Goal: Task Accomplishment & Management: Manage account settings

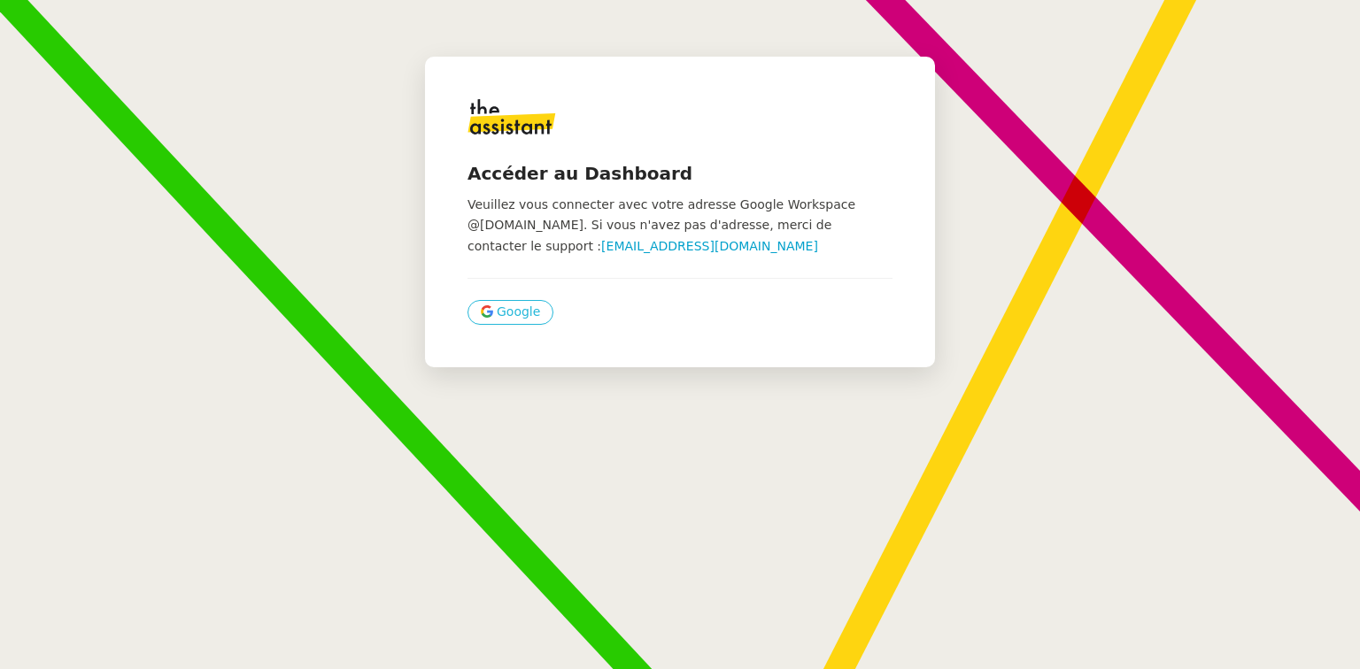
click at [506, 311] on span "Google" at bounding box center [518, 312] width 43 height 20
click at [501, 322] on span "Google" at bounding box center [518, 312] width 43 height 20
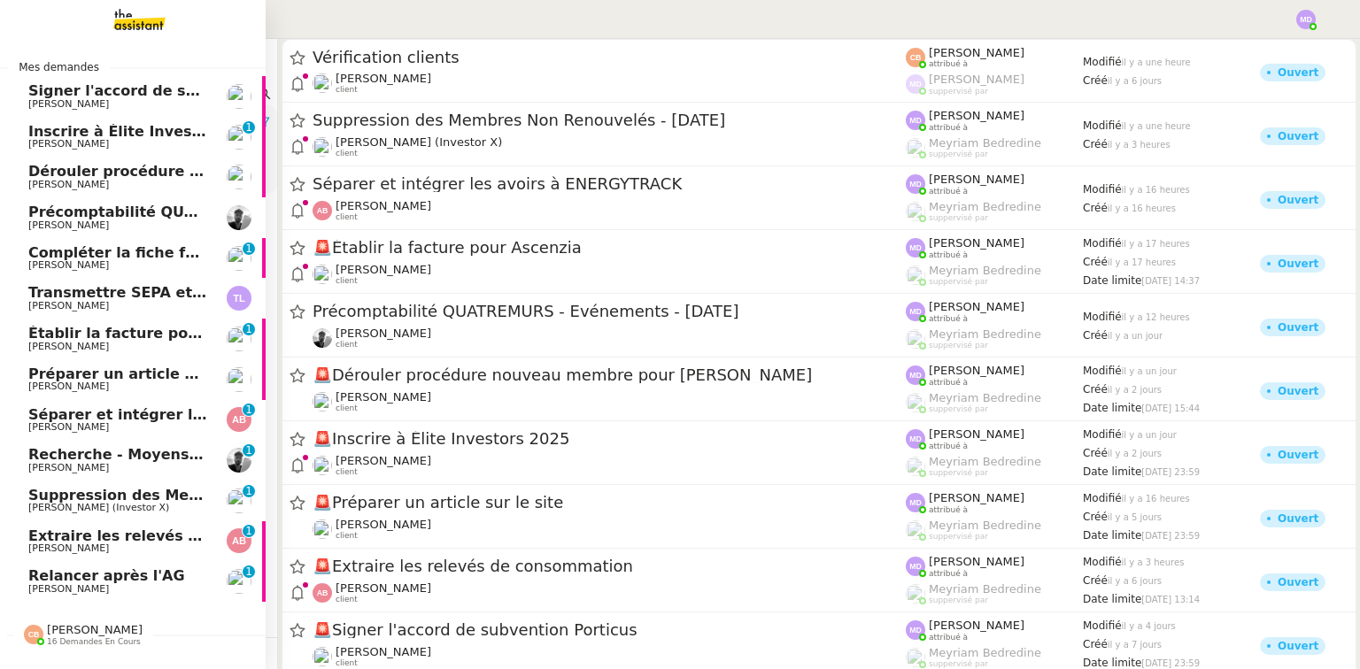
click at [97, 578] on span "Relancer après l'AG" at bounding box center [106, 576] width 157 height 17
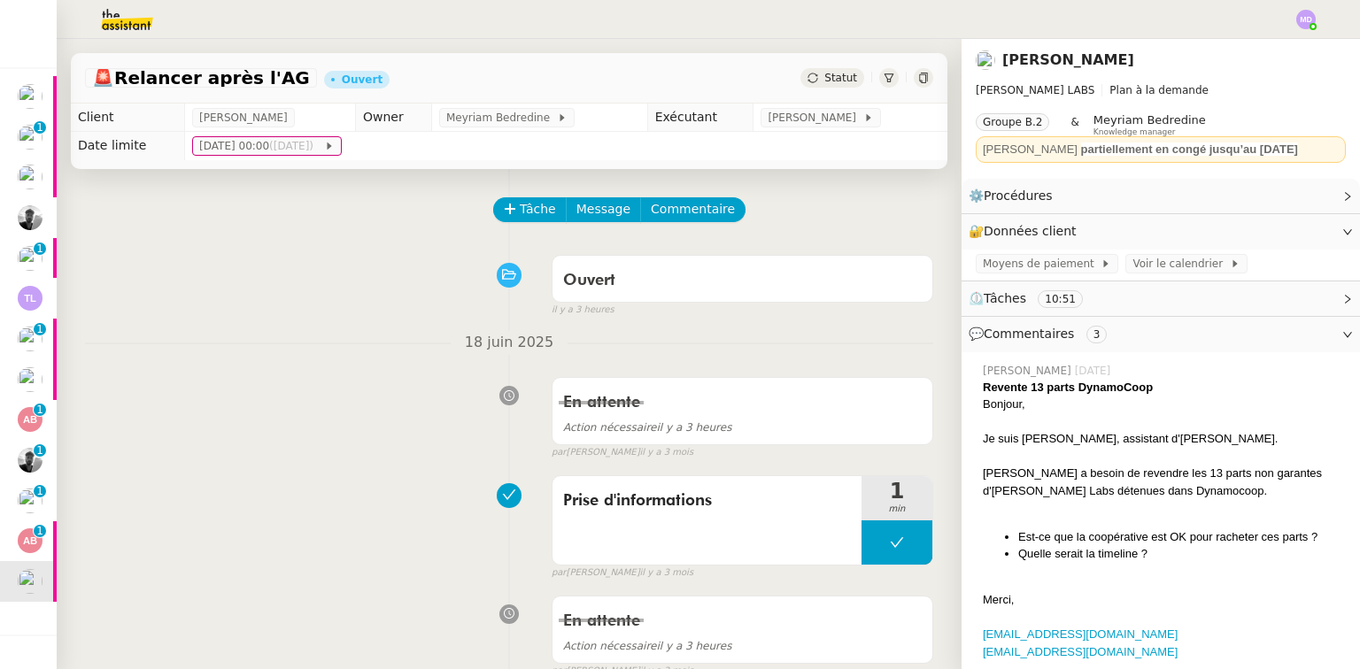
click at [521, 202] on span "Tâche" at bounding box center [538, 209] width 36 height 20
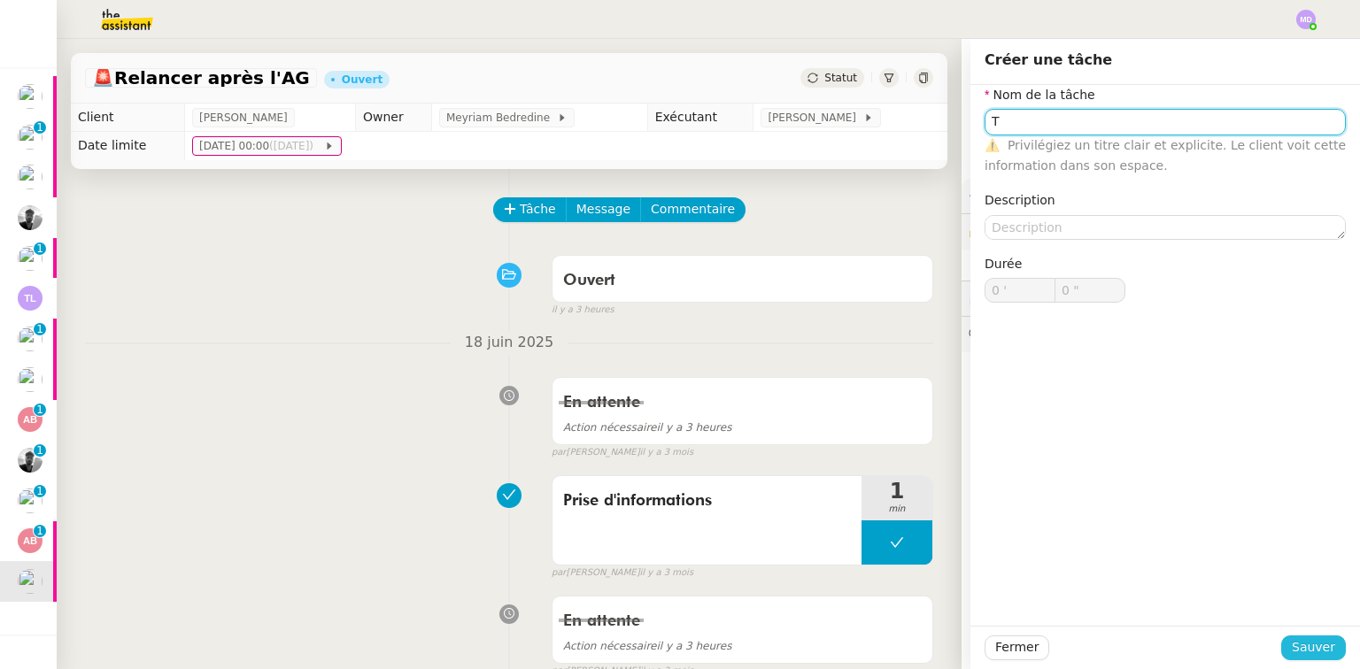
type input "T"
click at [1292, 640] on span "Sauver" at bounding box center [1313, 647] width 43 height 20
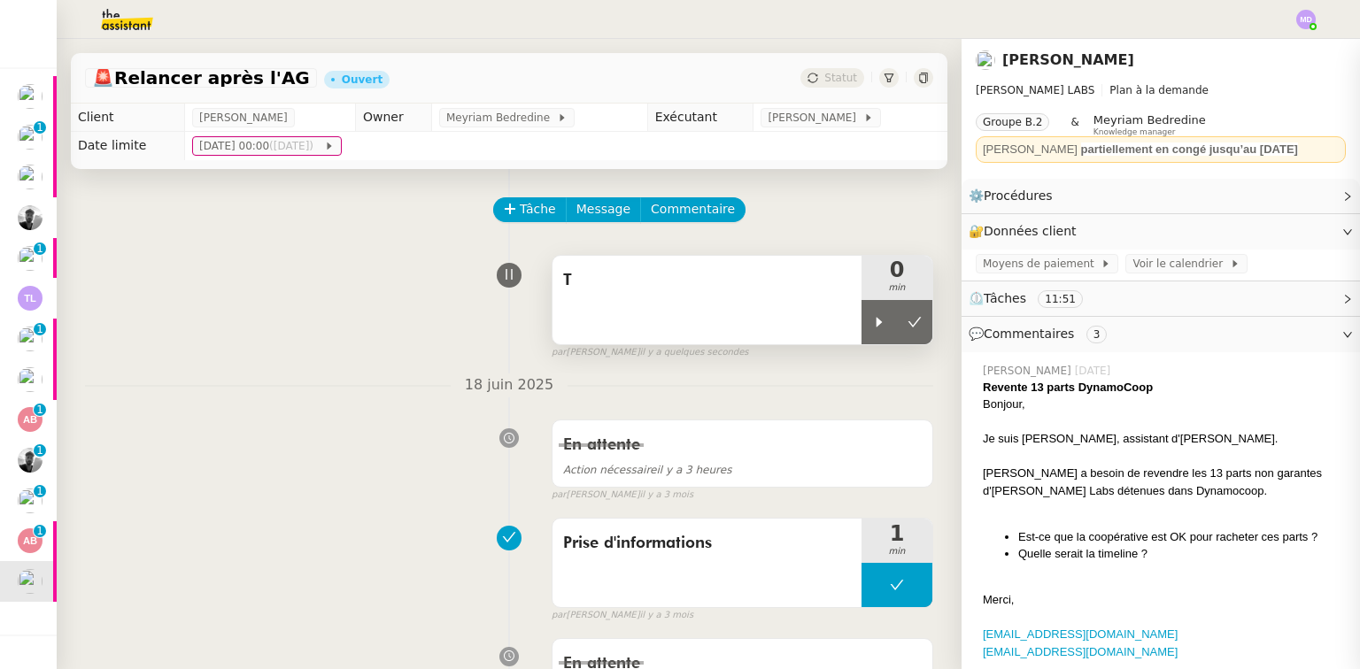
drag, startPoint x: 860, startPoint y: 320, endPoint x: 742, endPoint y: 312, distance: 118.1
click at [872, 320] on icon at bounding box center [879, 322] width 14 height 14
click at [734, 311] on div "T" at bounding box center [706, 300] width 309 height 89
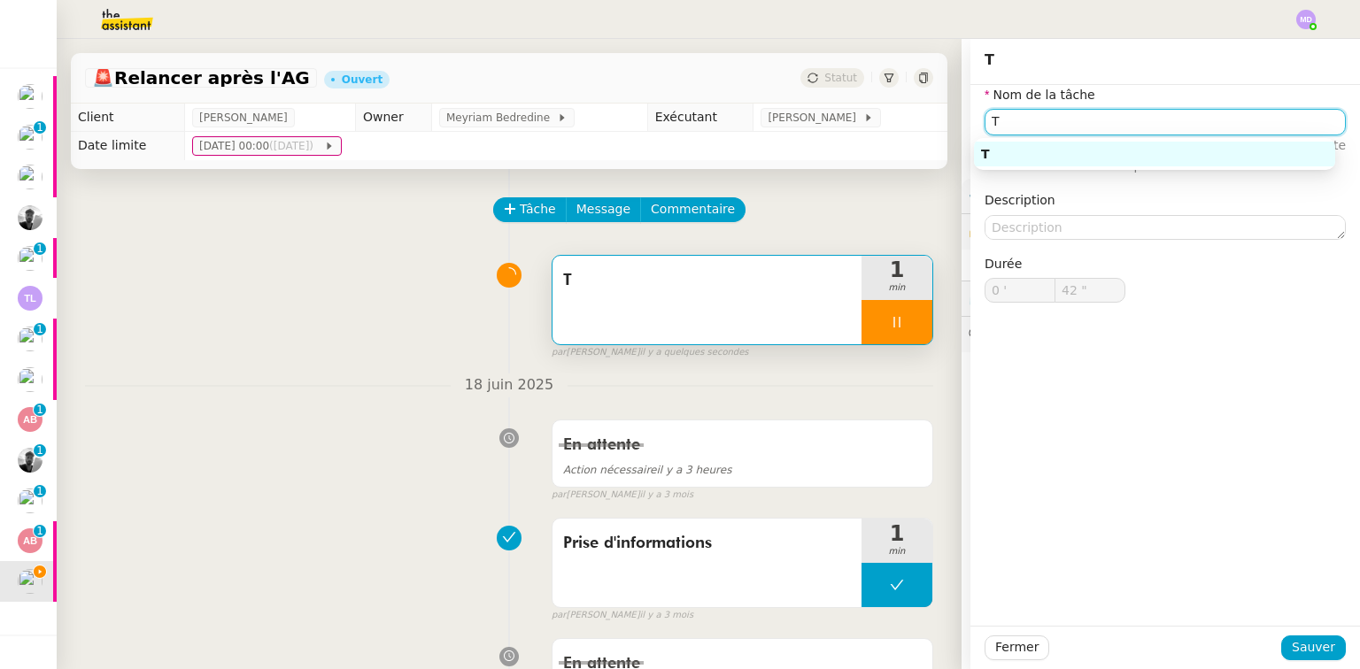
click at [1080, 116] on input "T" at bounding box center [1164, 122] width 361 height 26
type input "43 ""
type input "Transmiss"
type input "44 ""
type input "Transmission d'informa"
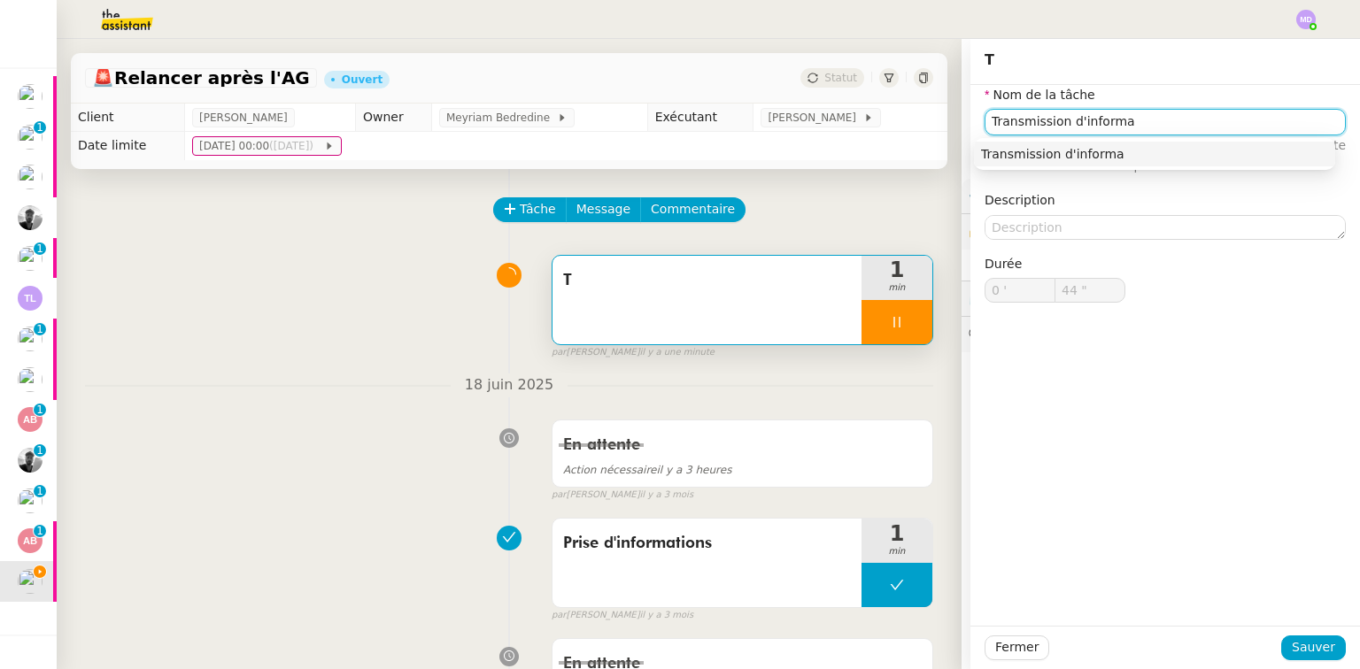
type input "45 ""
type input "Transmission d'informations"
type input "46 ""
type input "Transmission d'informations"
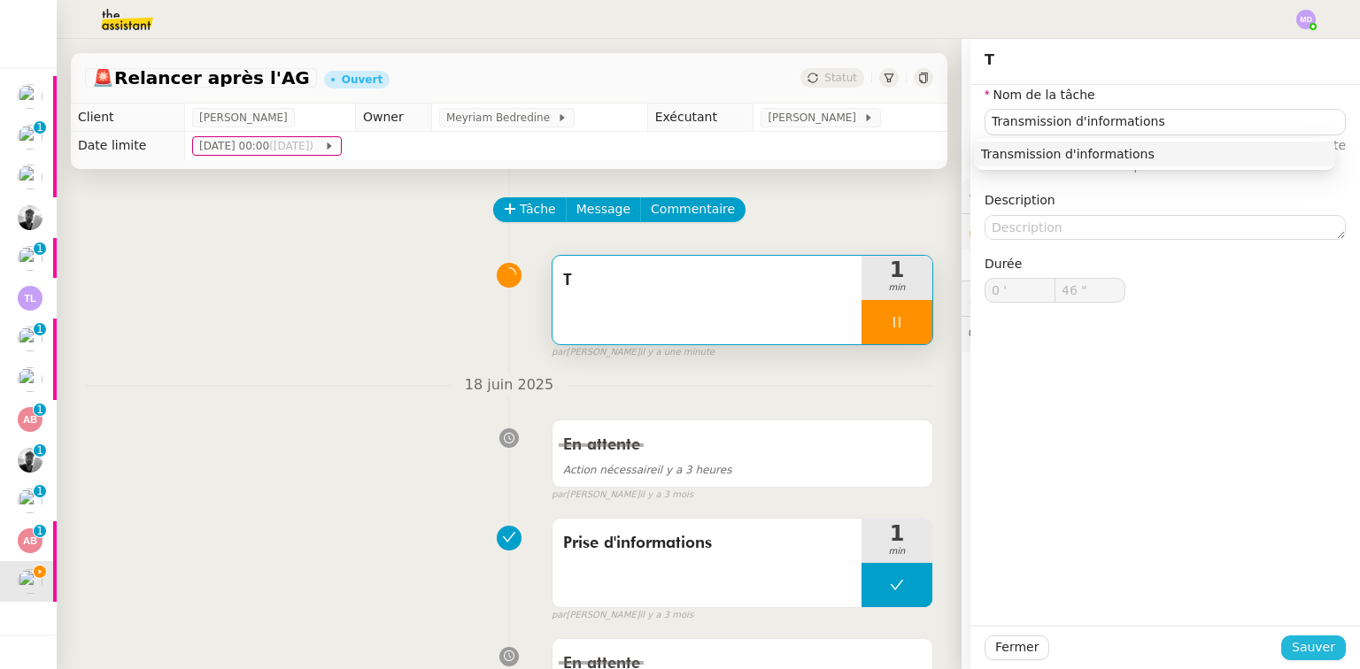
click at [1294, 642] on span "Sauver" at bounding box center [1313, 647] width 43 height 20
type input "47 ""
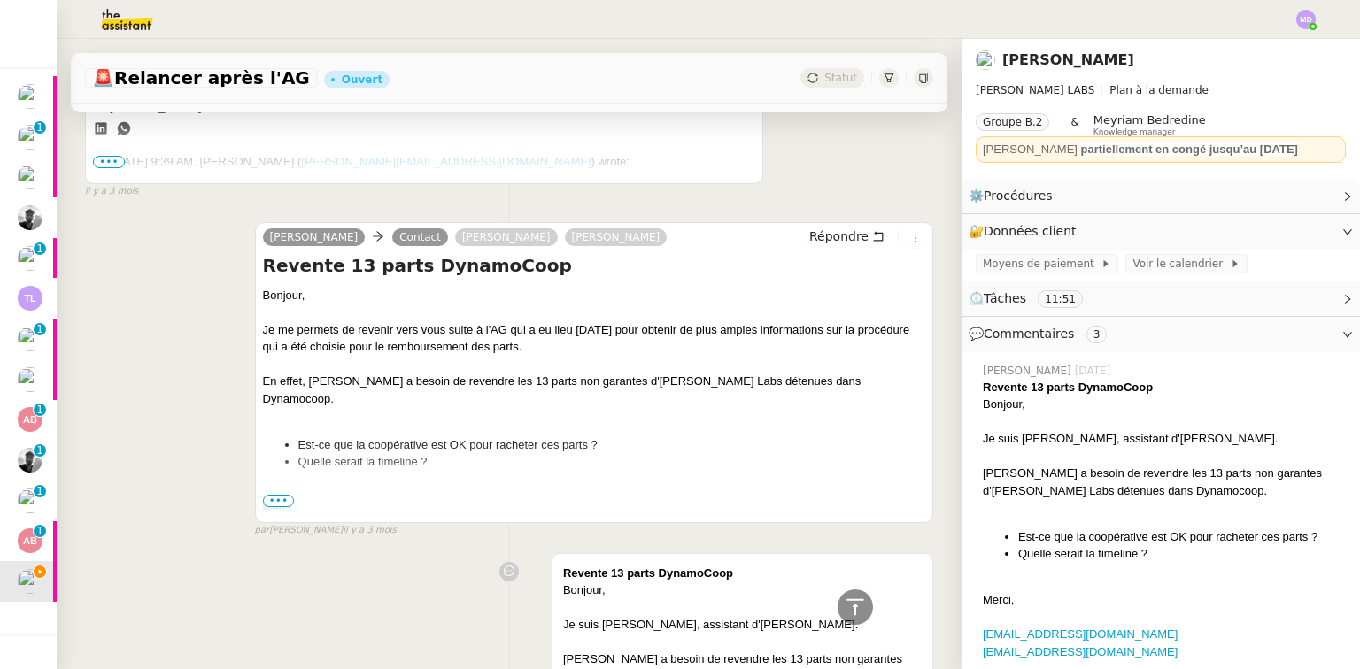
scroll to position [1912, 0]
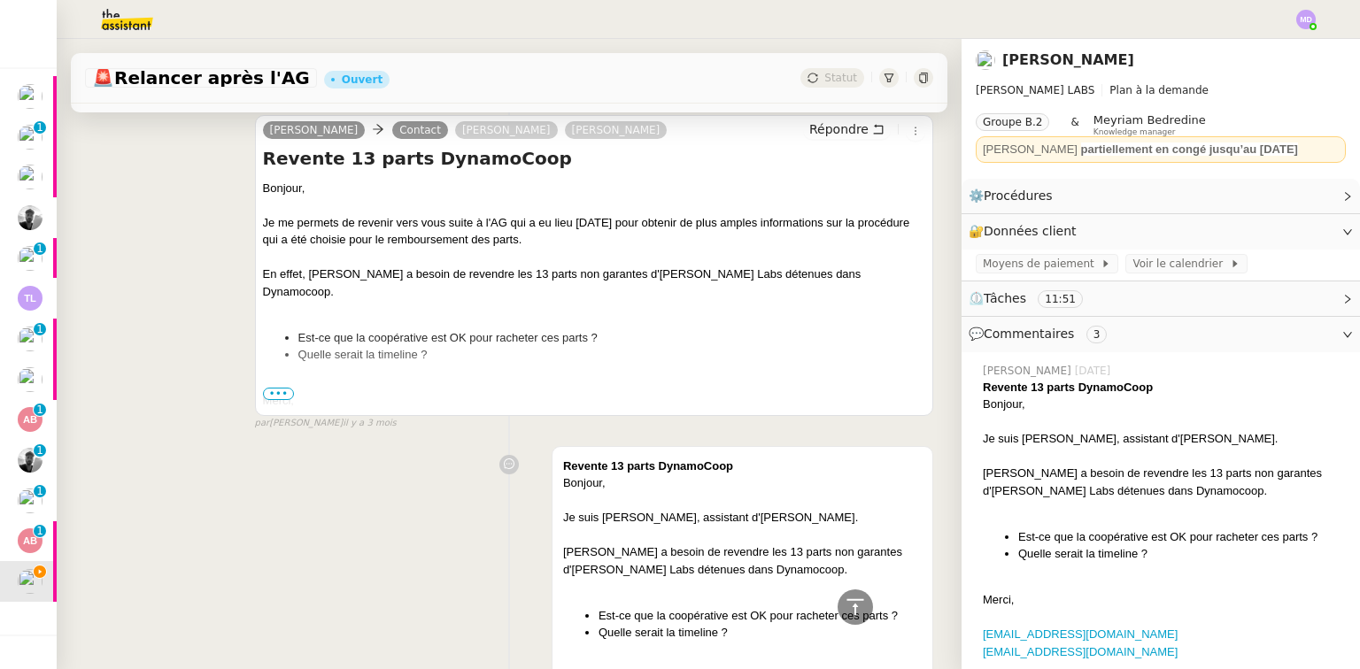
click at [275, 388] on span "•••" at bounding box center [279, 394] width 32 height 12
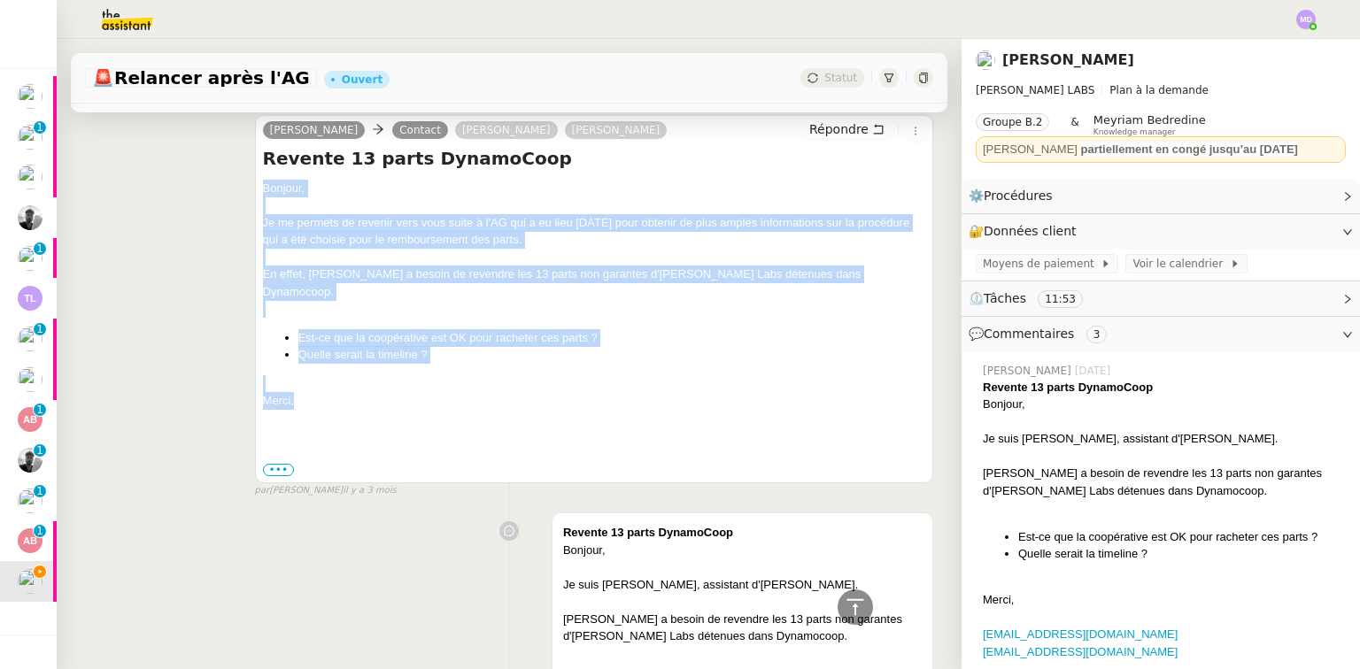
drag, startPoint x: 290, startPoint y: 362, endPoint x: 256, endPoint y: 163, distance: 202.2
click at [256, 163] on div "[PERSON_NAME] Contact [PERSON_NAME] [PERSON_NAME] Répondre Revente 13 parts Dyn…" at bounding box center [594, 299] width 678 height 368
copy div "Bonjour, Je me permets de revenir vers vous suite à l'AG qui a eu lieu [DATE] p…"
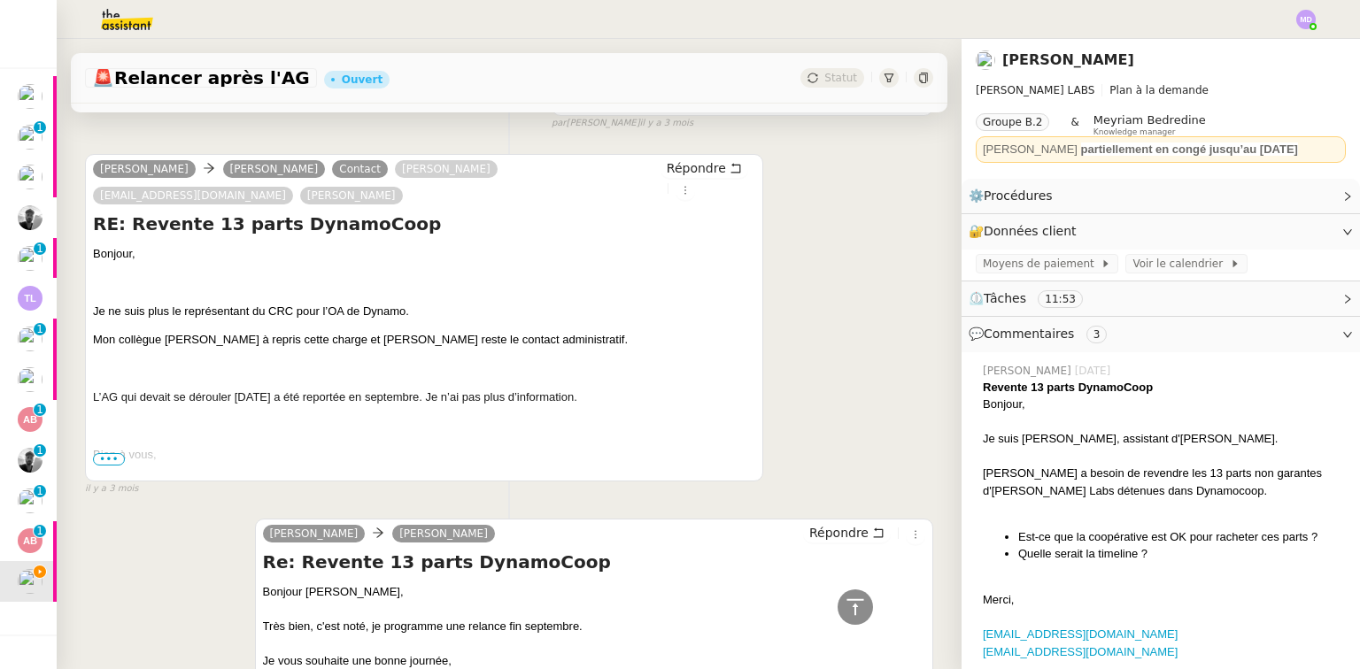
scroll to position [425, 0]
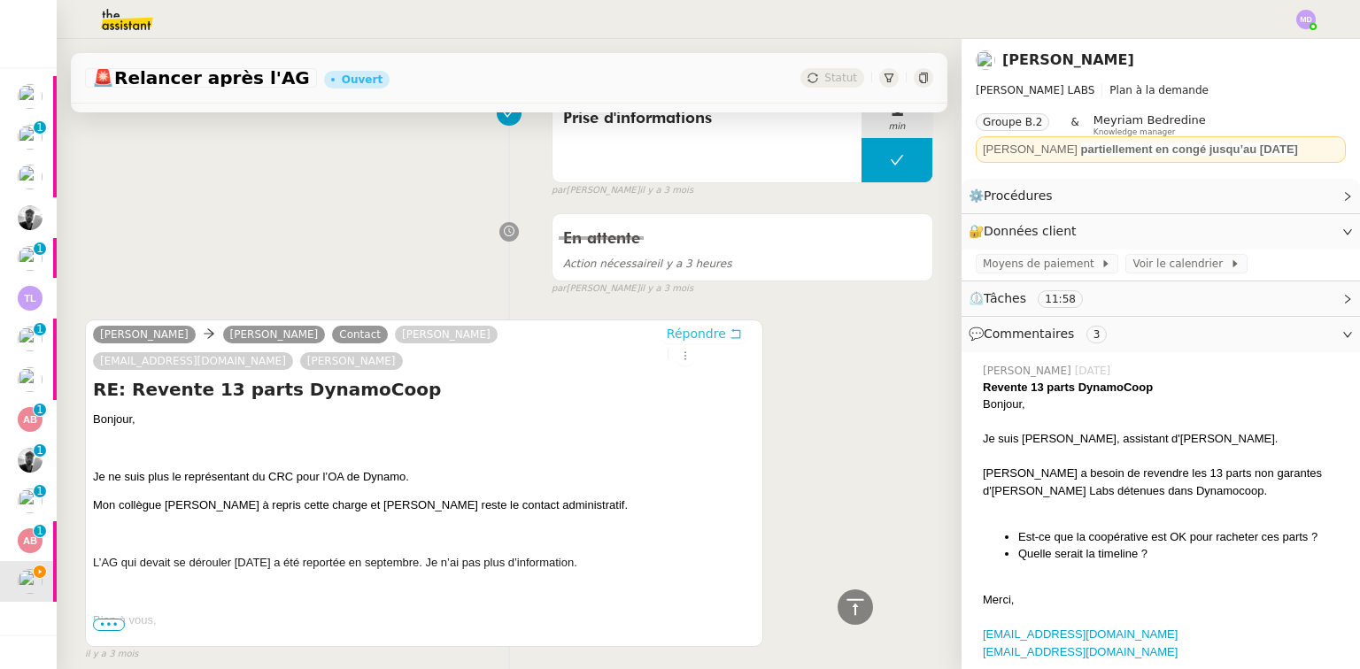
click at [667, 331] on span "Répondre" at bounding box center [696, 334] width 59 height 18
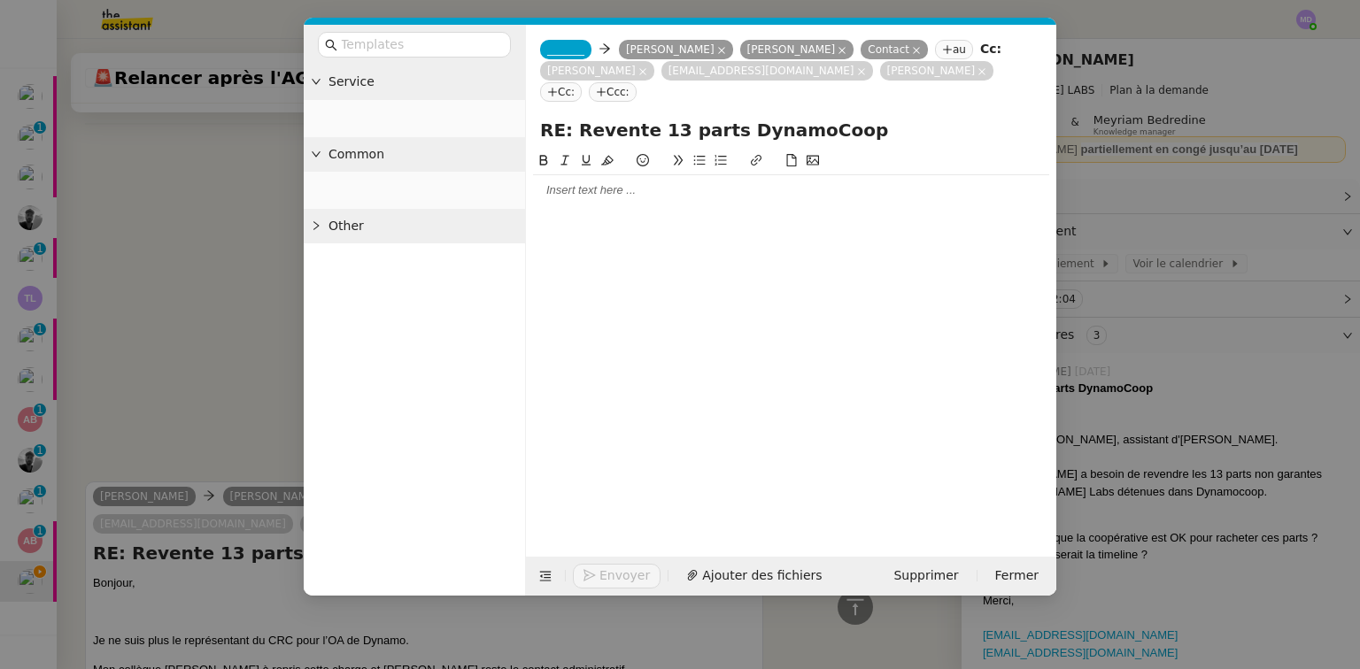
scroll to position [560, 0]
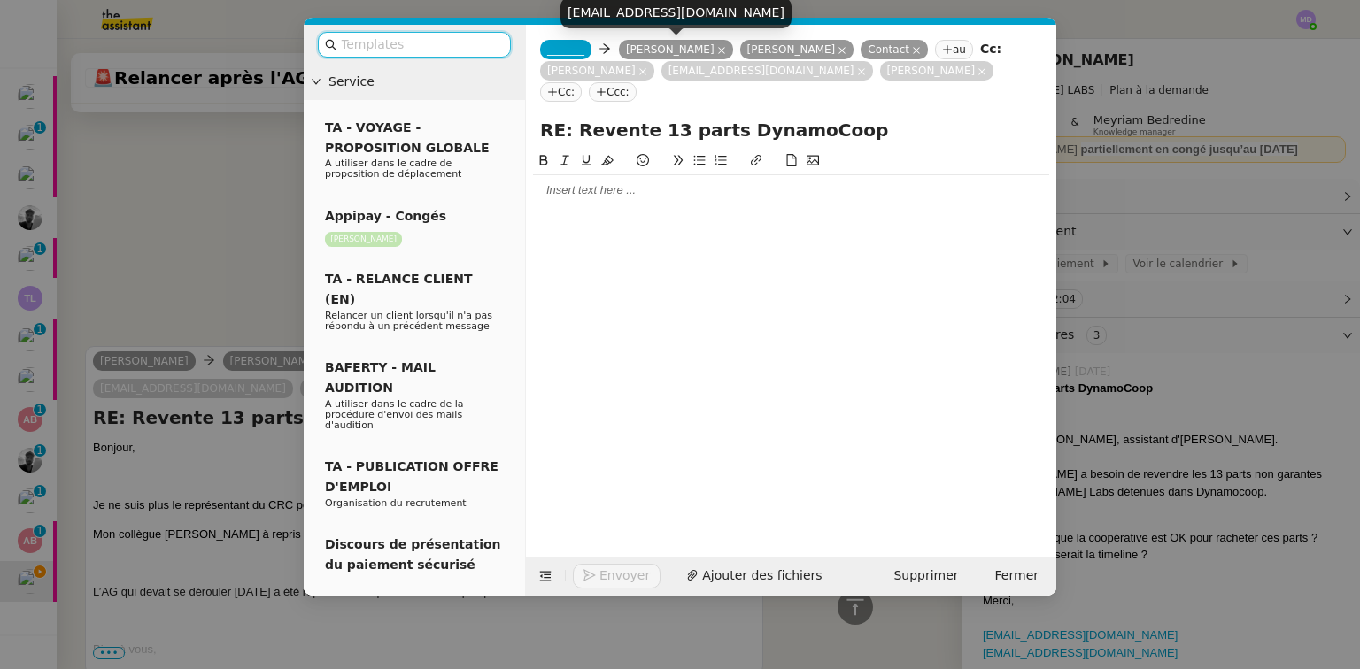
click at [718, 50] on icon at bounding box center [721, 50] width 7 height 7
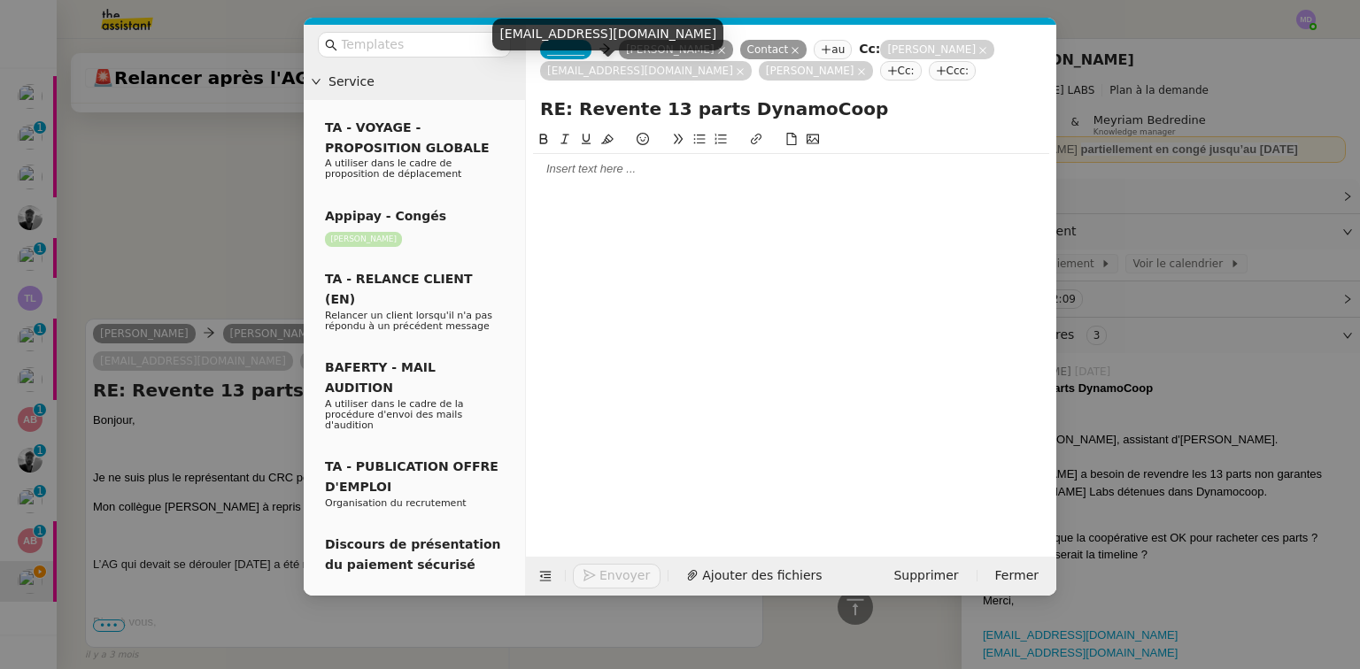
click at [565, 47] on div "[EMAIL_ADDRESS][DOMAIN_NAME]" at bounding box center [607, 34] width 231 height 31
click at [565, 50] on div "[EMAIL_ADDRESS][DOMAIN_NAME]" at bounding box center [607, 34] width 231 height 31
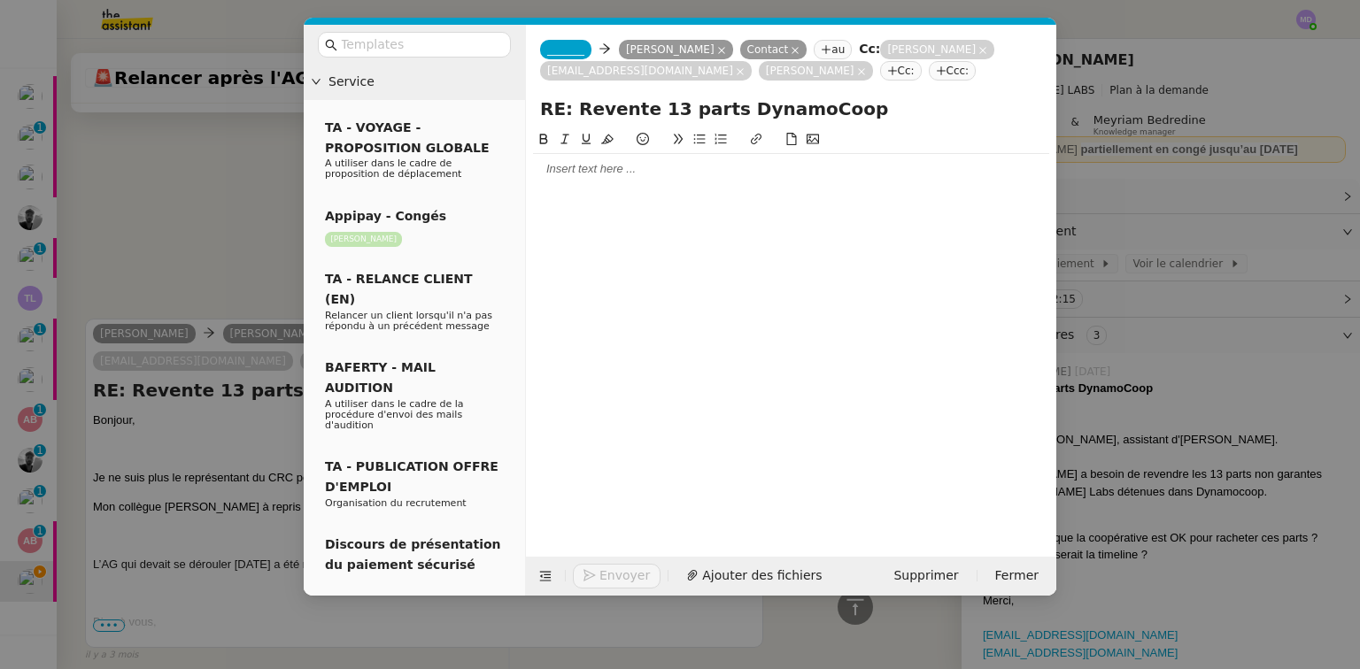
drag, startPoint x: 556, startPoint y: 157, endPoint x: 547, endPoint y: 175, distance: 20.6
click at [556, 159] on div at bounding box center [791, 169] width 516 height 30
paste div
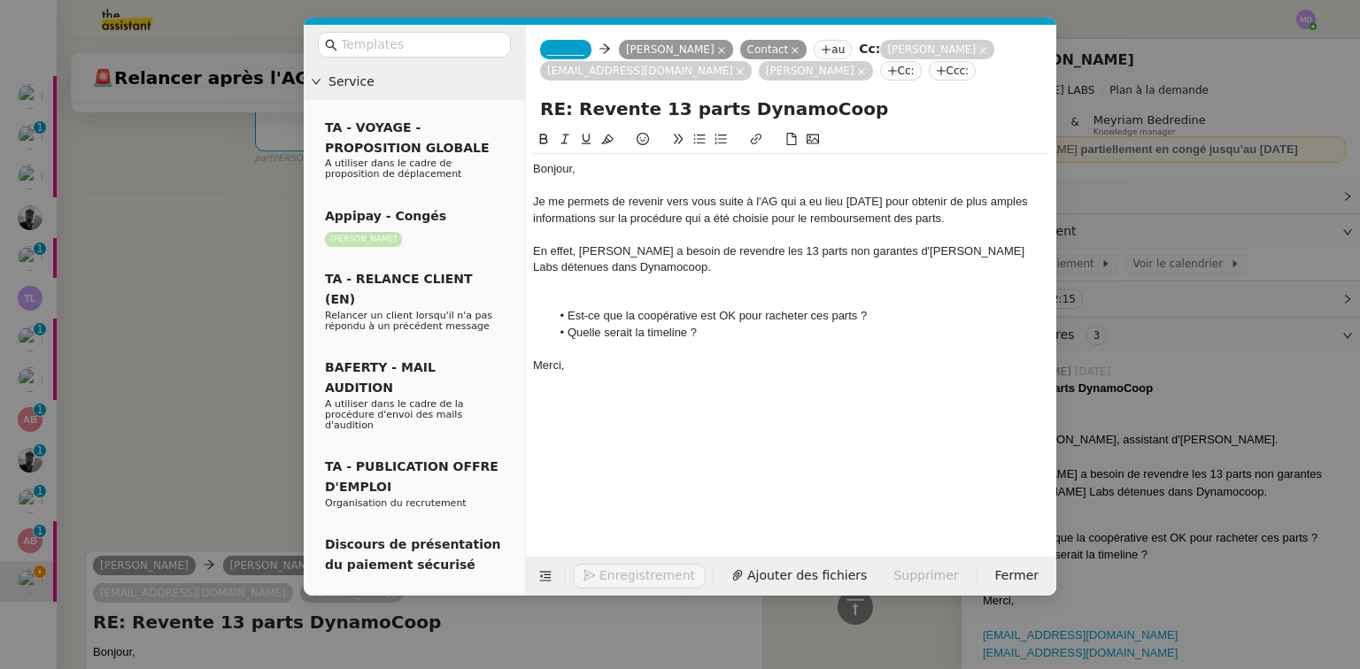
scroll to position [791, 0]
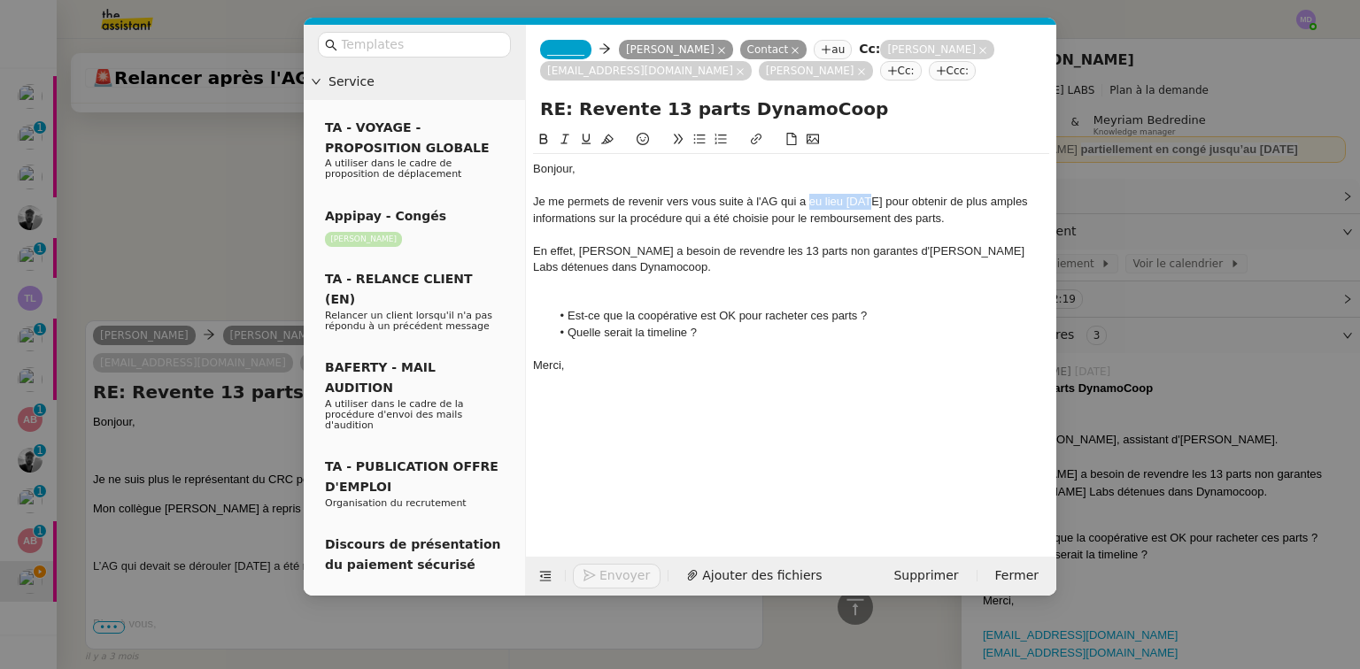
drag, startPoint x: 810, startPoint y: 201, endPoint x: 866, endPoint y: 205, distance: 56.0
click at [866, 205] on div "Je me permets de revenir vers vous suite à l'AG qui a eu lieu [DATE] pour obten…" at bounding box center [791, 210] width 516 height 33
click at [658, 284] on div at bounding box center [791, 284] width 516 height 16
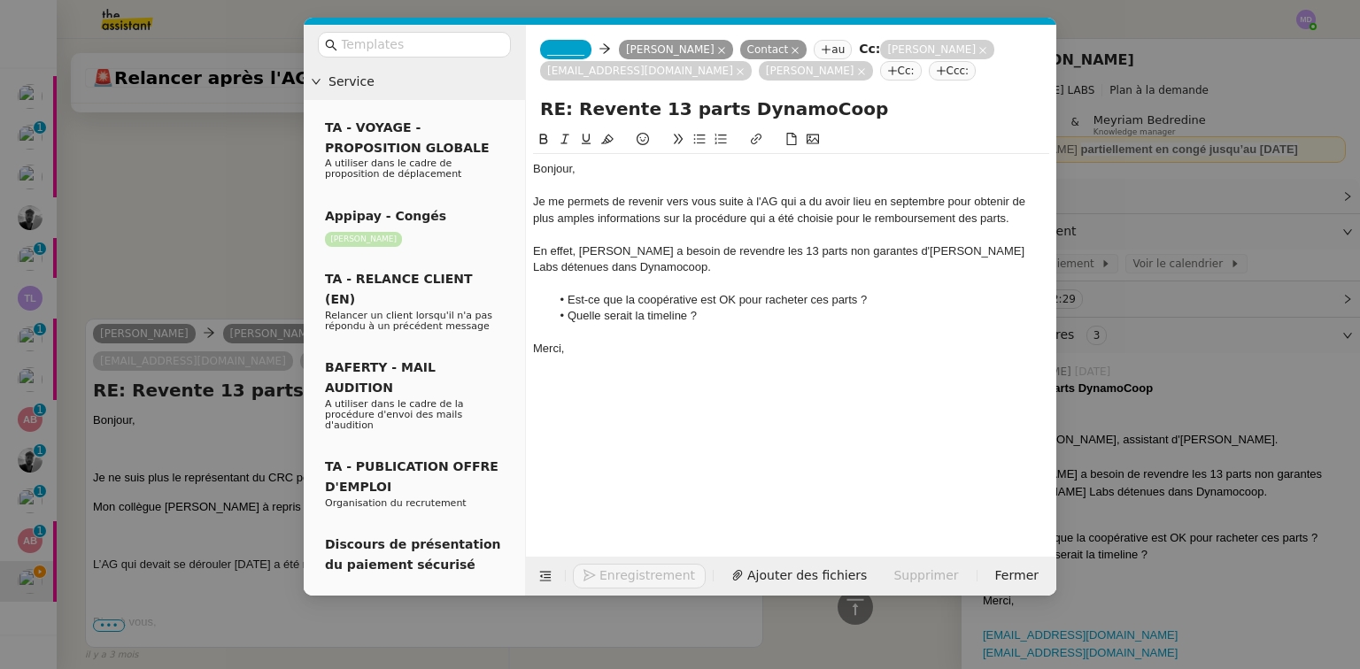
scroll to position [774, 0]
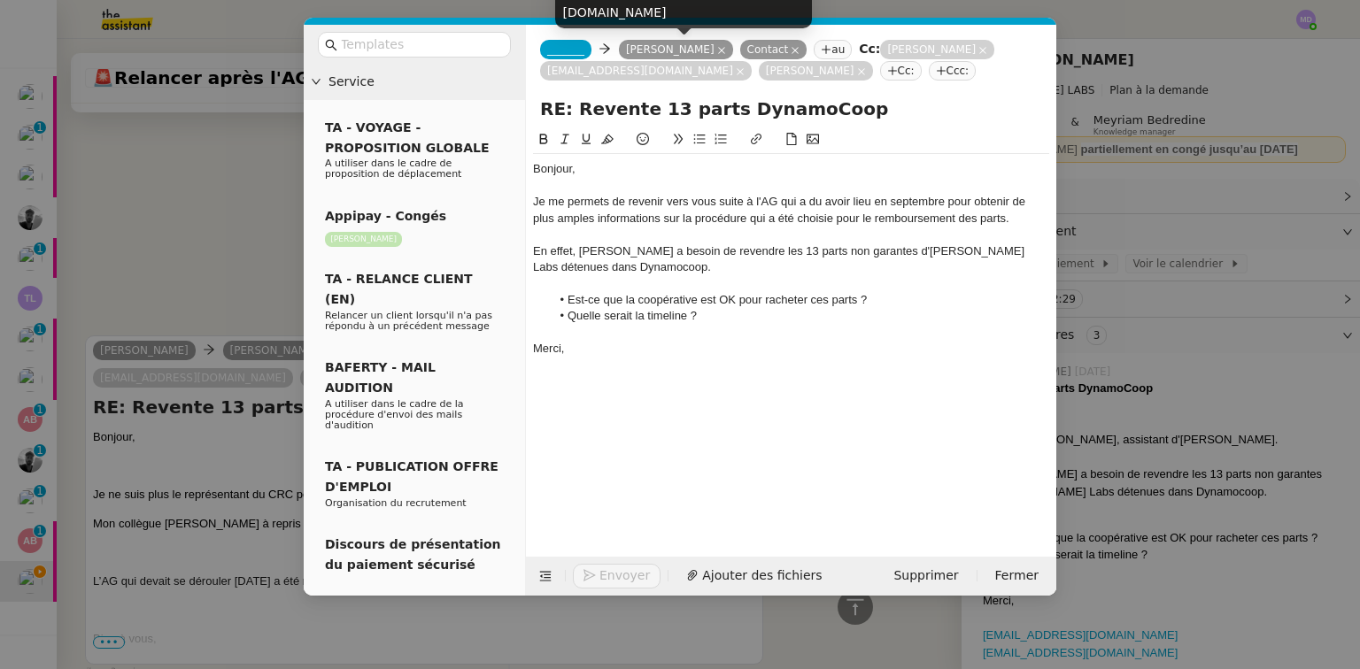
click at [644, 14] on div "[PERSON_NAME][EMAIL_ADDRESS][DOMAIN_NAME]" at bounding box center [683, 2] width 257 height 52
copy body "[PERSON_NAME][EMAIL_ADDRESS][DOMAIN_NAME]"
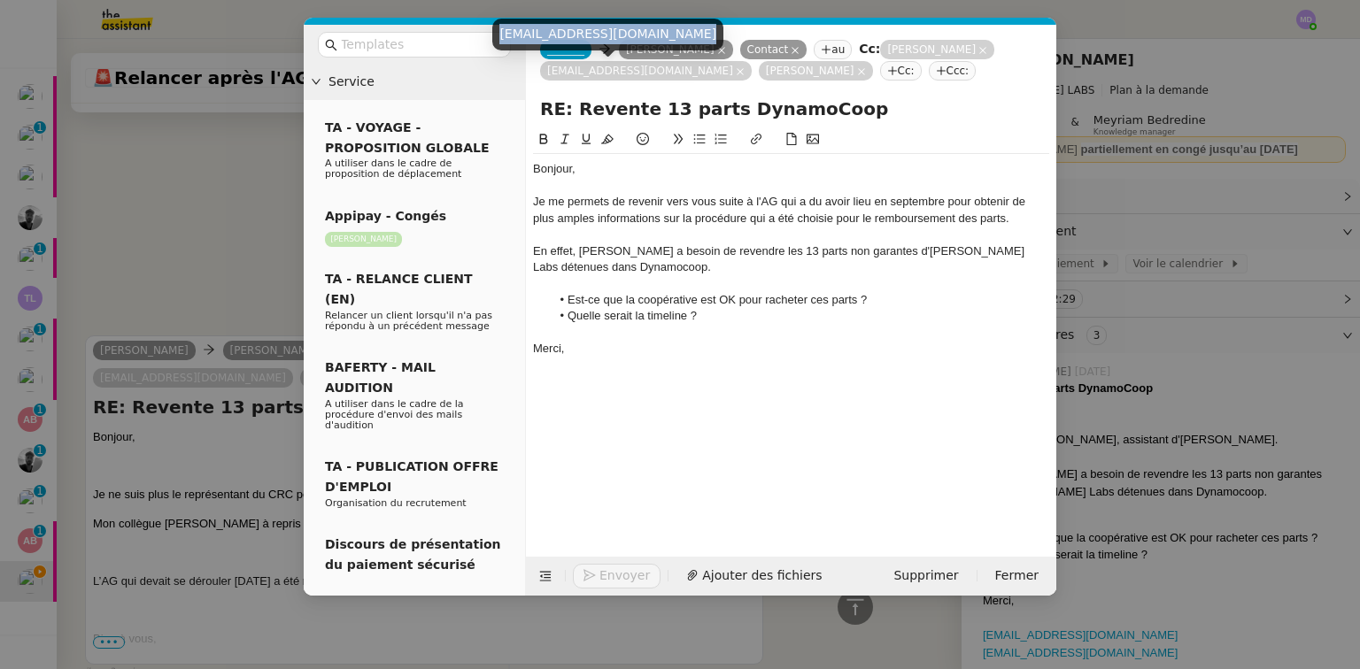
click at [560, 50] on div "[EMAIL_ADDRESS][DOMAIN_NAME]" at bounding box center [607, 41] width 231 height 44
click at [556, 53] on div "[EMAIL_ADDRESS][DOMAIN_NAME]" at bounding box center [607, 41] width 231 height 44
drag, startPoint x: 577, startPoint y: 212, endPoint x: 569, endPoint y: 201, distance: 14.0
click at [577, 213] on div "Je me permets de revenir vers vous suite à l'AG qui a du avoir lieu en septembr…" at bounding box center [791, 210] width 516 height 33
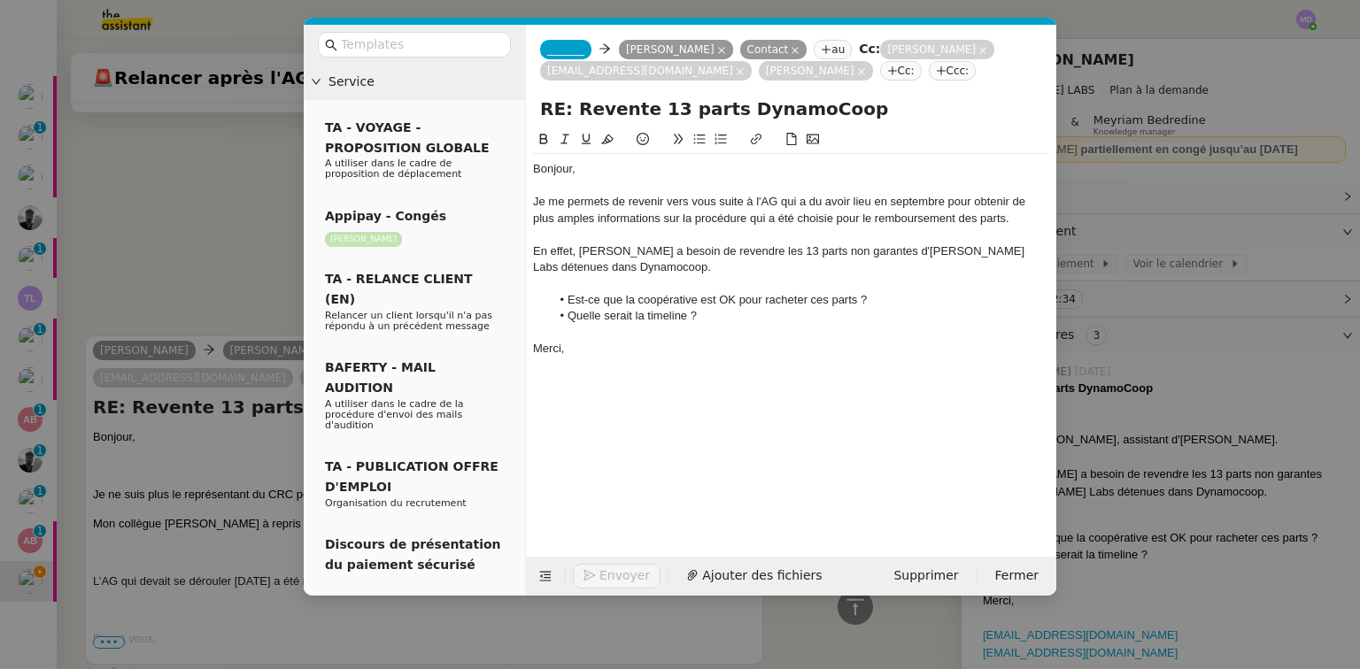
click at [562, 51] on span "_______" at bounding box center [565, 49] width 37 height 12
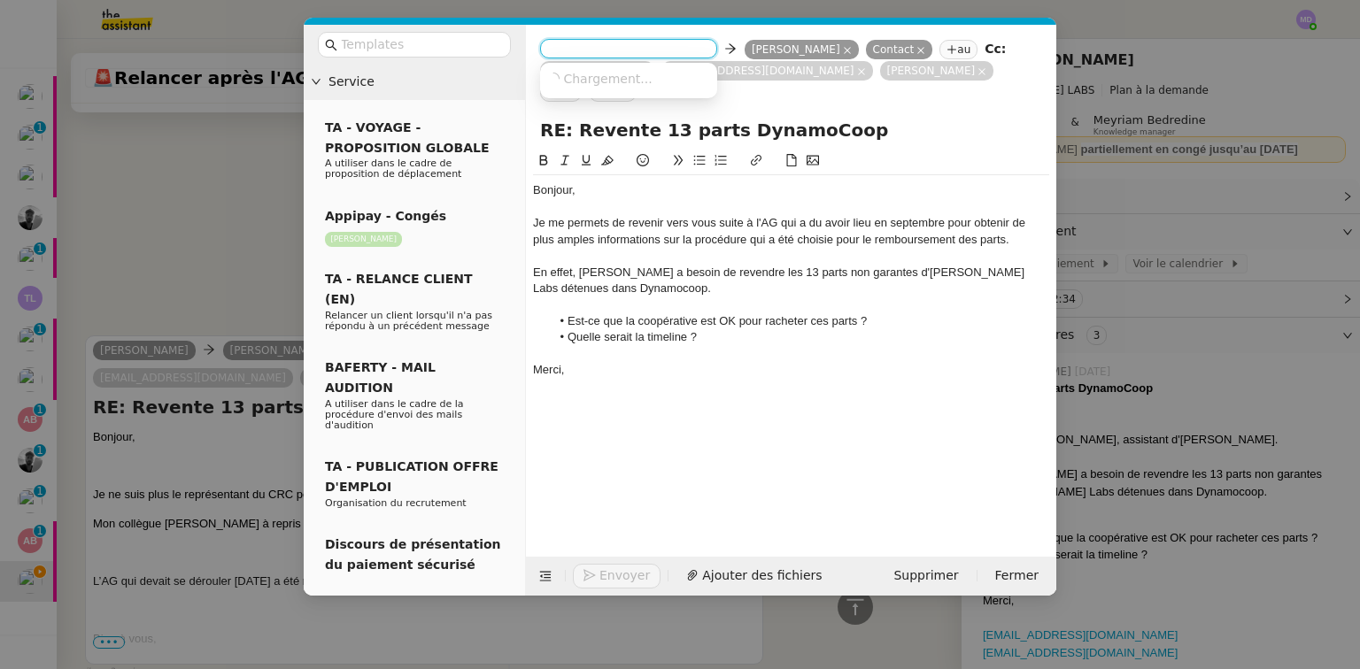
paste input "[PERSON_NAME][EMAIL_ADDRESS][DOMAIN_NAME]"
type input "[PERSON_NAME][EMAIL_ADDRESS][DOMAIN_NAME]"
click at [584, 73] on span "[PERSON_NAME]" at bounding box center [672, 78] width 251 height 14
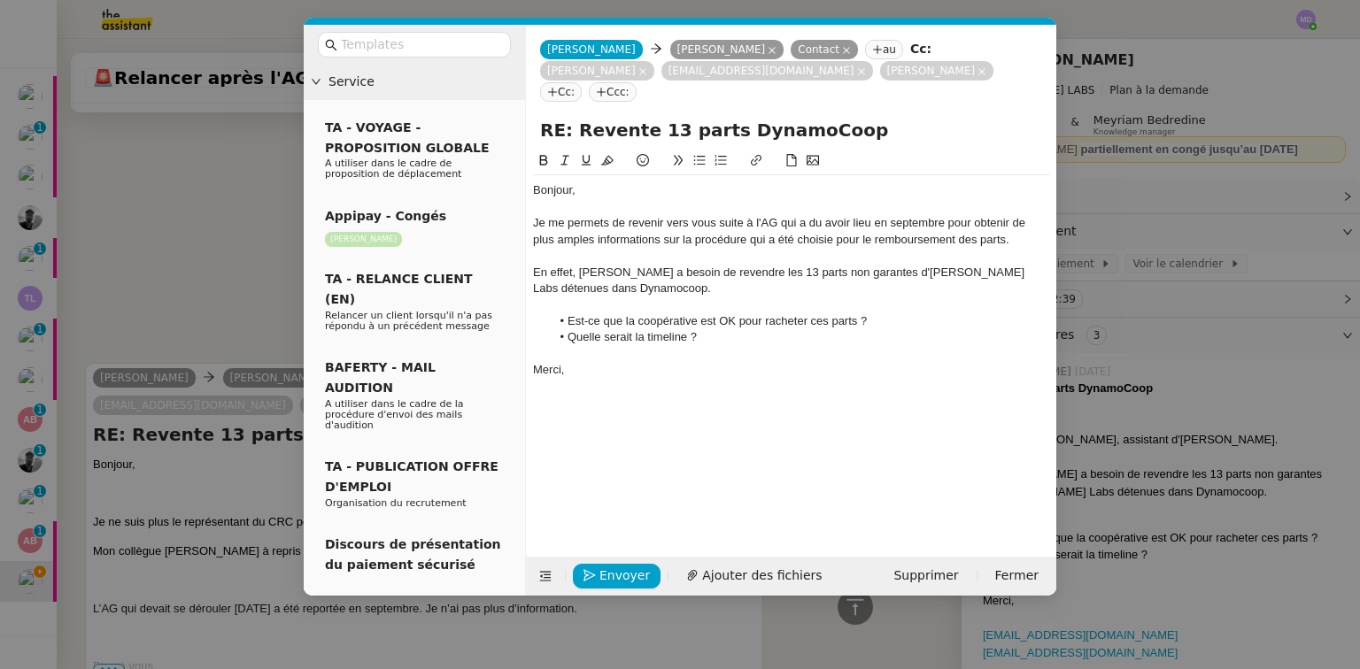
click at [662, 182] on div "Bonjour," at bounding box center [791, 190] width 516 height 16
click at [670, 45] on nz-tag "[PERSON_NAME]" at bounding box center [727, 49] width 114 height 19
click at [768, 50] on icon at bounding box center [772, 50] width 9 height 9
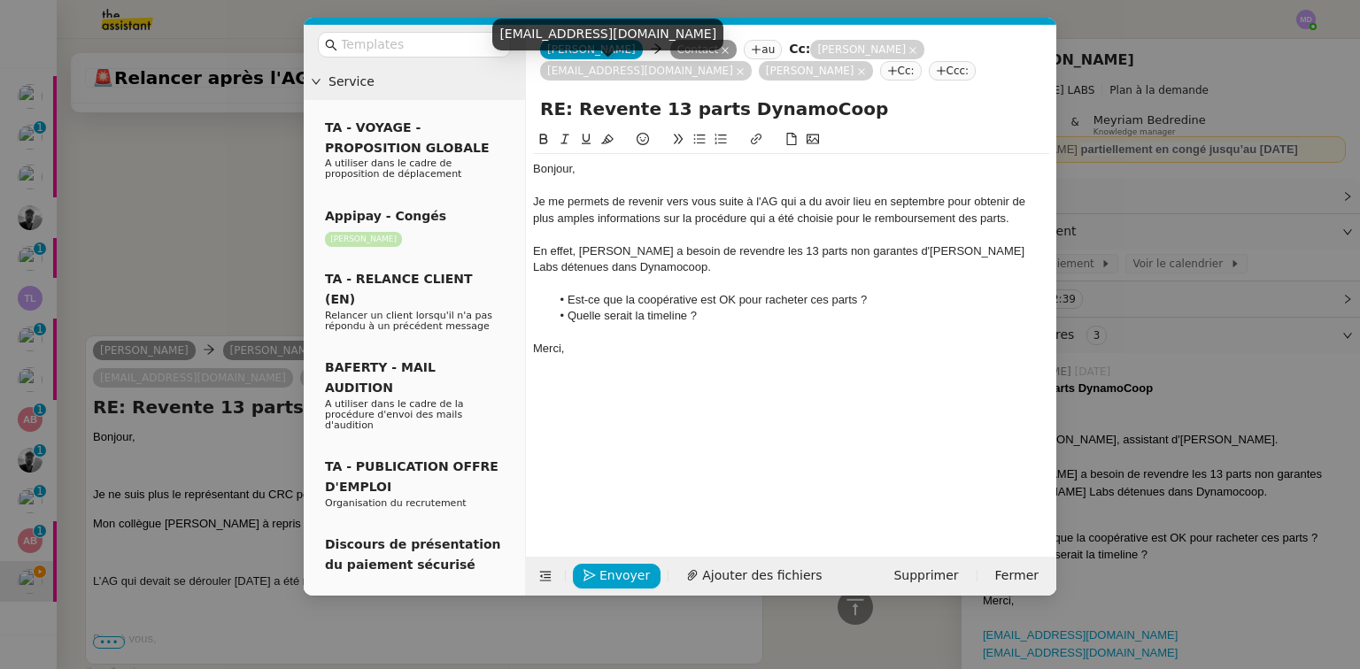
click at [588, 27] on div "[EMAIL_ADDRESS][DOMAIN_NAME]" at bounding box center [607, 34] width 231 height 31
copy body "[EMAIL_ADDRESS][DOMAIN_NAME]"
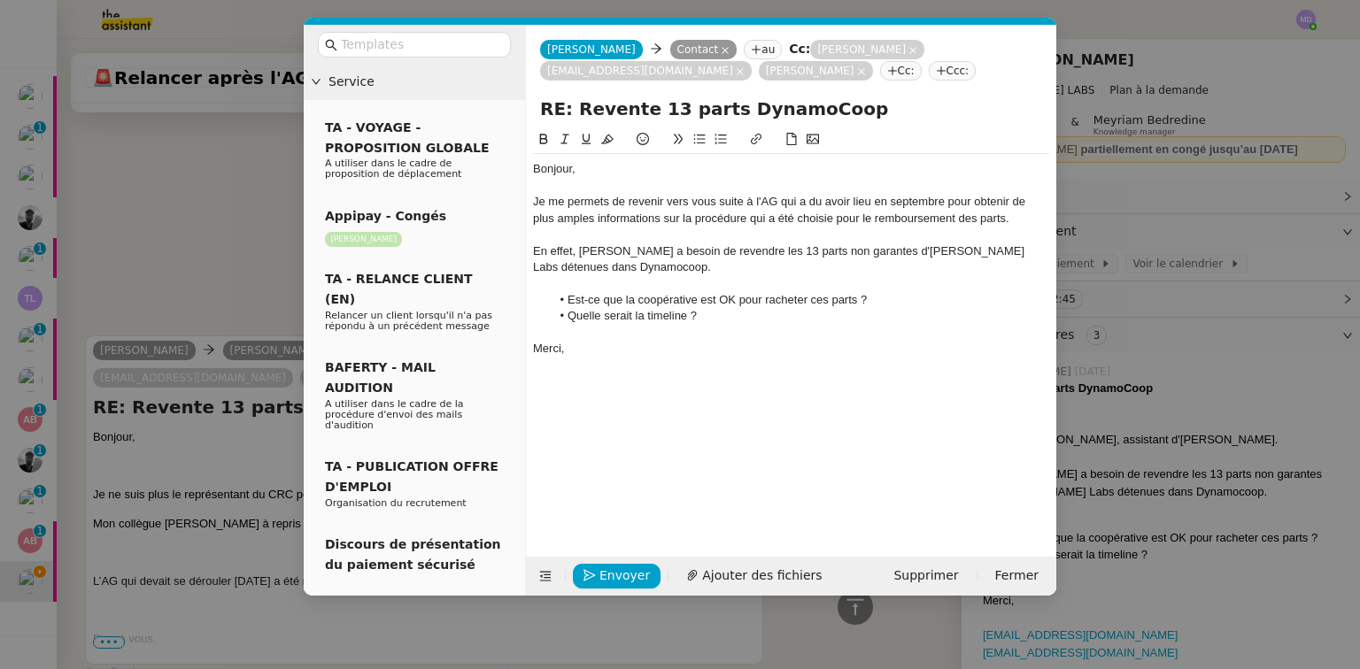
click at [744, 52] on nz-tag "au" at bounding box center [763, 49] width 38 height 19
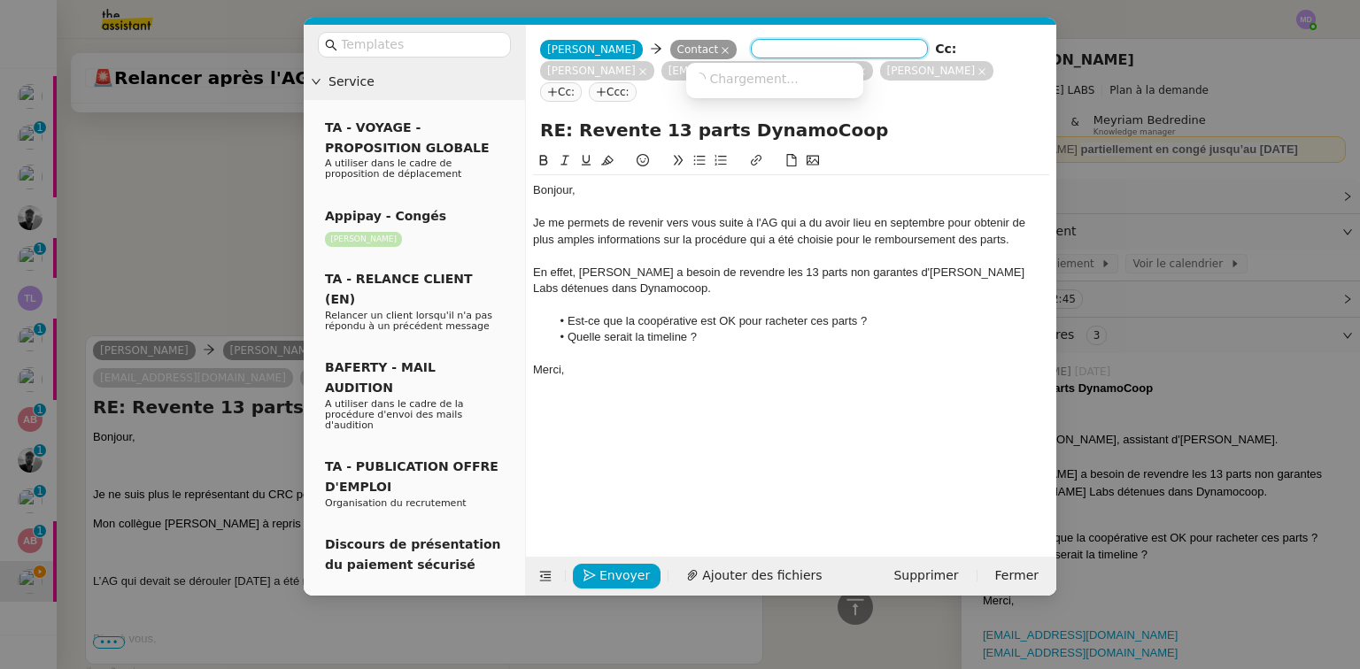
paste input "[EMAIL_ADDRESS][DOMAIN_NAME]"
type input "[EMAIL_ADDRESS][DOMAIN_NAME]"
drag, startPoint x: 713, startPoint y: 75, endPoint x: 702, endPoint y: 77, distance: 10.8
click at [713, 76] on span "[PERSON_NAME]" at bounding box center [778, 78] width 170 height 14
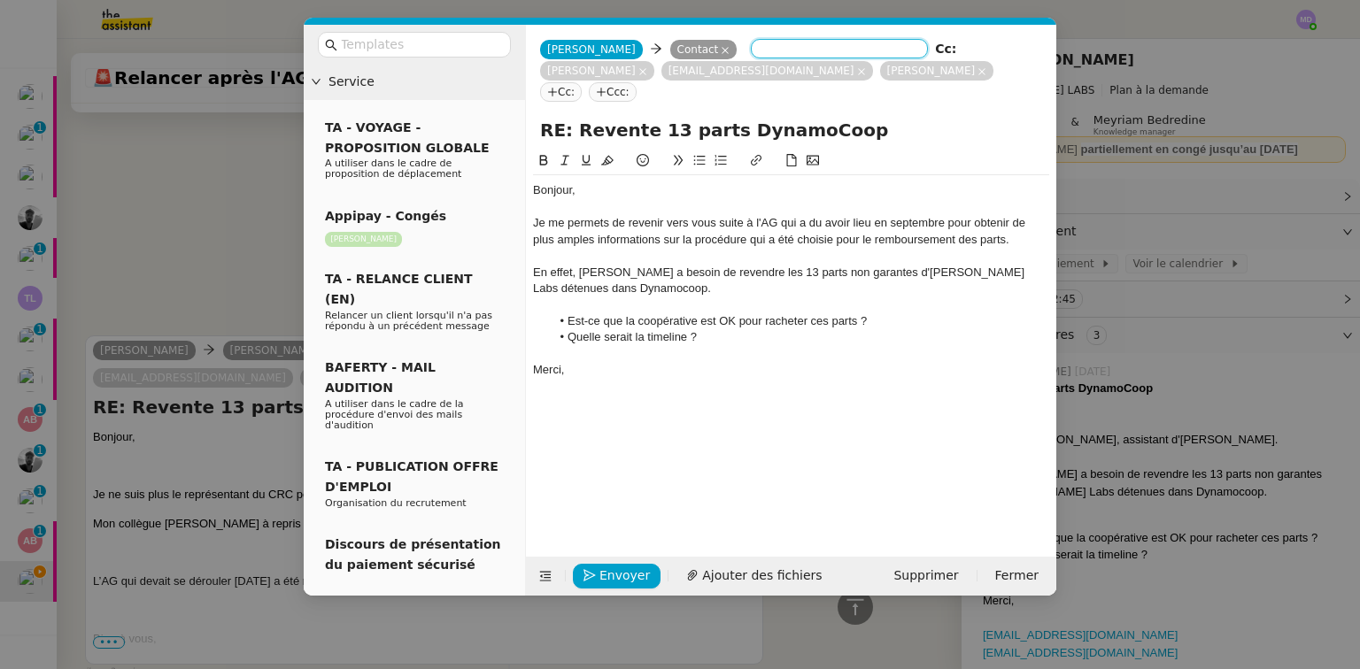
scroll to position [0, 0]
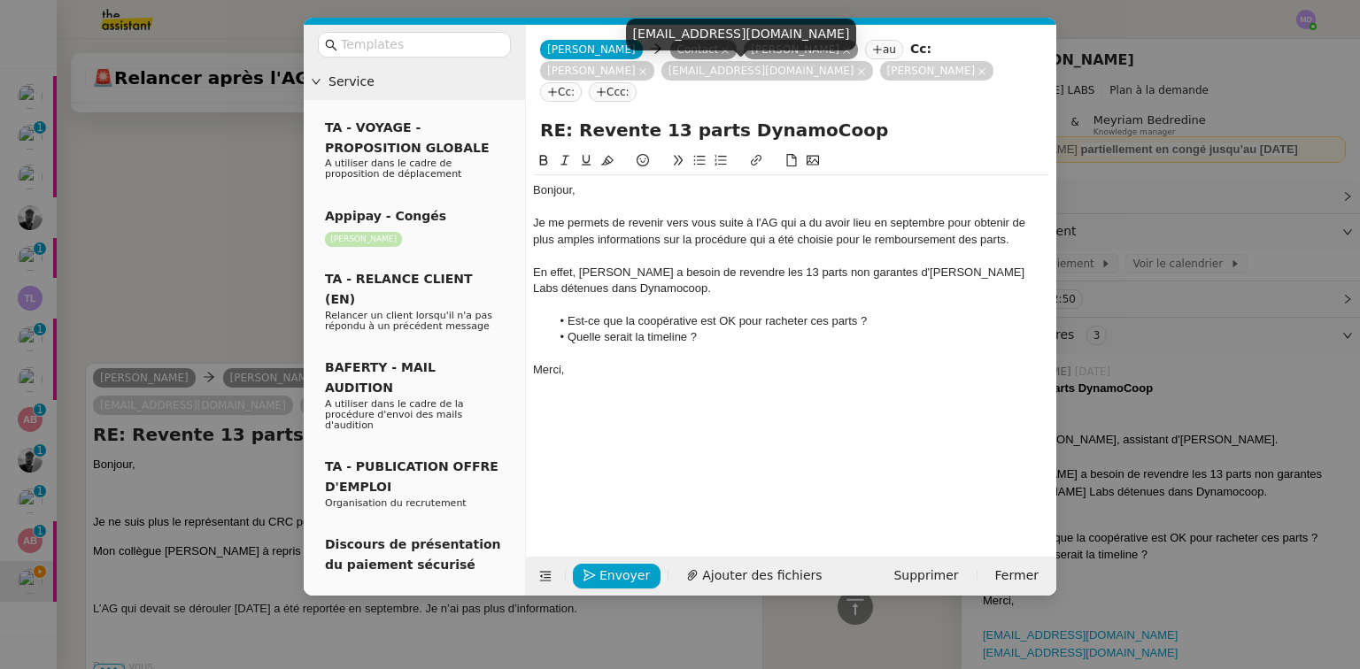
click at [977, 75] on icon at bounding box center [981, 71] width 9 height 9
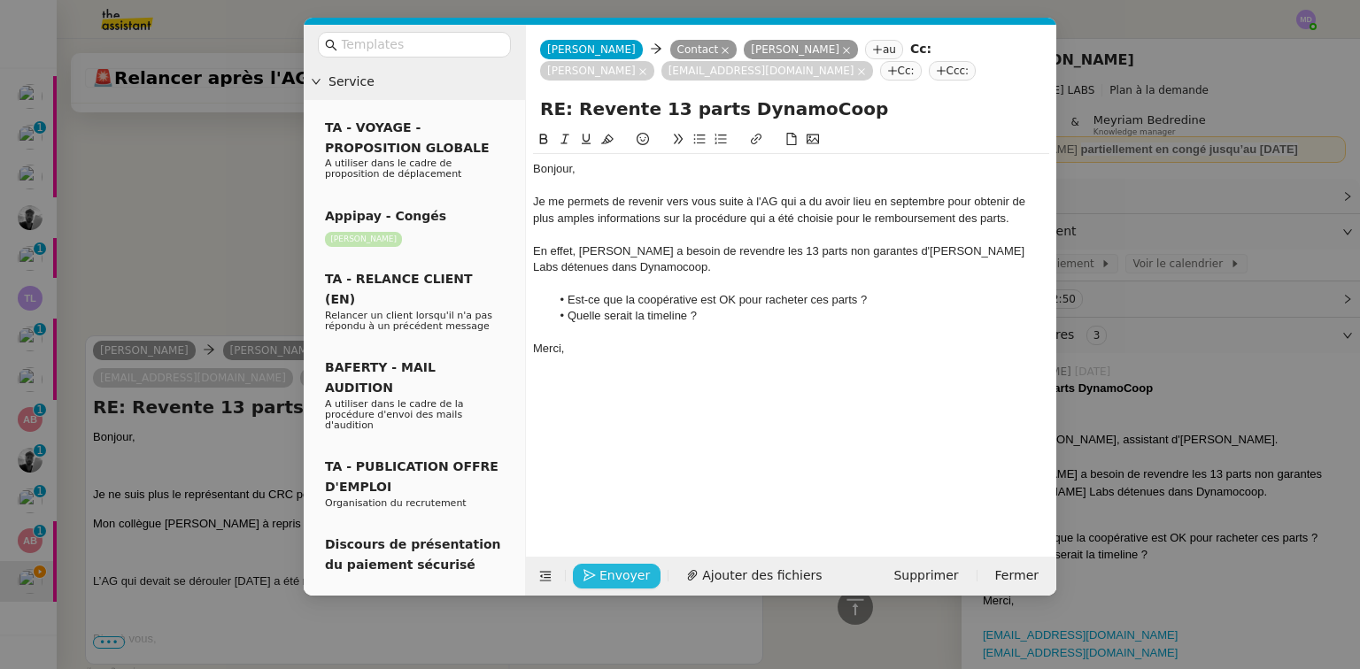
click at [603, 572] on span "Envoyer" at bounding box center [624, 576] width 50 height 20
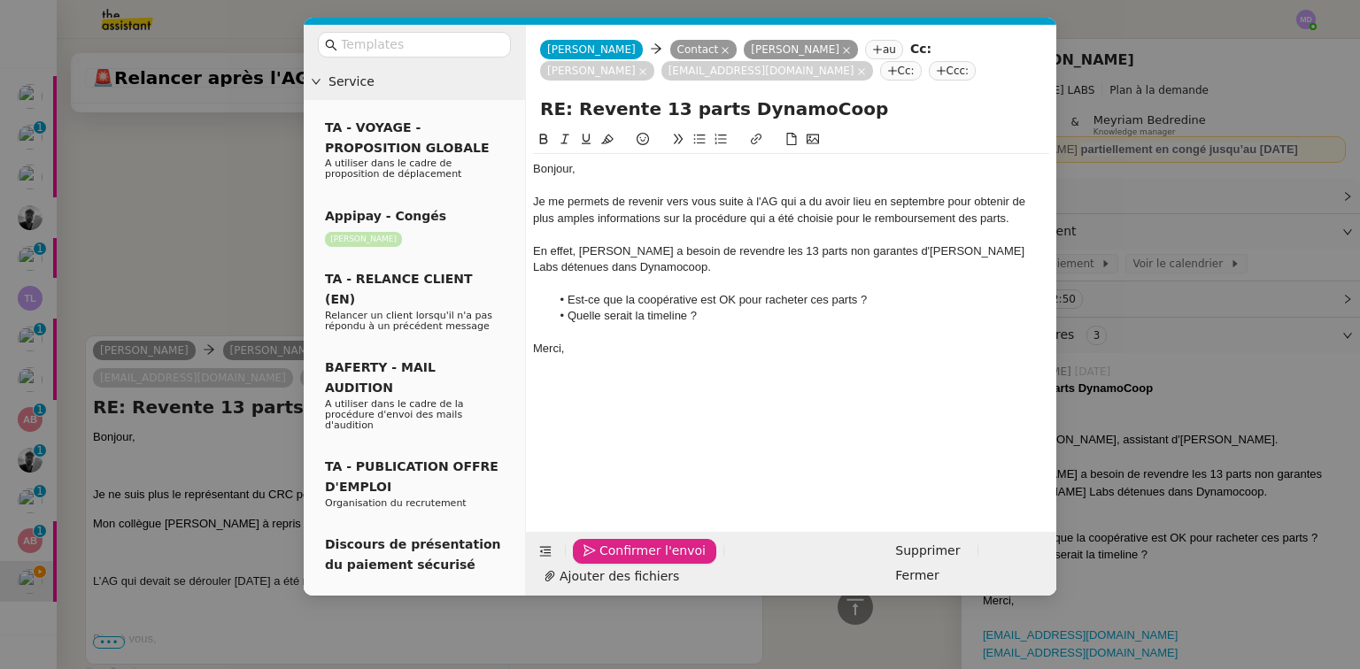
click at [603, 561] on span "Confirmer l'envoi" at bounding box center [652, 551] width 106 height 20
click at [603, 571] on nz-modal-container "Service TA - VOYAGE - PROPOSITION GLOBALE A utiliser dans le cadre de propositi…" at bounding box center [680, 334] width 1360 height 669
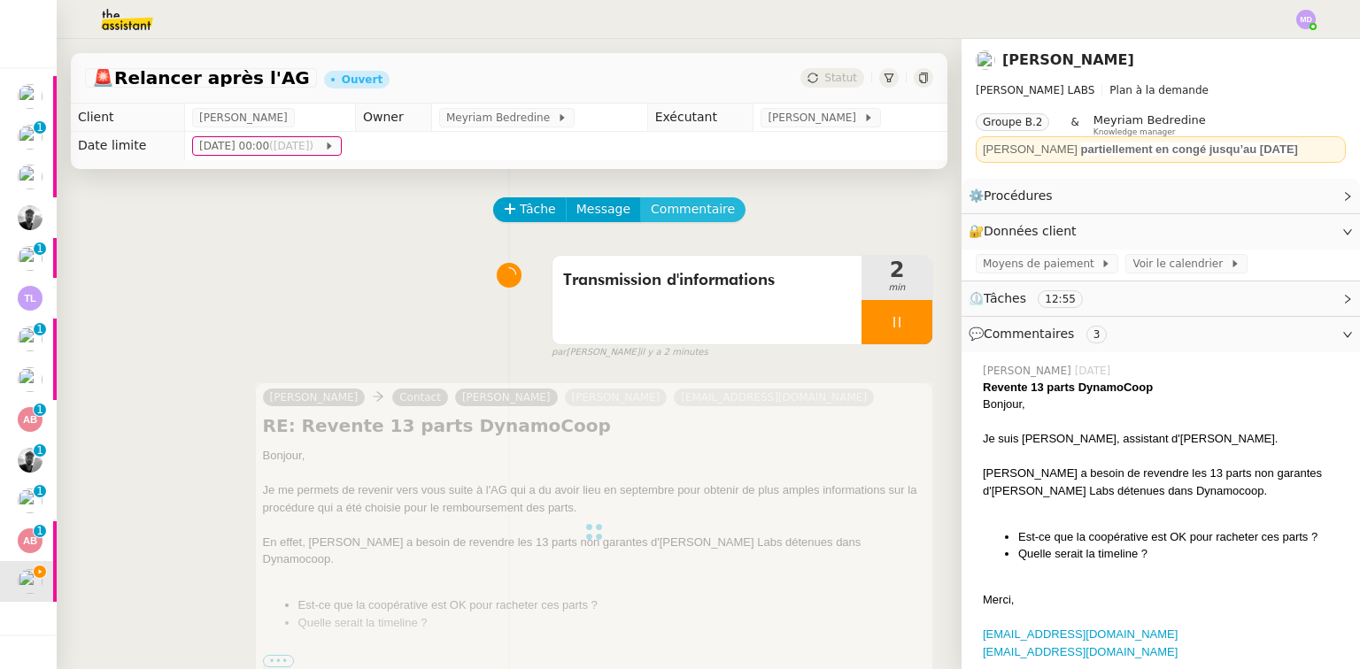
click at [668, 212] on span "Commentaire" at bounding box center [693, 209] width 84 height 20
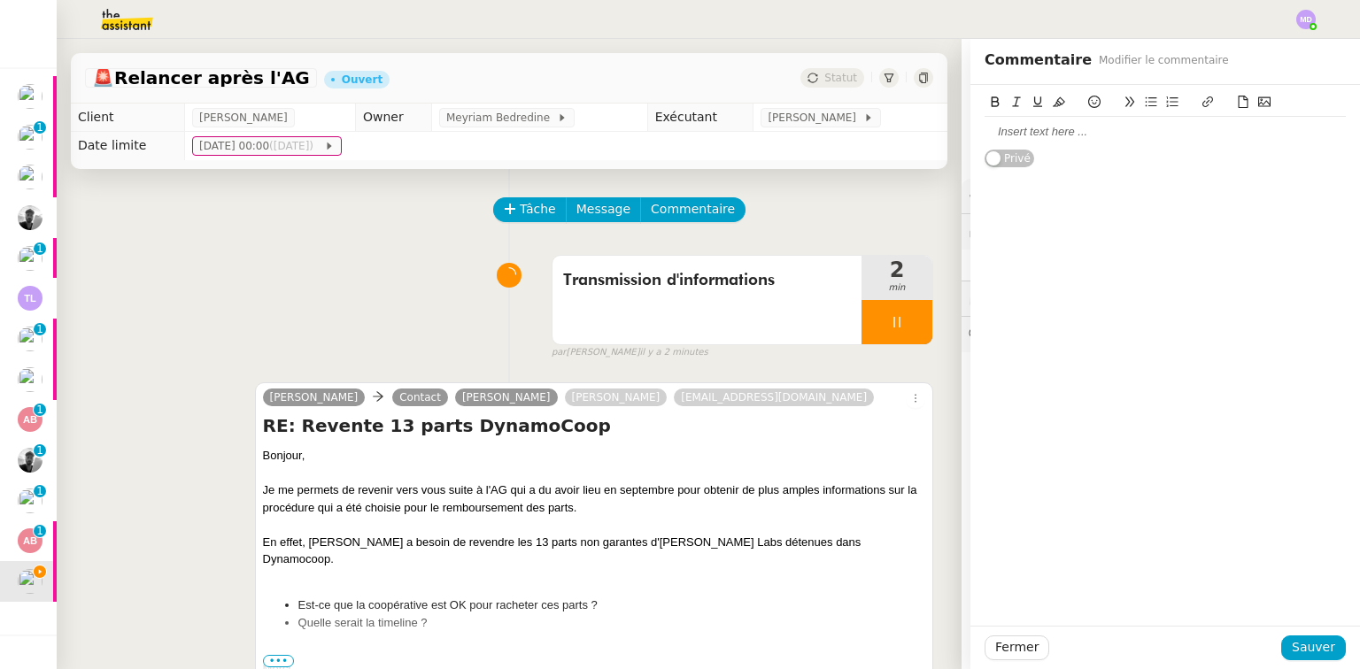
click at [991, 121] on div at bounding box center [1164, 132] width 361 height 30
click at [1286, 645] on button "Sauver" at bounding box center [1313, 648] width 65 height 25
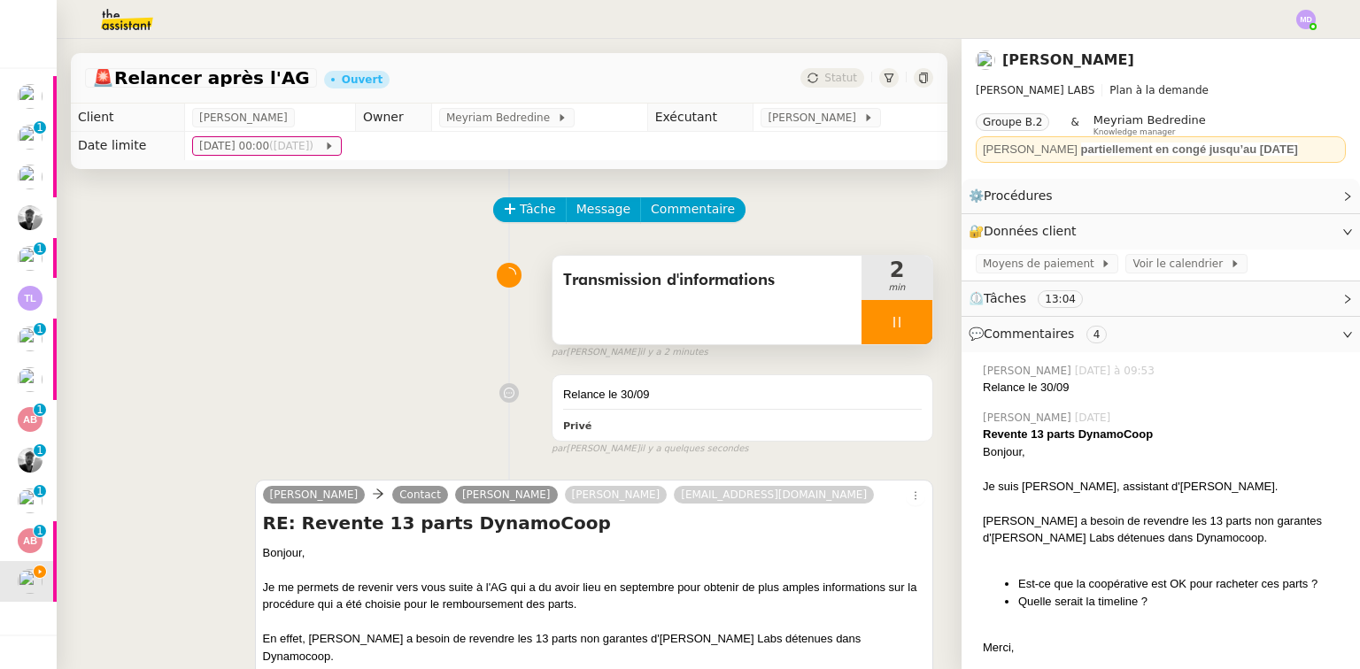
click at [890, 326] on icon at bounding box center [897, 322] width 14 height 14
drag, startPoint x: 891, startPoint y: 326, endPoint x: 822, endPoint y: 69, distance: 265.6
click at [907, 319] on icon at bounding box center [914, 322] width 14 height 14
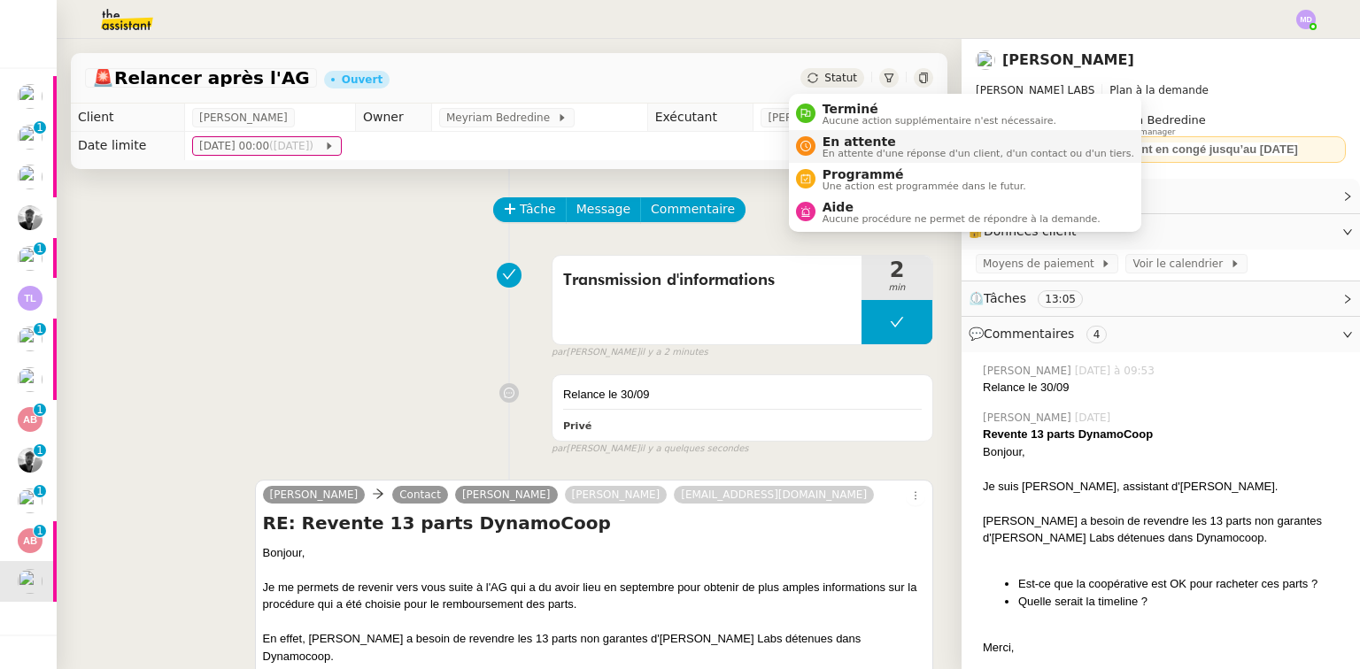
click at [826, 135] on span "En attente" at bounding box center [978, 142] width 312 height 14
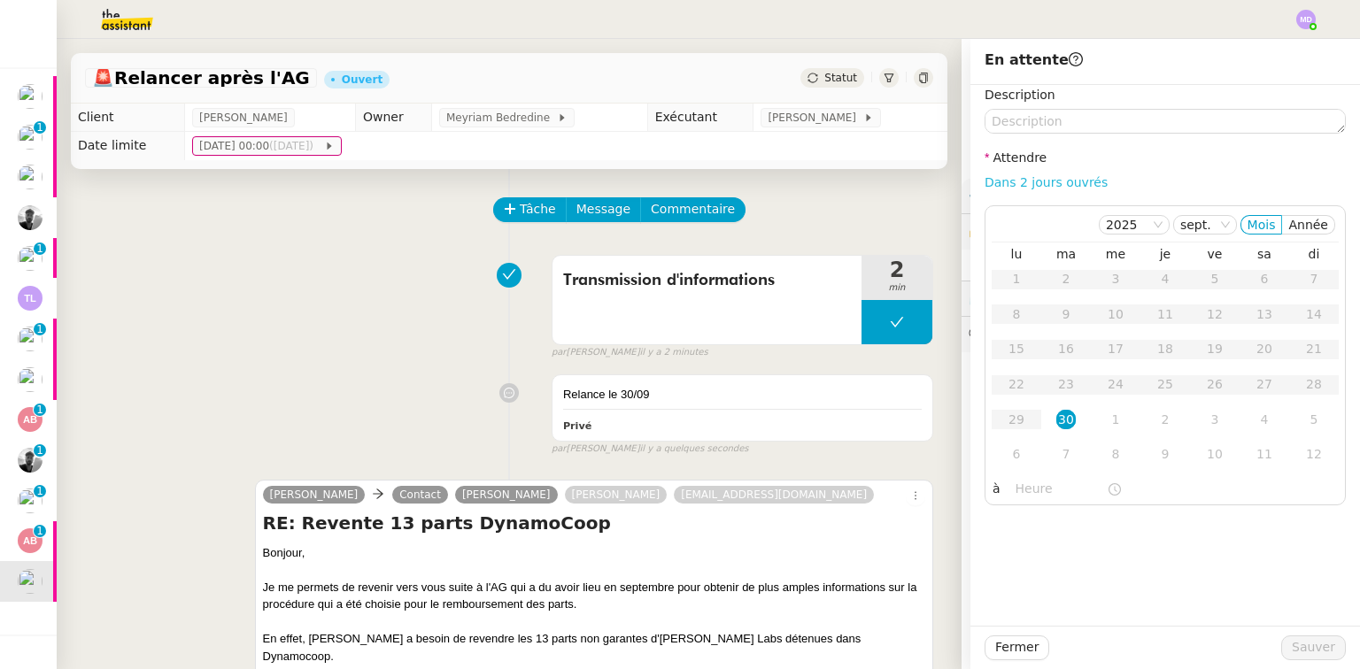
click at [1018, 184] on link "Dans 2 jours ouvrés" at bounding box center [1045, 182] width 123 height 14
type input "07:00"
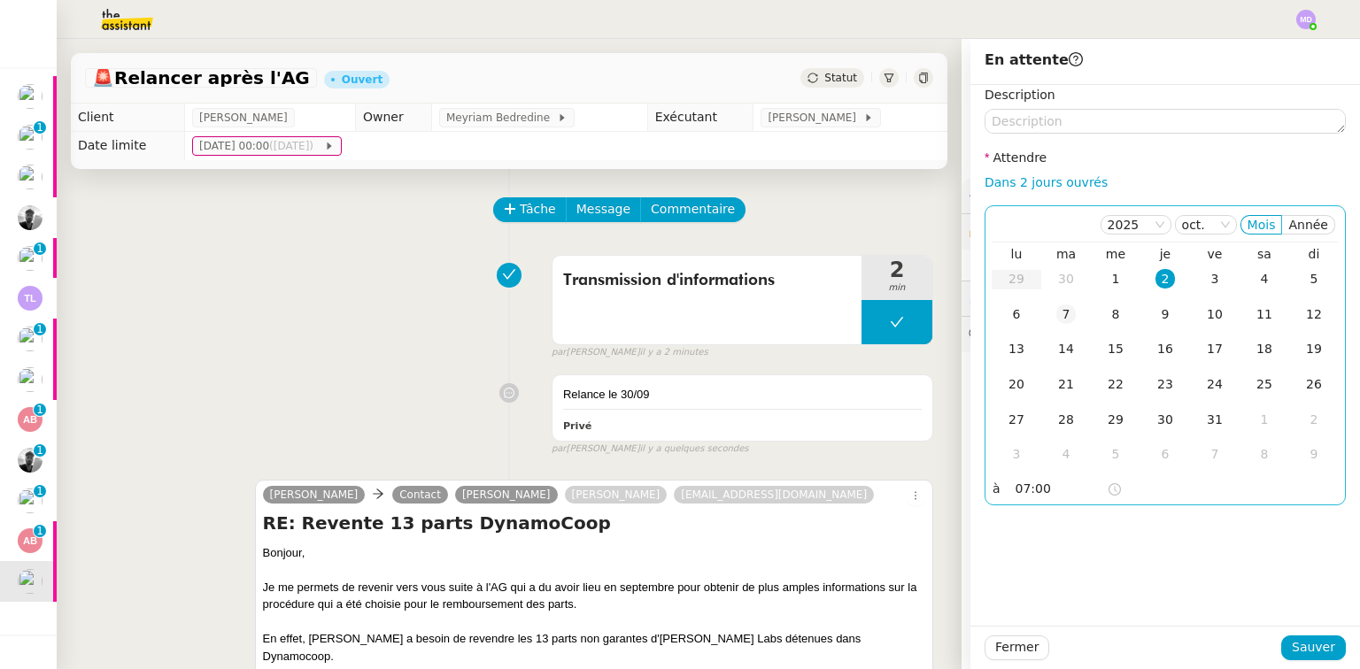
click at [1061, 315] on div "7" at bounding box center [1065, 314] width 19 height 19
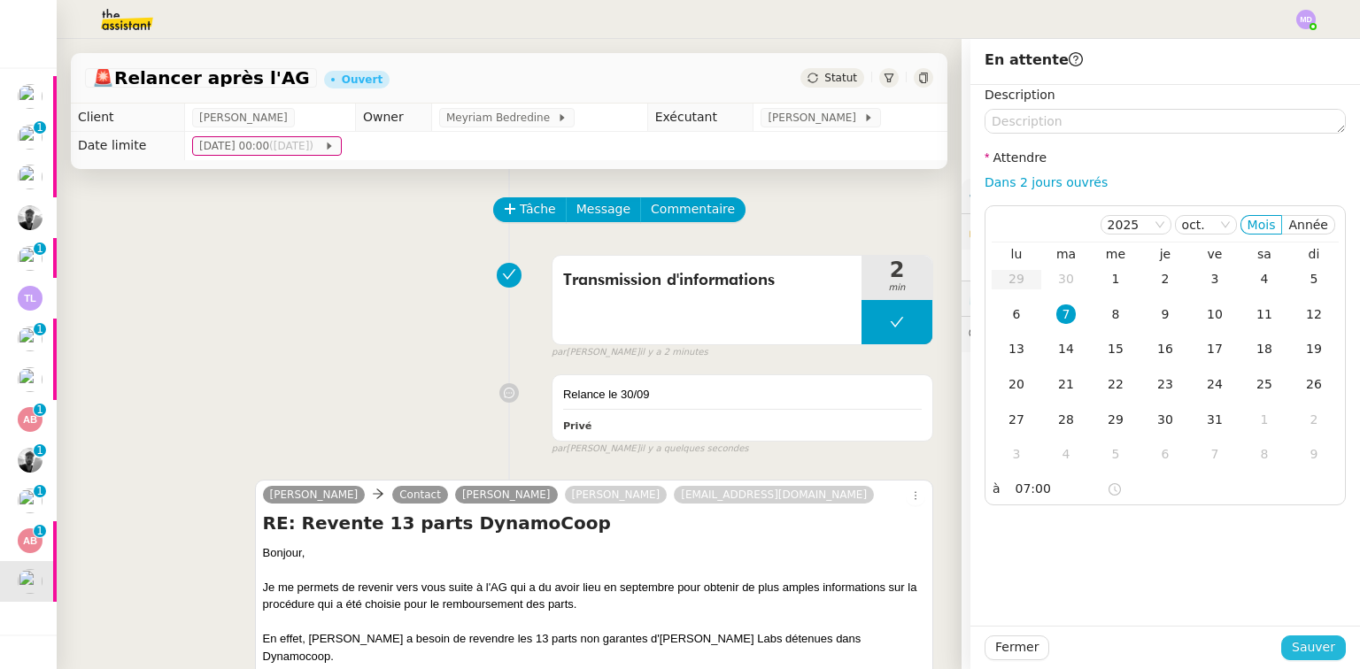
click at [1297, 647] on span "Sauver" at bounding box center [1313, 647] width 43 height 20
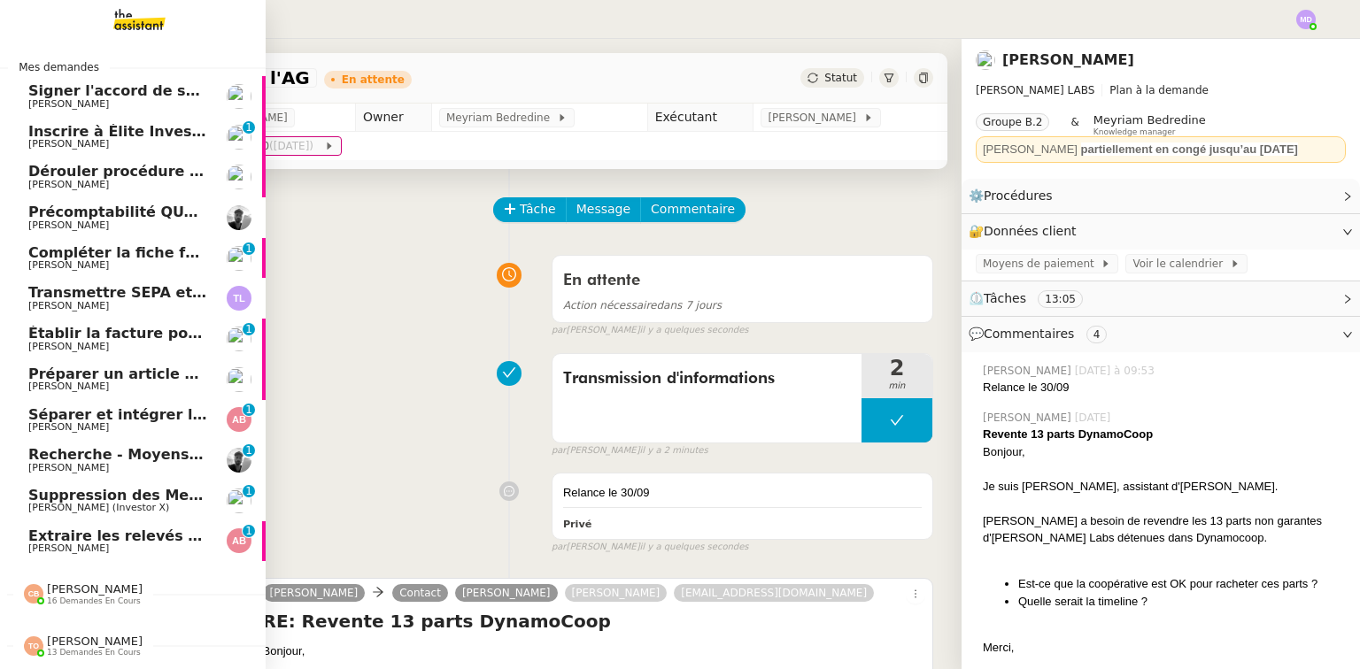
click at [92, 537] on span "Extraire les relevés de consommation" at bounding box center [178, 536] width 301 height 17
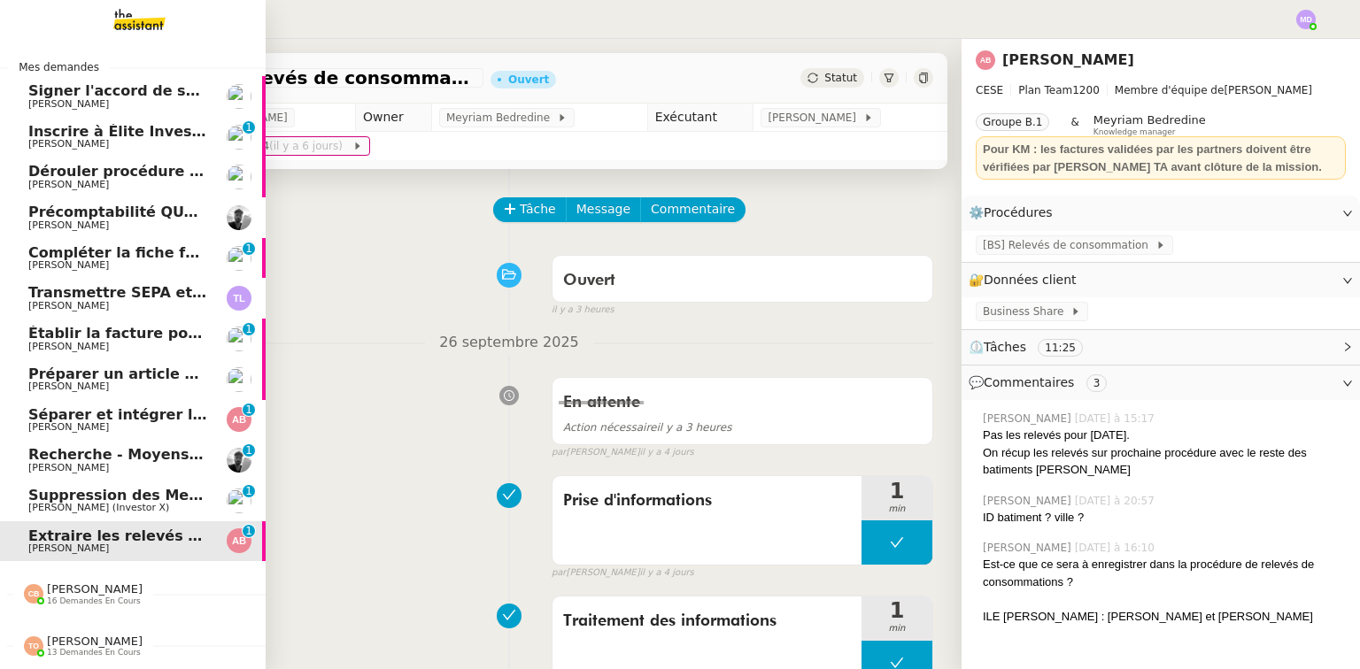
click at [69, 421] on span "Séparer et intégrer les avoirs à ENERGYTRACK" at bounding box center [214, 414] width 372 height 17
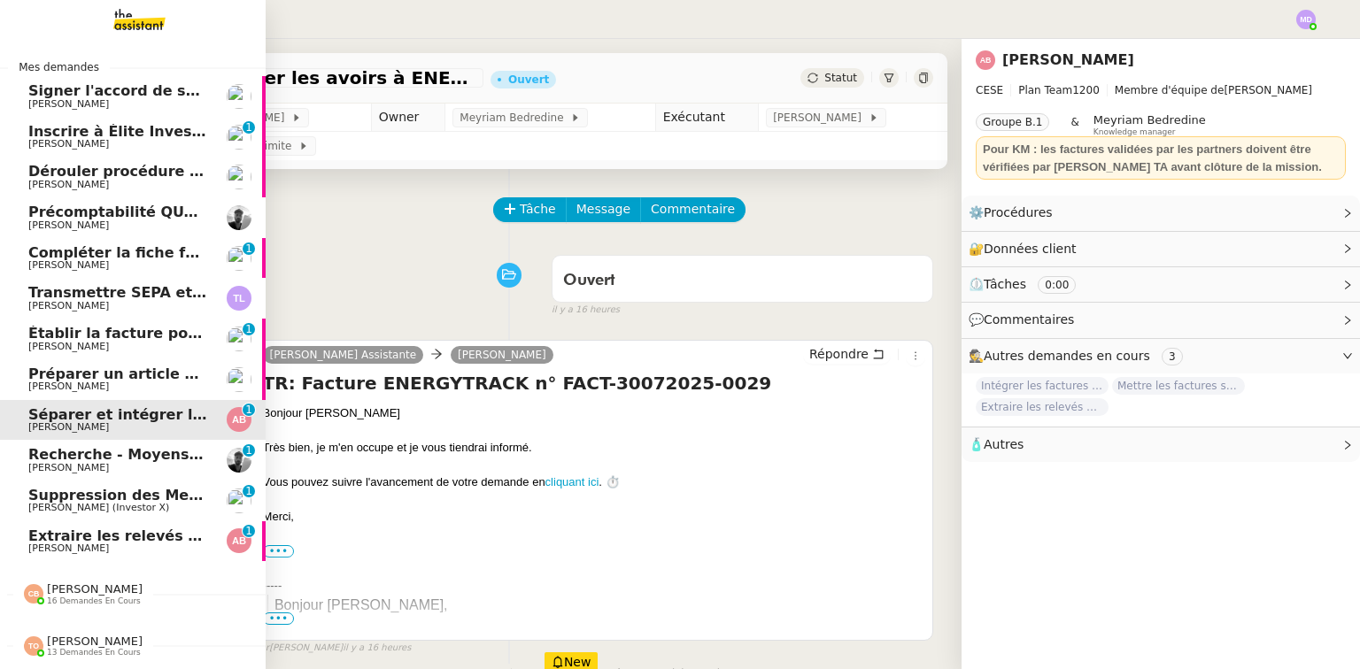
click at [112, 176] on span "Dérouler procédure nouveau membre pour [PERSON_NAME]" at bounding box center [267, 171] width 479 height 17
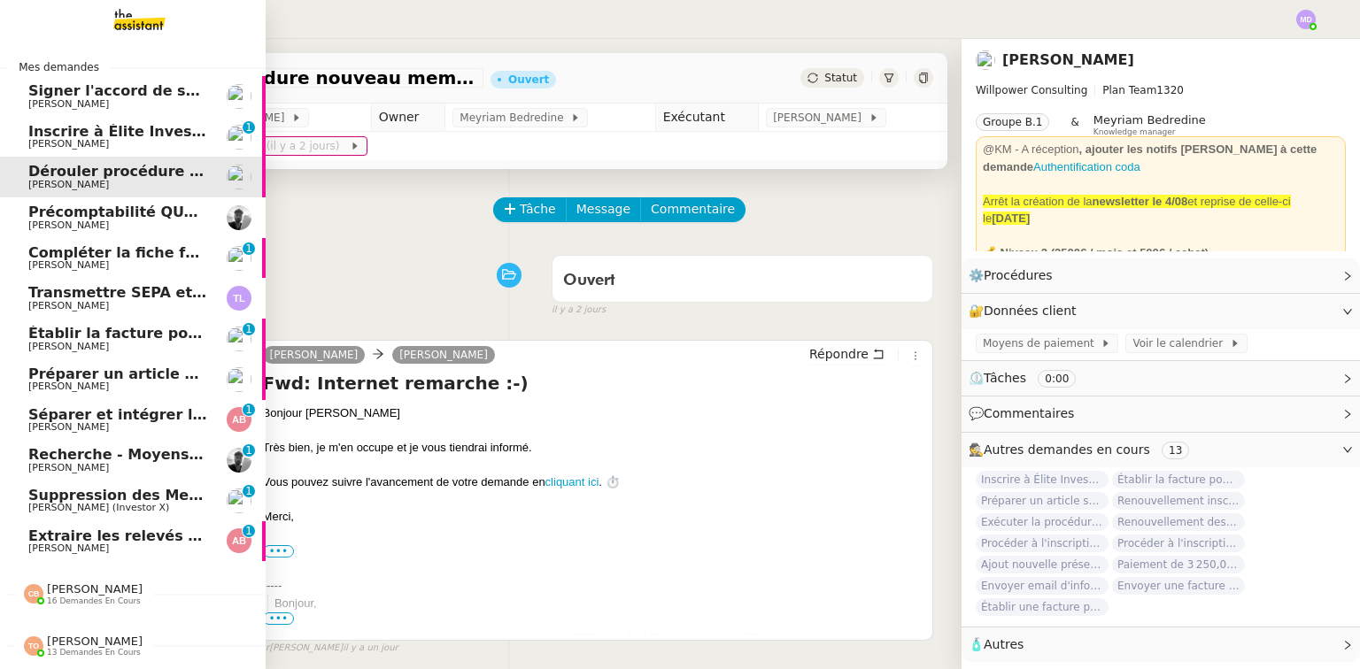
click at [109, 203] on link "Précomptabilité QUATREMURS - Evénements - [DATE] [PERSON_NAME]" at bounding box center [133, 217] width 266 height 41
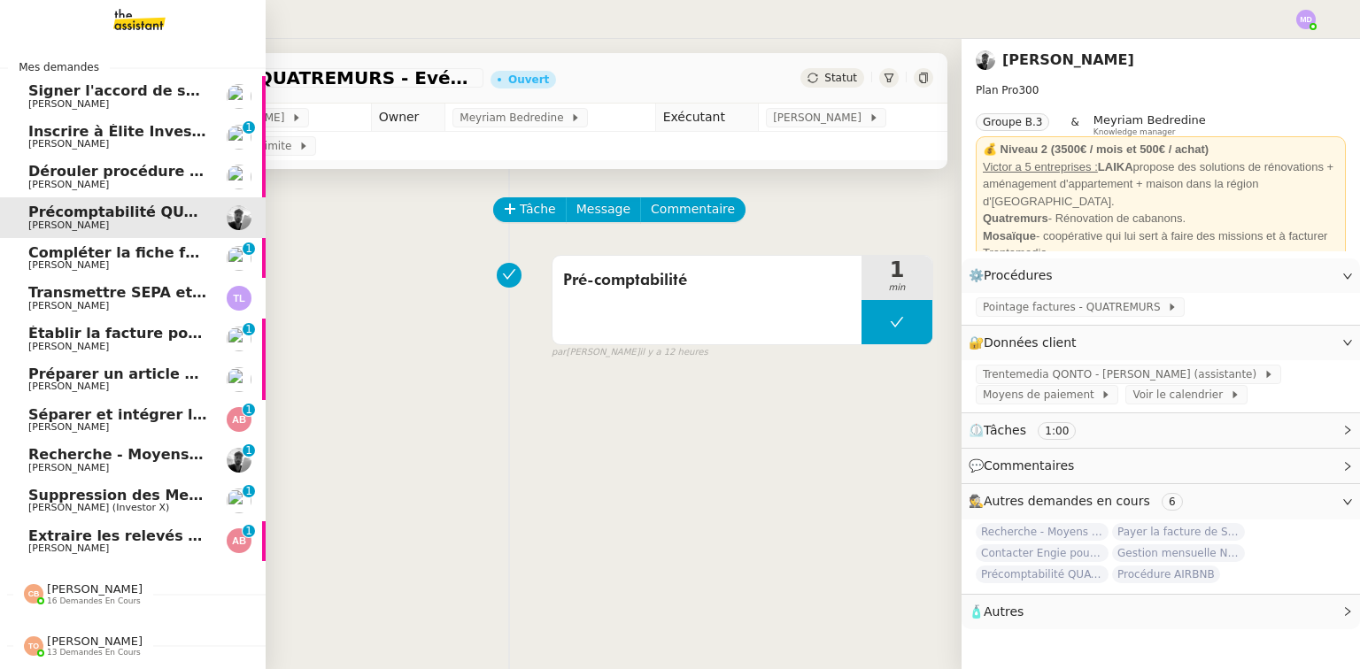
click at [120, 259] on span "Compléter la fiche fournisseur" at bounding box center [149, 252] width 242 height 17
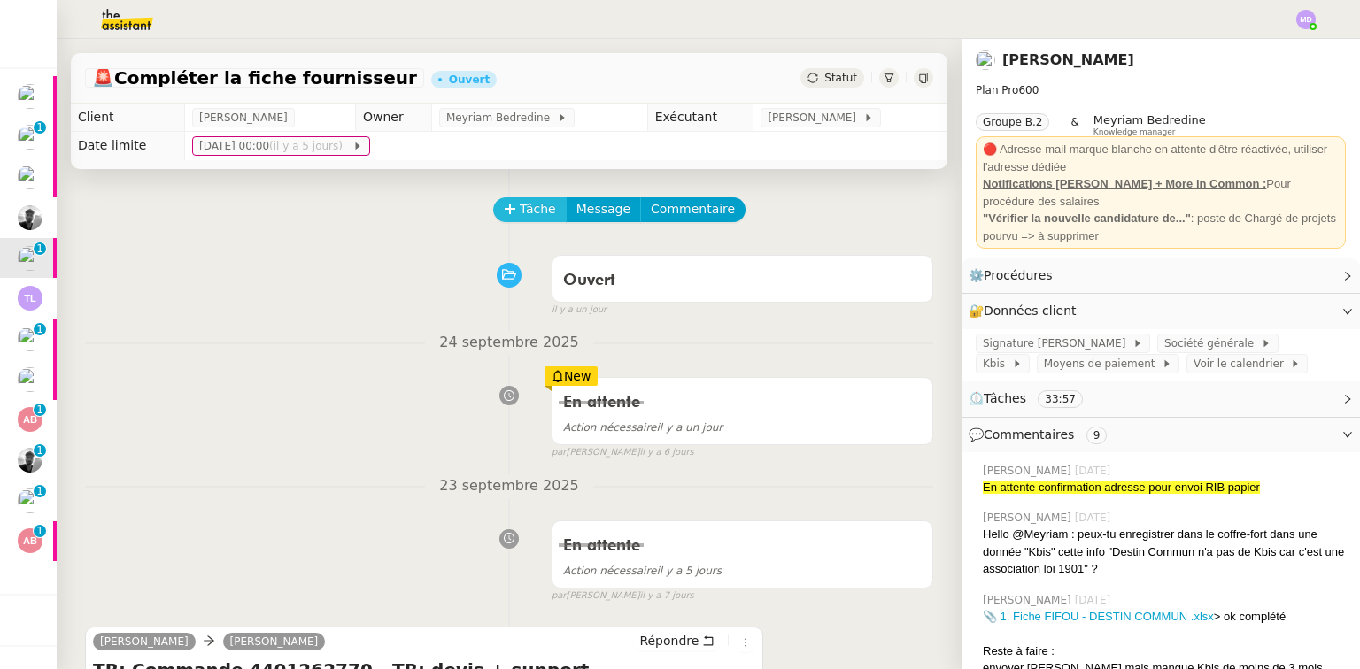
click at [520, 211] on span "Tâche" at bounding box center [538, 209] width 36 height 20
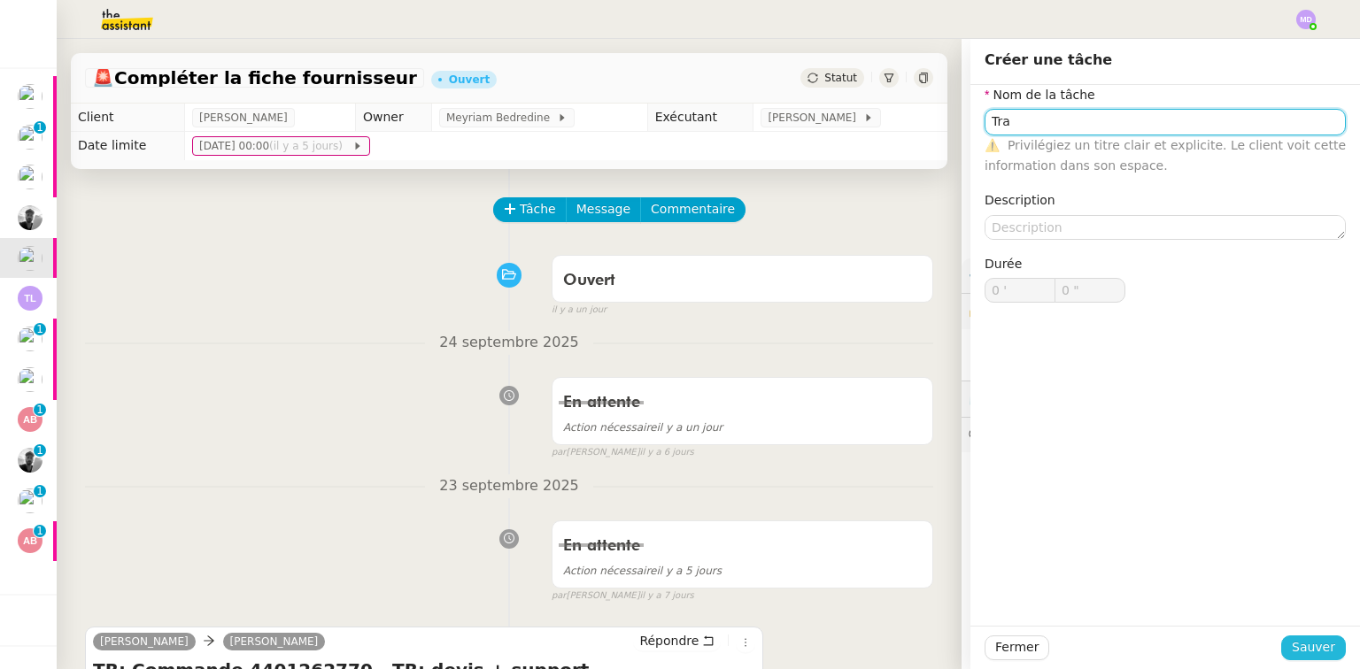
type input "Tra"
click at [1306, 645] on span "Sauver" at bounding box center [1313, 647] width 43 height 20
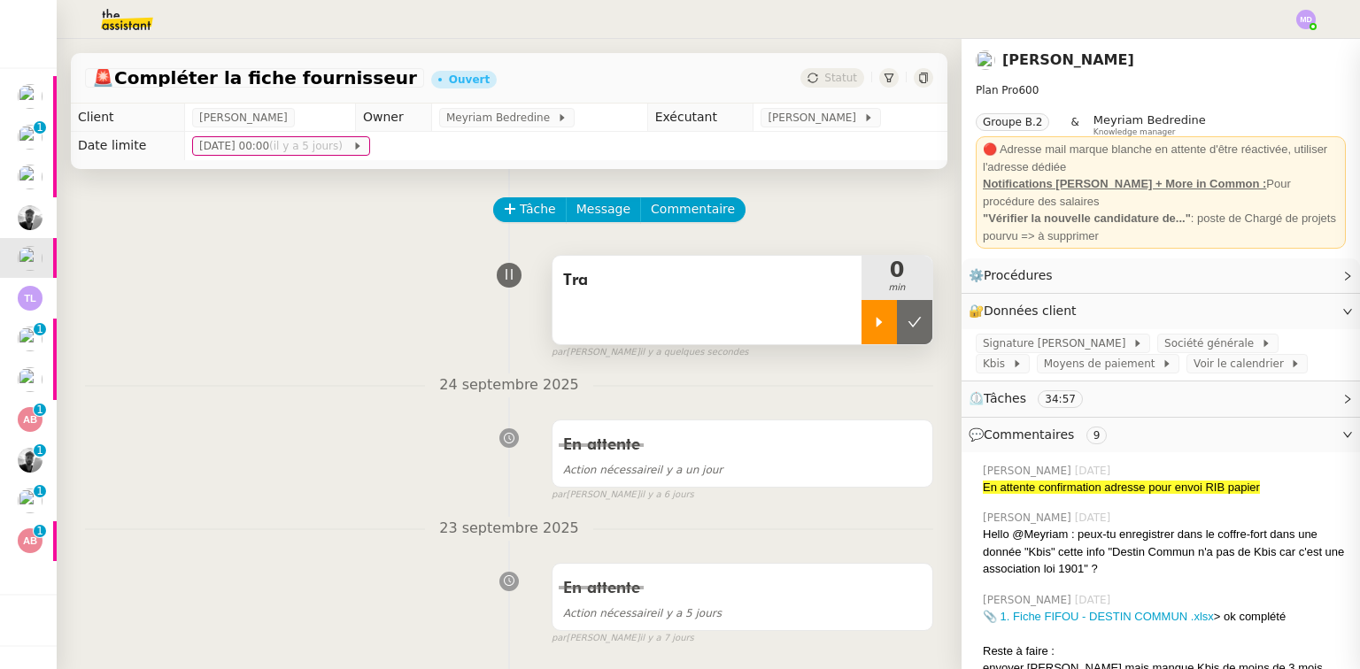
click at [861, 336] on div at bounding box center [878, 322] width 35 height 44
click at [815, 321] on div "Tra" at bounding box center [706, 300] width 309 height 89
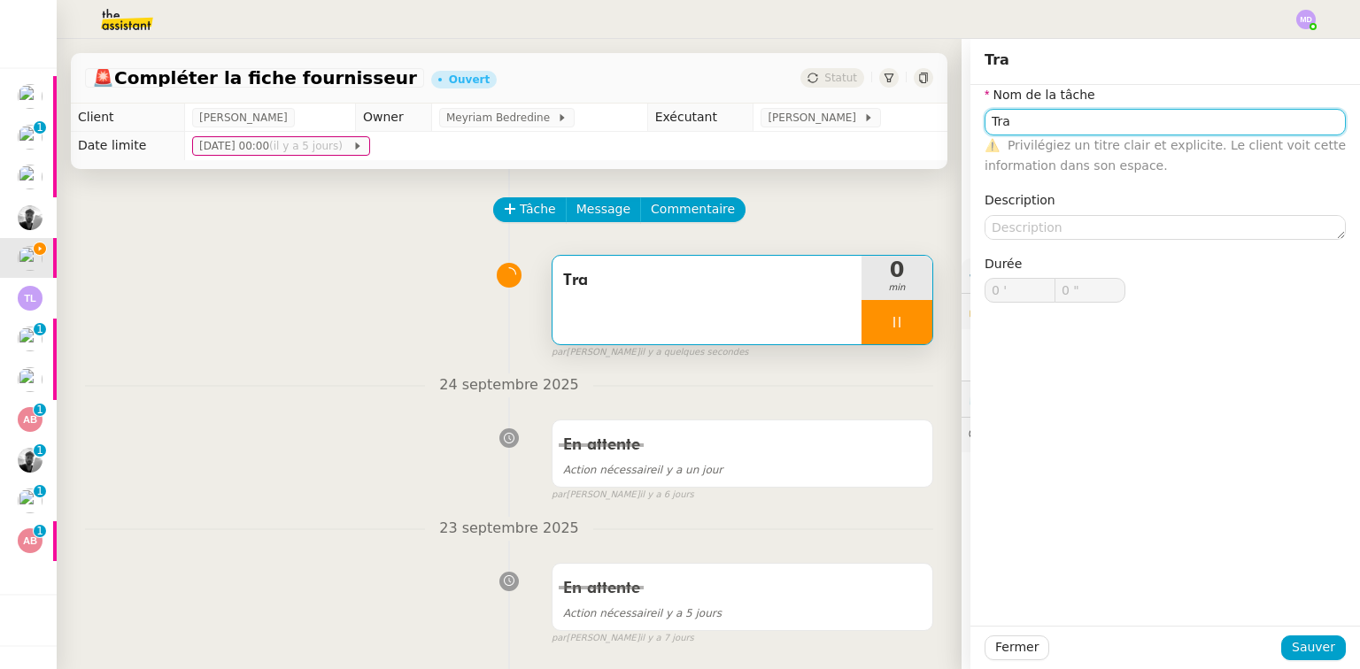
click at [1130, 124] on input "Tra" at bounding box center [1164, 122] width 361 height 26
type input "Trans"
type input "1 ""
type input "Transmiss"
type input "2 ""
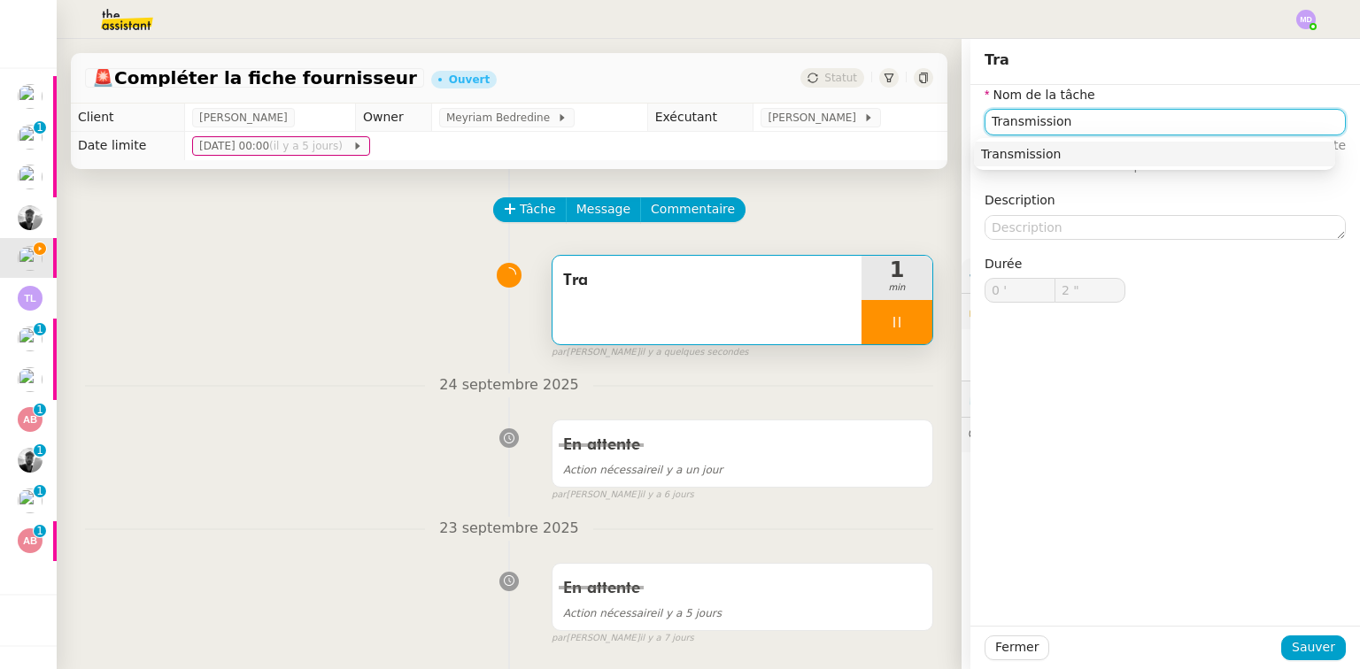
type input "Transmission"
type input "3 ""
type input "Transmission d'informations"
click at [1123, 145] on nz-auto-option "Transmission d'informations" at bounding box center [1154, 154] width 361 height 25
type input "5 ""
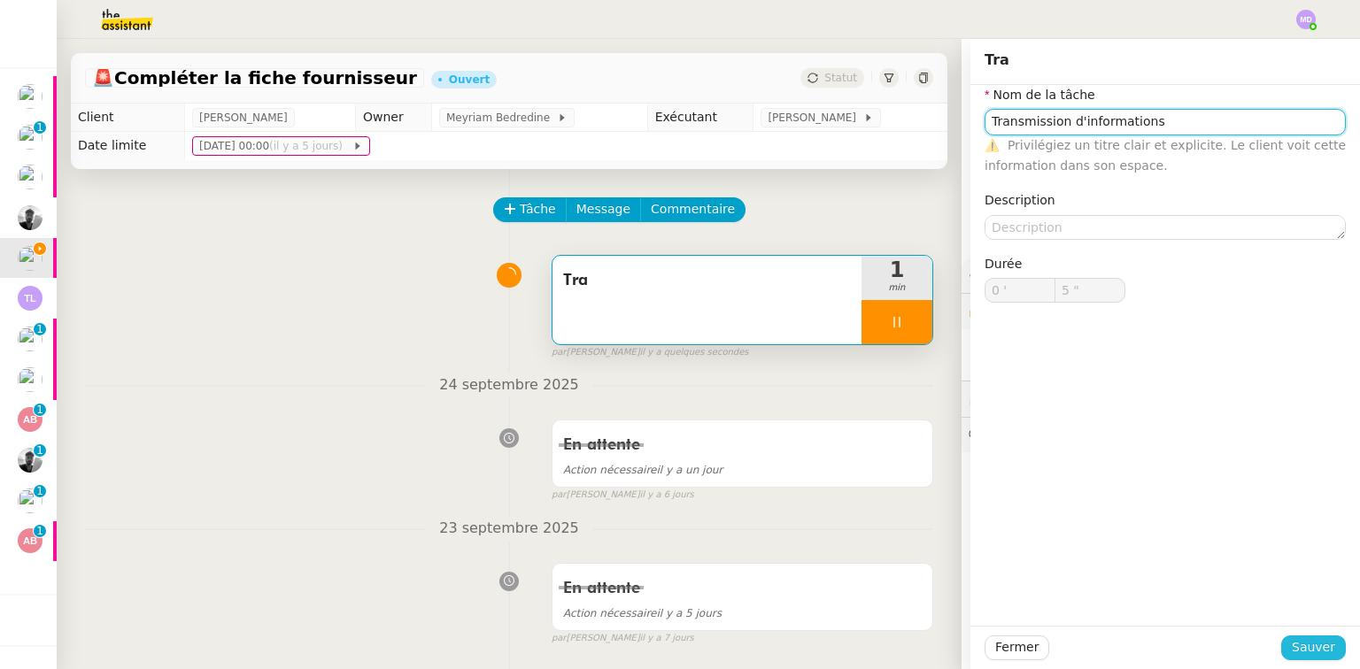
type input "Transmission d'informations"
click at [1299, 645] on span "Sauver" at bounding box center [1313, 647] width 43 height 20
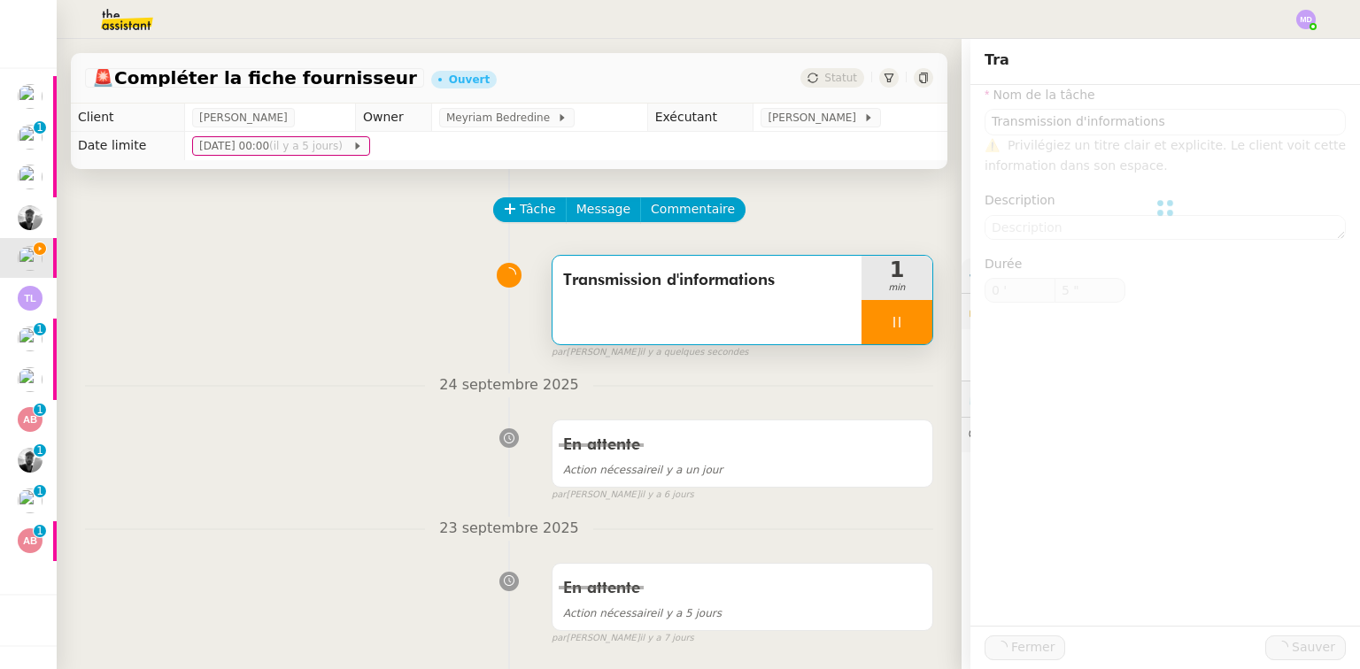
type input "6 ""
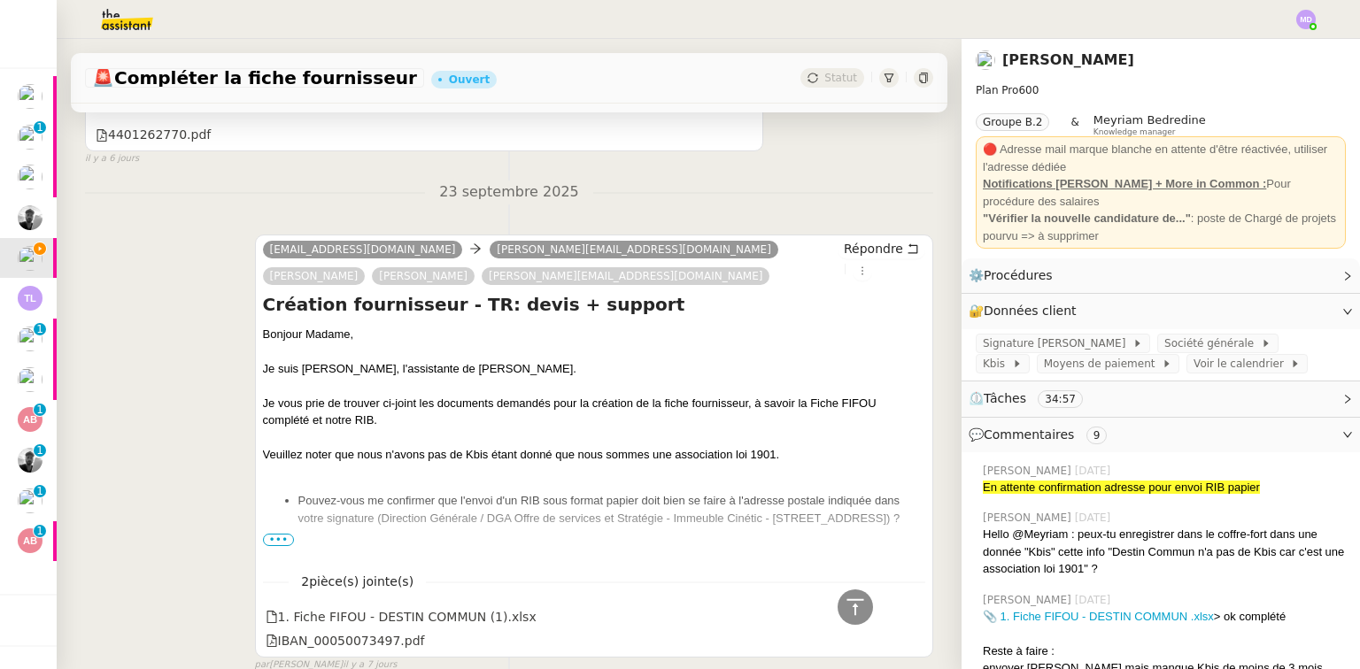
scroll to position [1062, 0]
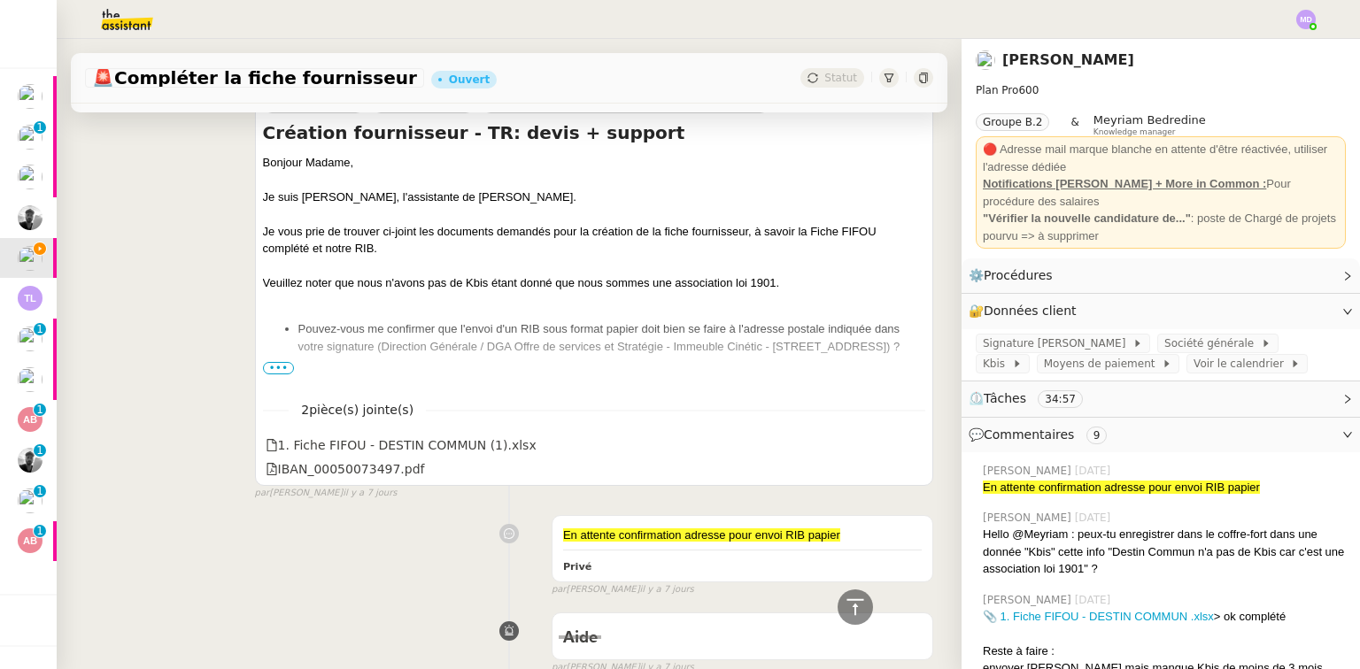
click at [277, 373] on span "•••" at bounding box center [279, 368] width 32 height 12
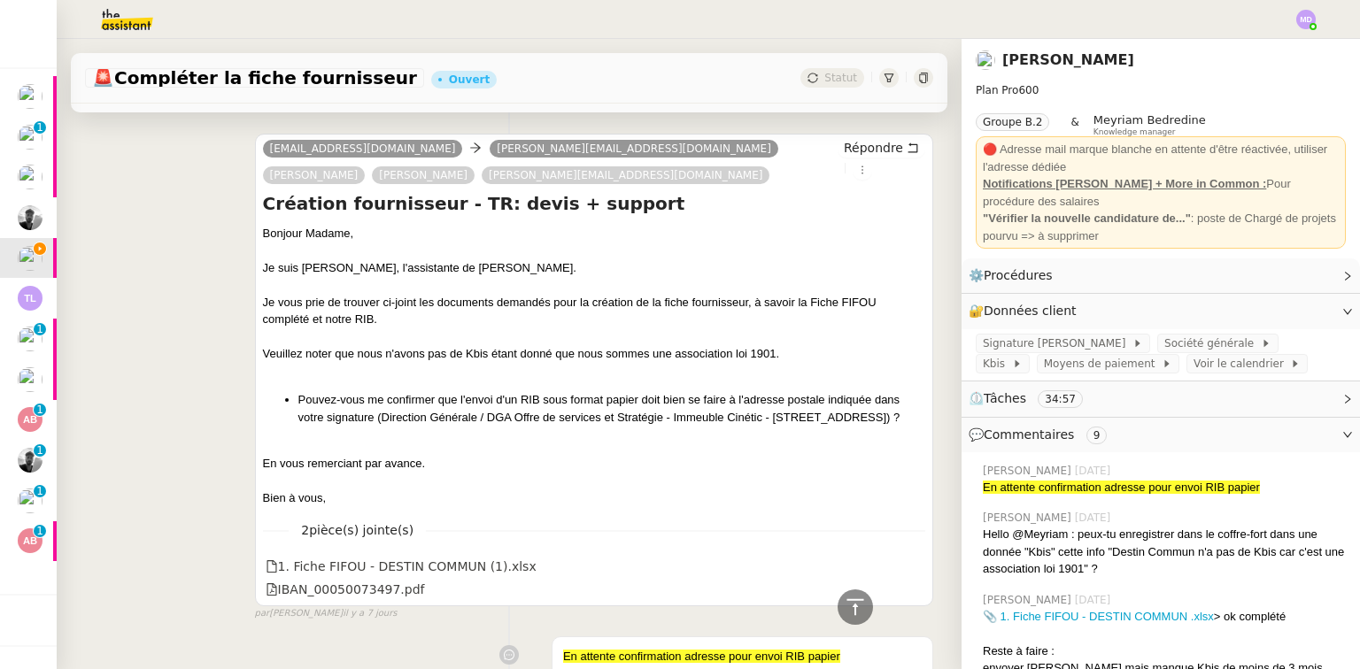
scroll to position [921, 0]
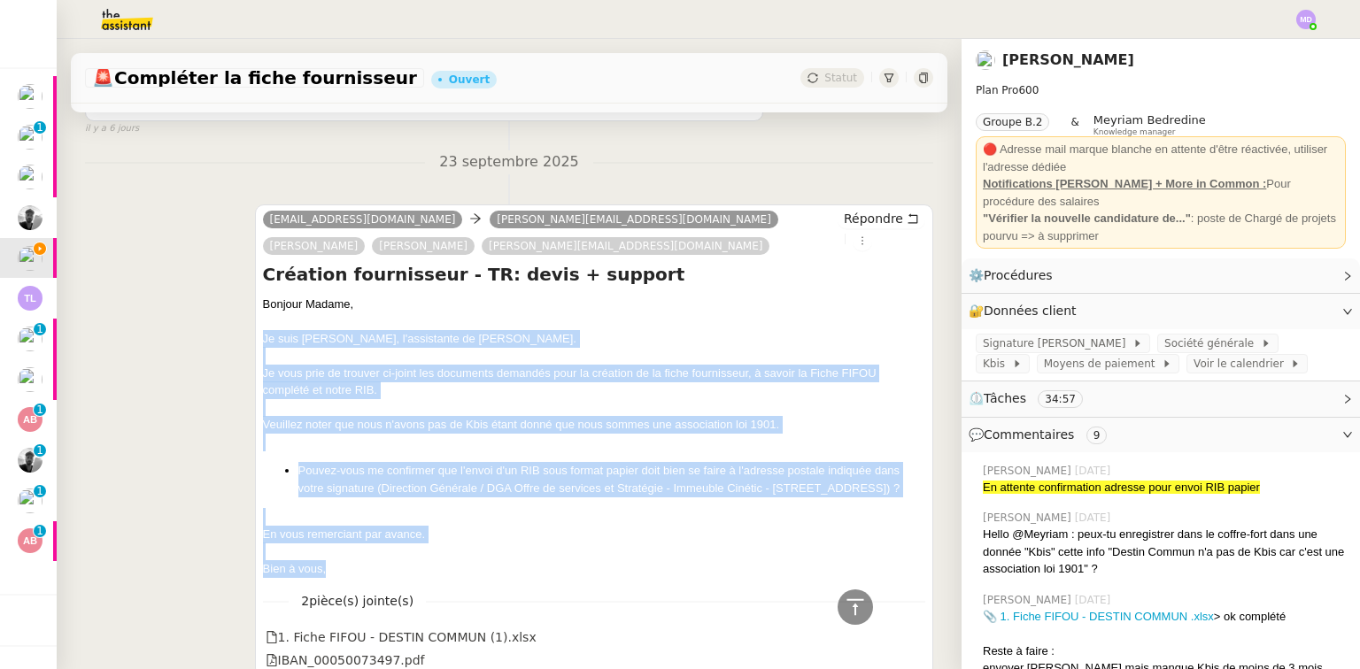
drag, startPoint x: 338, startPoint y: 594, endPoint x: 259, endPoint y: 333, distance: 273.1
click at [263, 333] on div "Bonjour Madame, Je suis [PERSON_NAME], l'assistante de Madame [PERSON_NAME]. Je…" at bounding box center [594, 437] width 662 height 282
copy div "Je suis [PERSON_NAME], l'assistante de [PERSON_NAME]. Je vous prie de trouver c…"
click at [854, 211] on span "Répondre" at bounding box center [873, 219] width 59 height 18
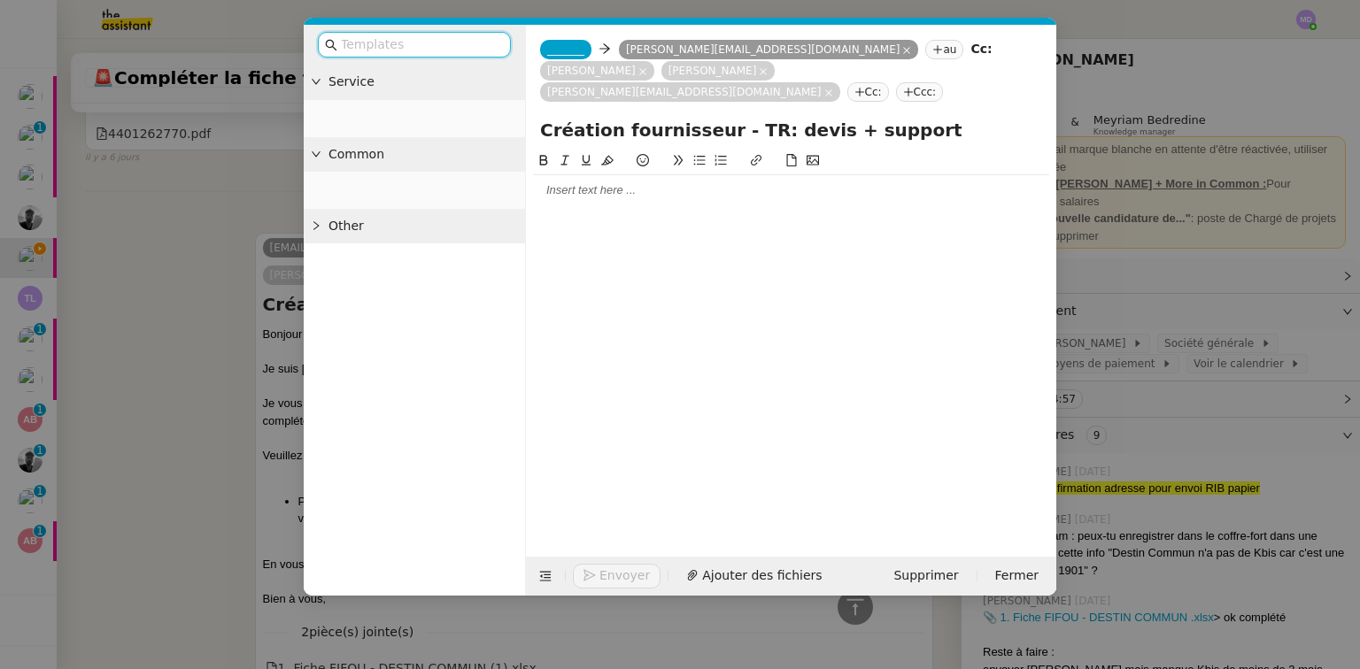
scroll to position [1057, 0]
click at [582, 175] on div at bounding box center [791, 190] width 516 height 30
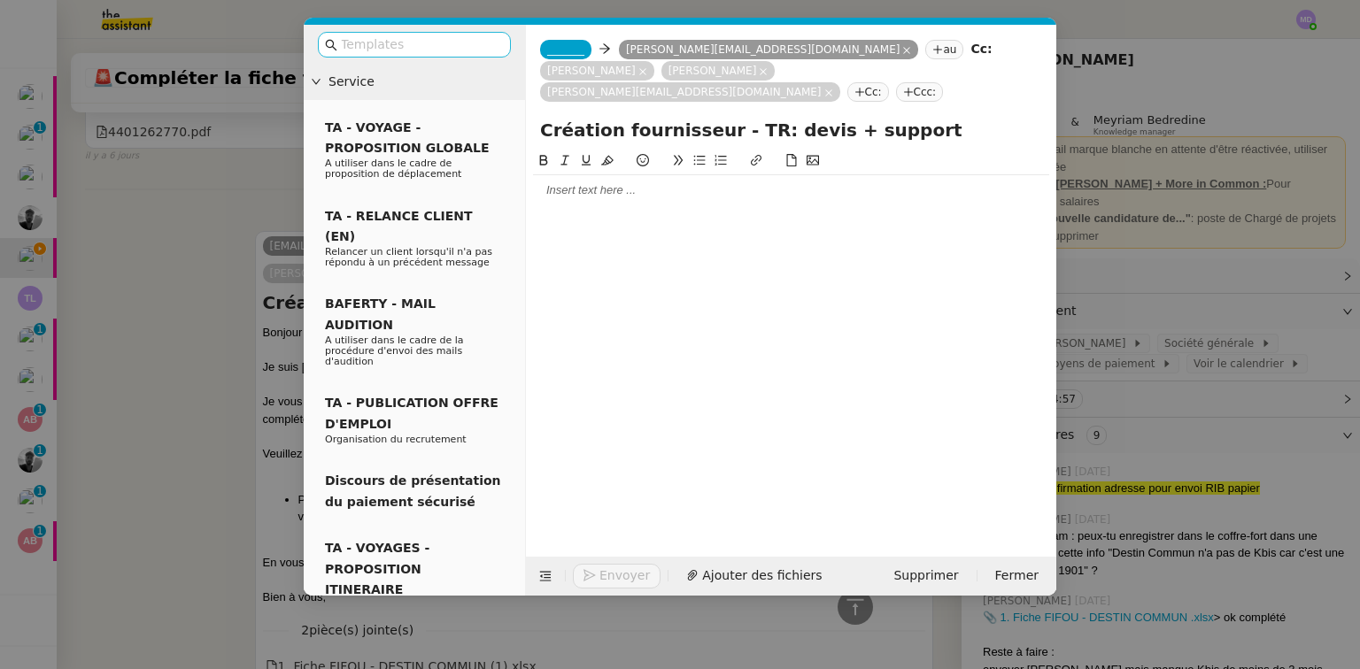
click at [392, 39] on input "text" at bounding box center [420, 45] width 159 height 20
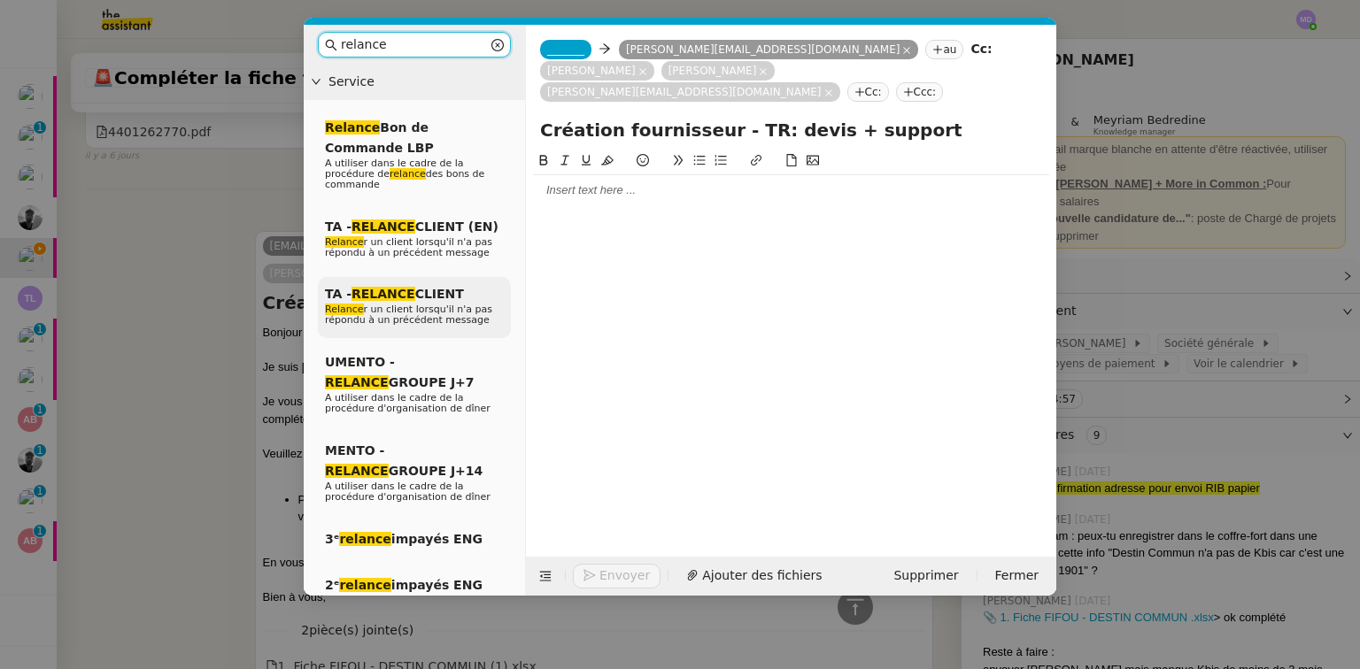
type input "relance"
click at [403, 287] on em "RELANCE" at bounding box center [383, 294] width 64 height 14
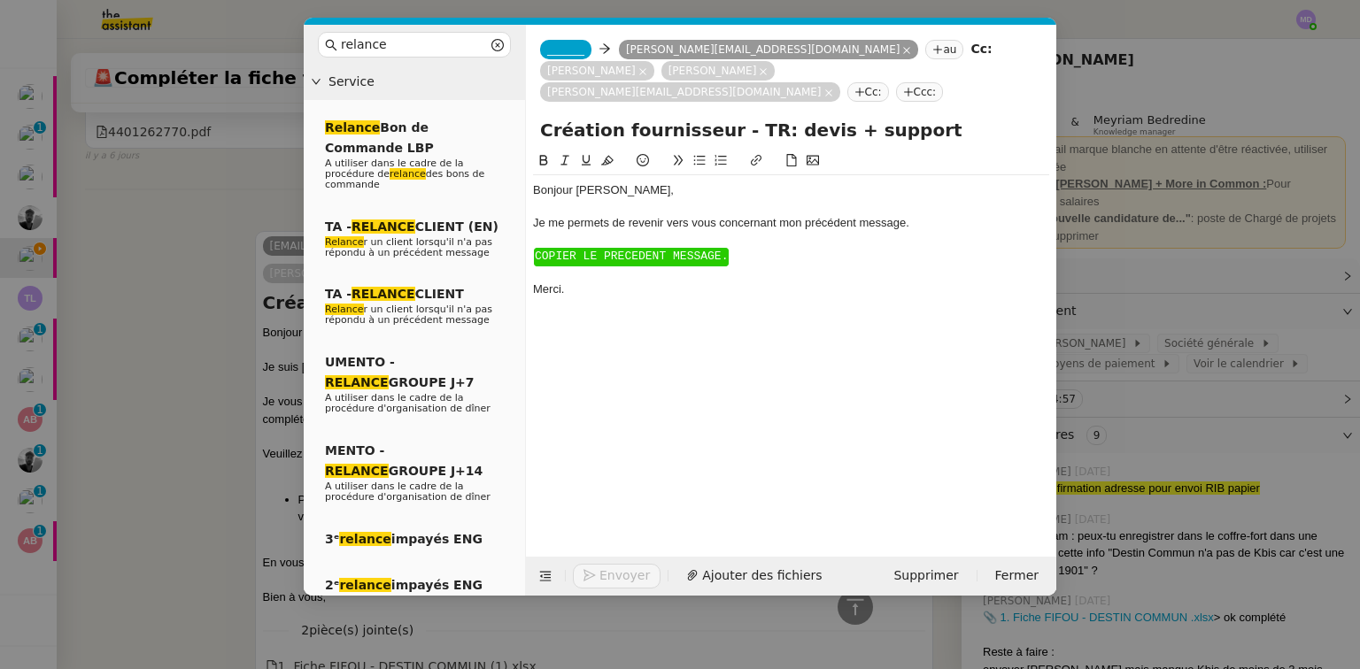
click at [589, 182] on div "Bonjour ﻿[PERSON_NAME]﻿," at bounding box center [791, 190] width 516 height 16
drag, startPoint x: 604, startPoint y: 216, endPoint x: 745, endPoint y: 315, distance: 172.2
click at [745, 315] on div "Bonjour ﻿Madame, Je me permets de revenir vers vous concernant mon précédent me…" at bounding box center [791, 340] width 516 height 379
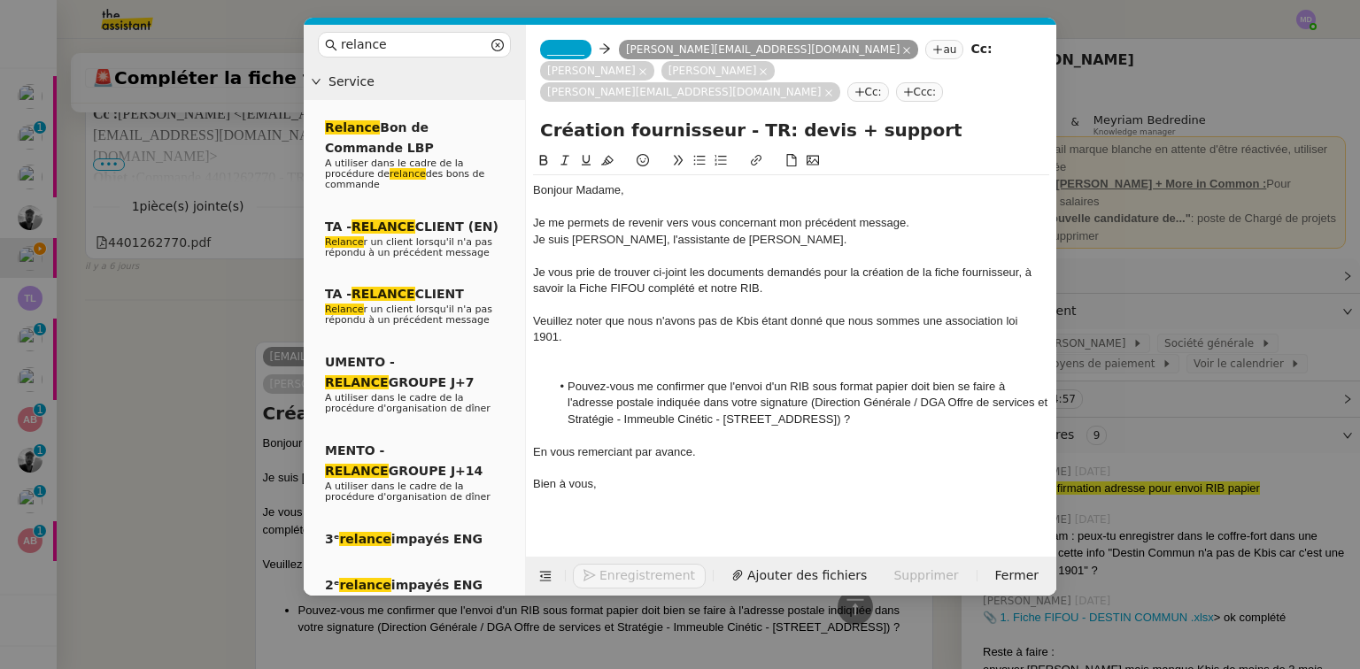
scroll to position [1289, 0]
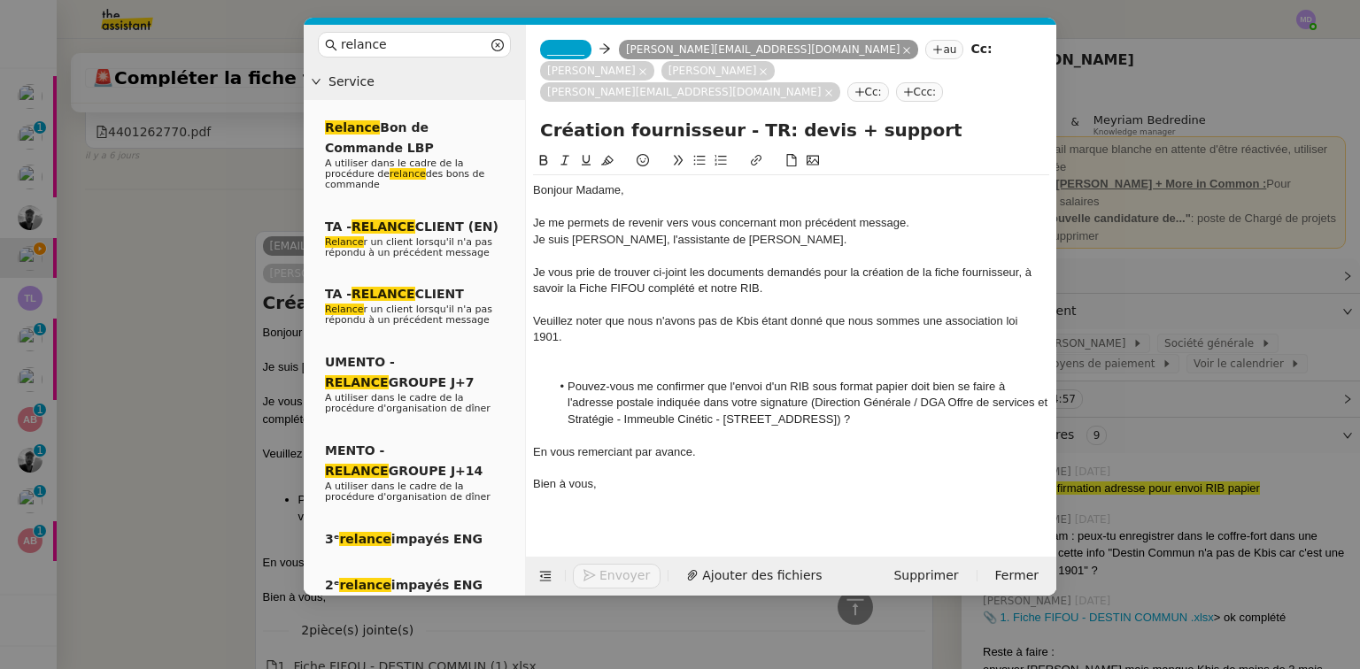
click at [925, 215] on div "Je me permets de revenir vers vous concernant mon précédent message." at bounding box center [791, 223] width 516 height 16
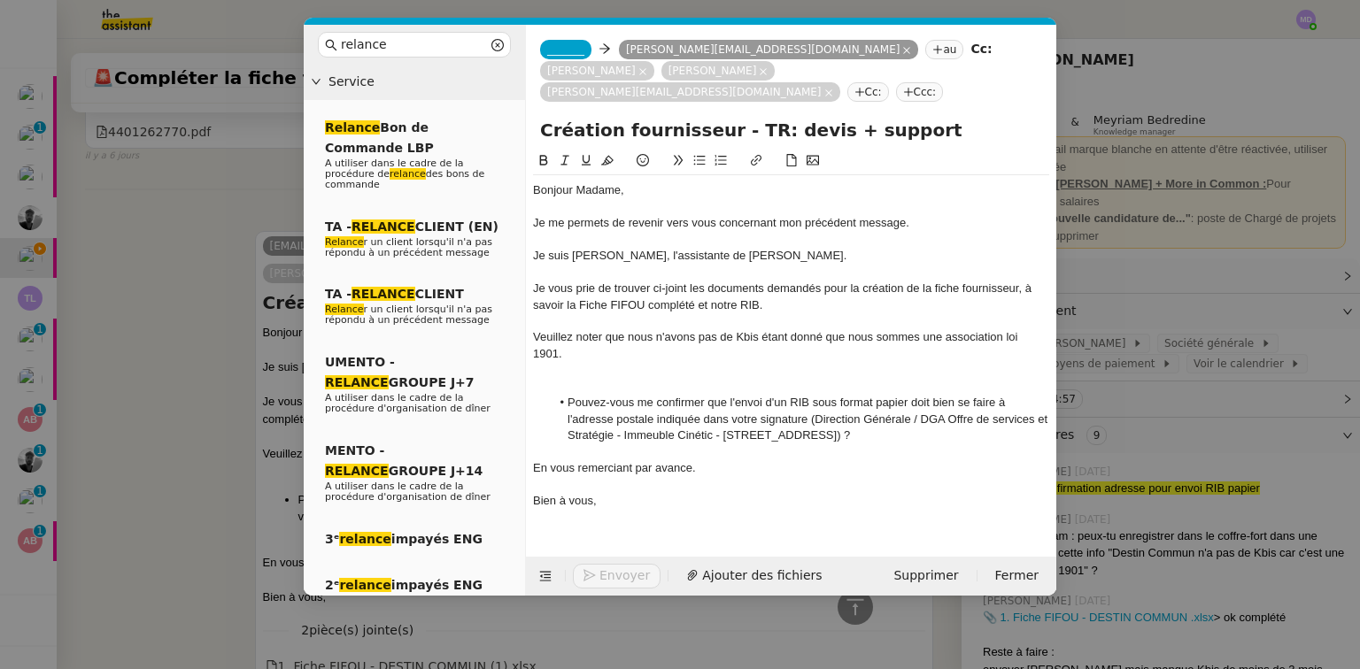
click at [627, 362] on div at bounding box center [791, 370] width 516 height 16
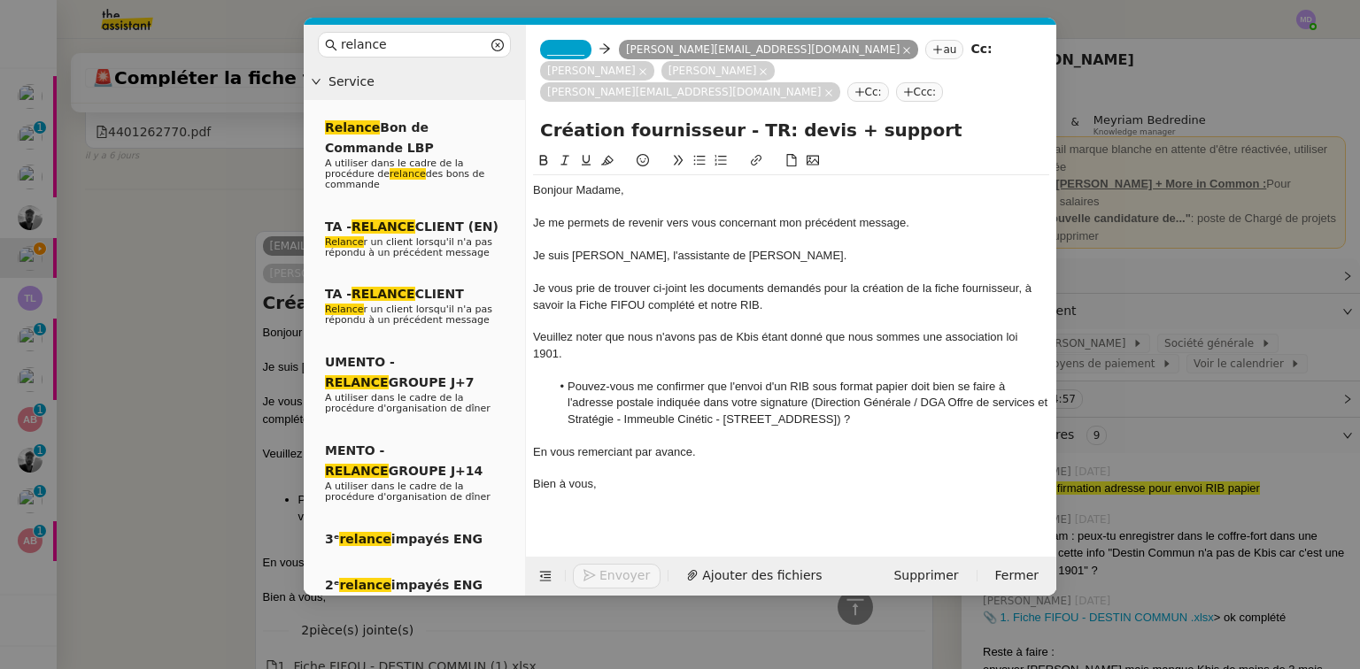
click at [192, 345] on nz-modal-container "relance Service Relance Bon de Commande LBP A utiliser dans le cadre de la proc…" at bounding box center [680, 334] width 1360 height 669
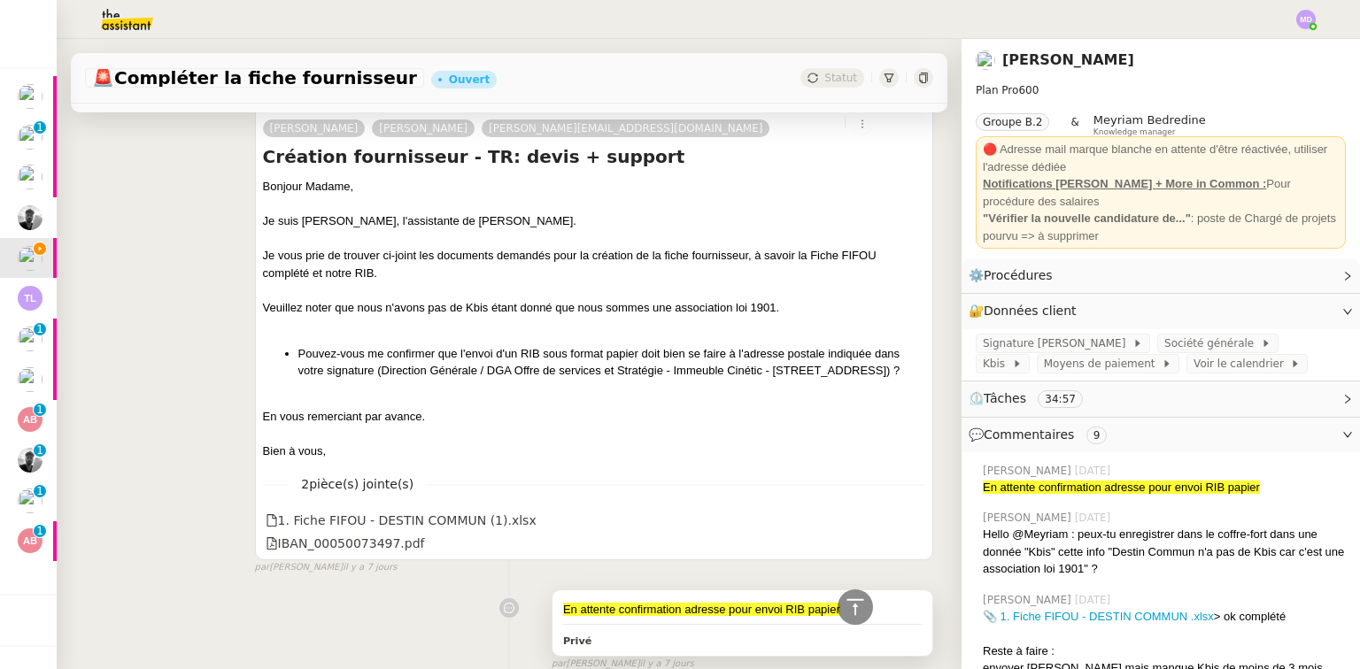
scroll to position [1500, 0]
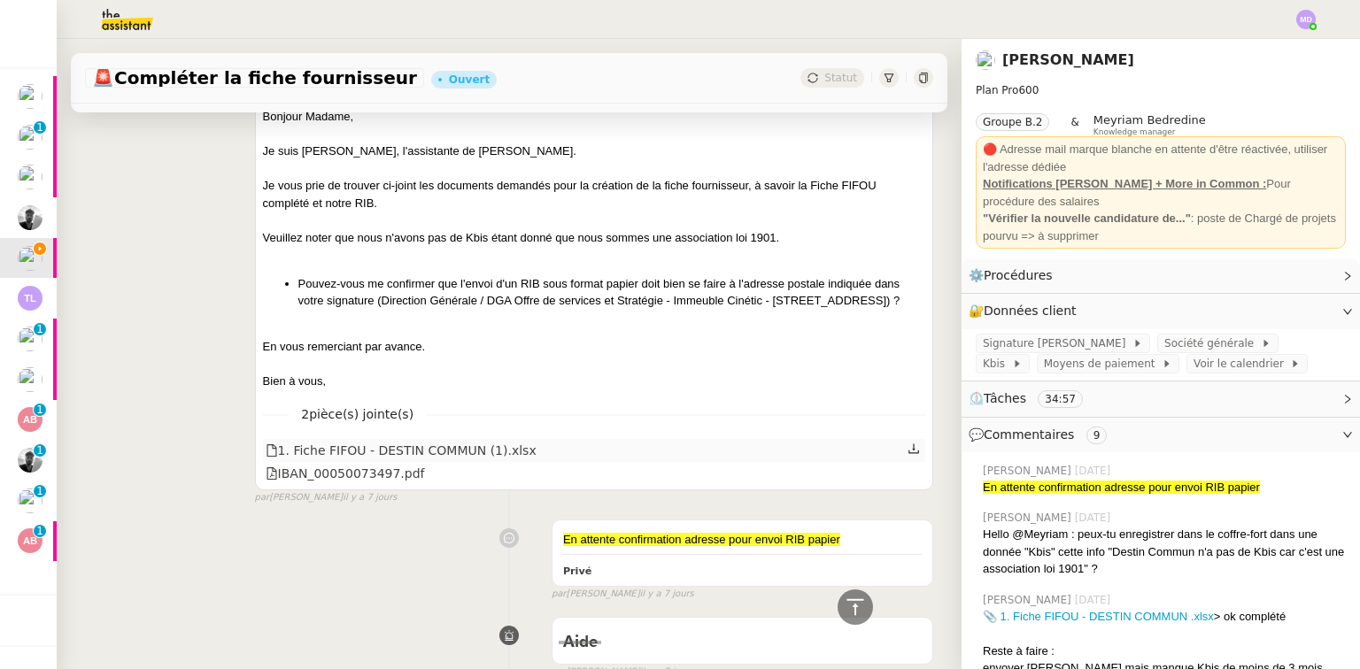
click at [907, 448] on icon at bounding box center [913, 449] width 12 height 12
click at [907, 475] on link at bounding box center [913, 472] width 12 height 20
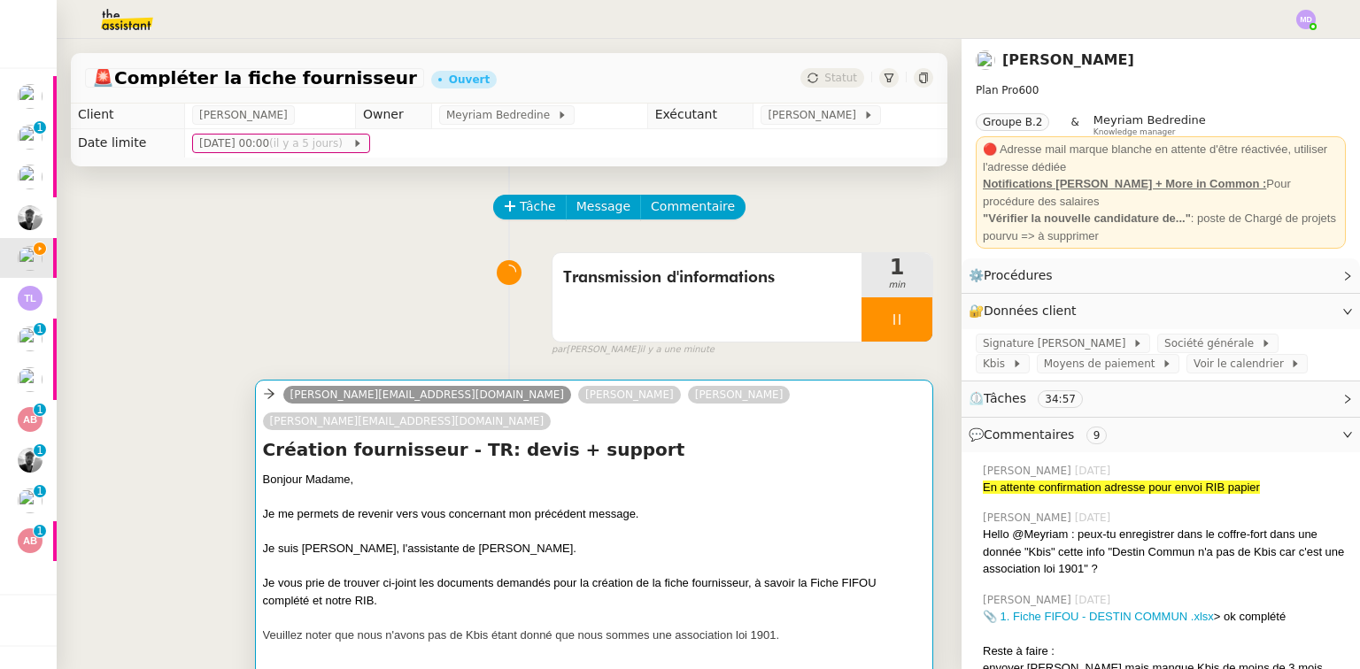
scroll to position [0, 0]
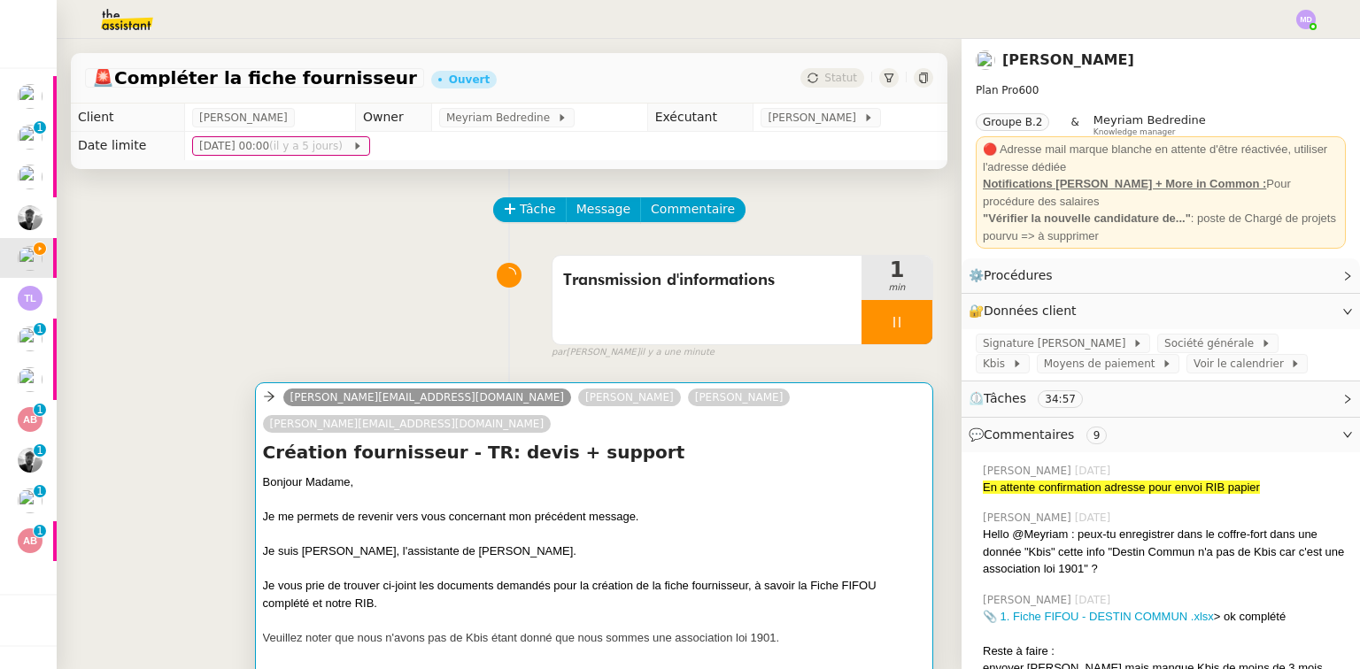
click at [617, 560] on div at bounding box center [594, 569] width 662 height 18
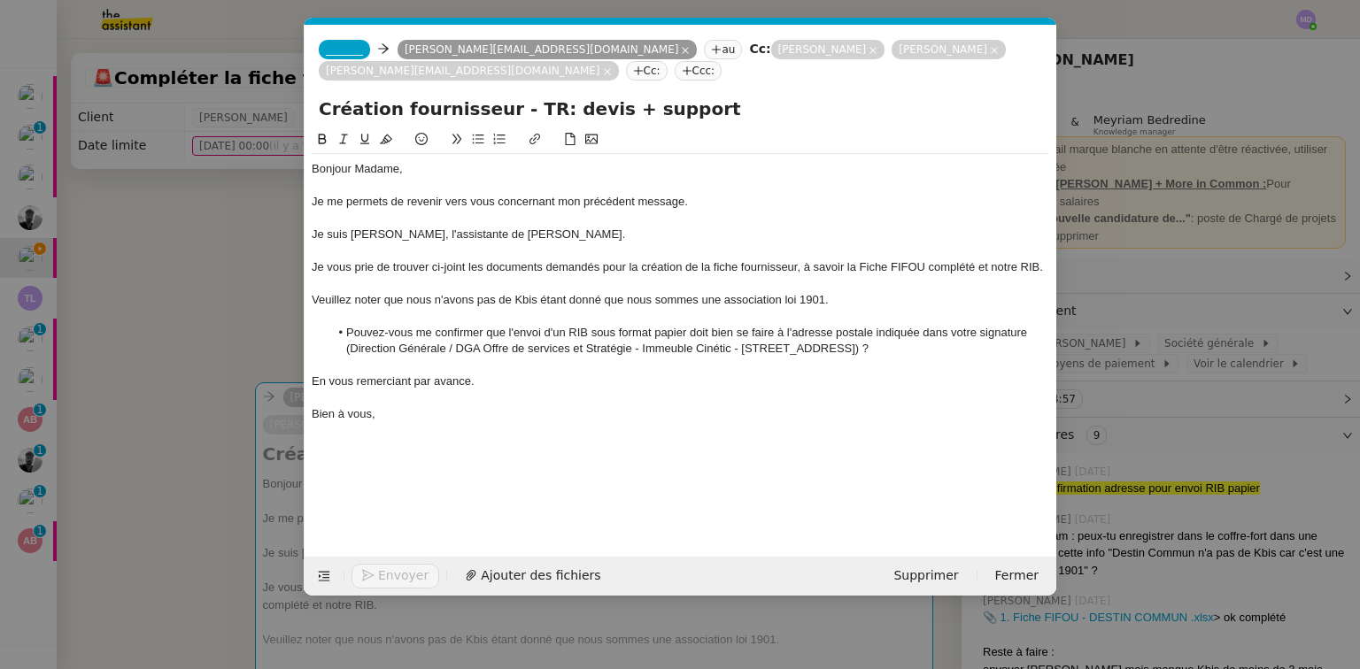
scroll to position [0, 76]
click at [514, 573] on span "Ajouter des fichiers" at bounding box center [541, 576] width 120 height 20
click at [349, 51] on span "_______" at bounding box center [344, 49] width 37 height 12
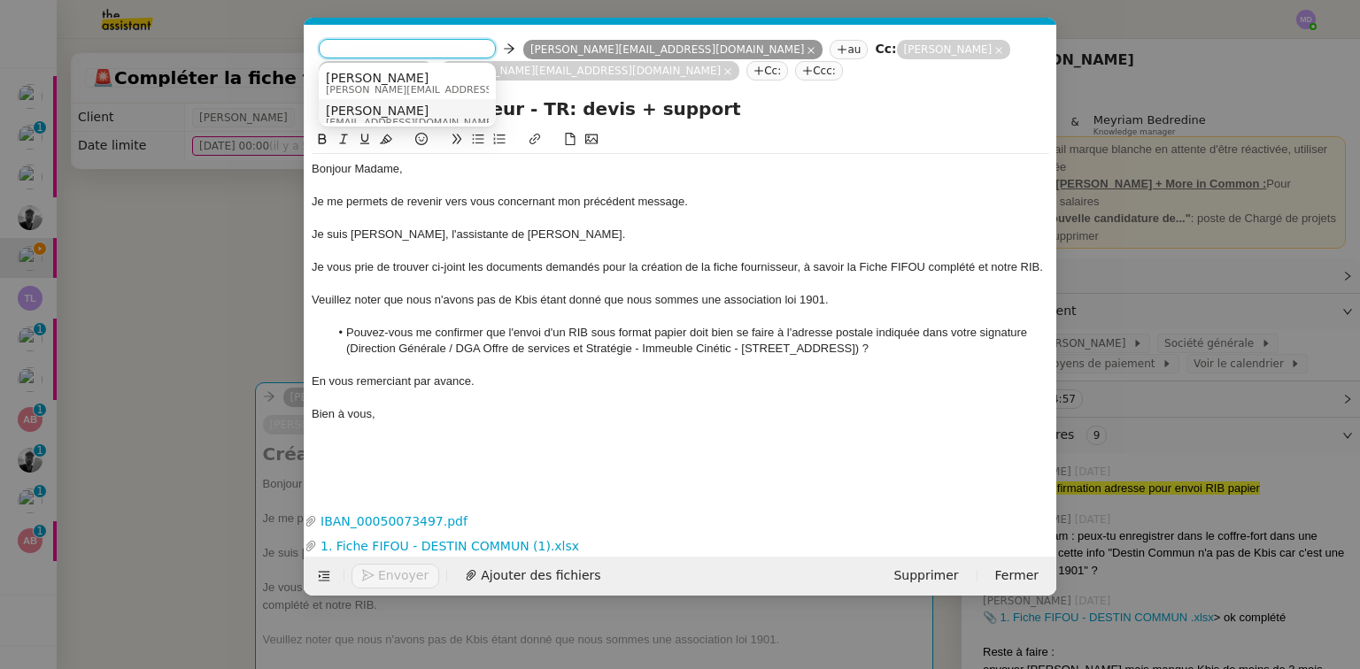
click at [363, 106] on span "[PERSON_NAME]" at bounding box center [411, 111] width 170 height 14
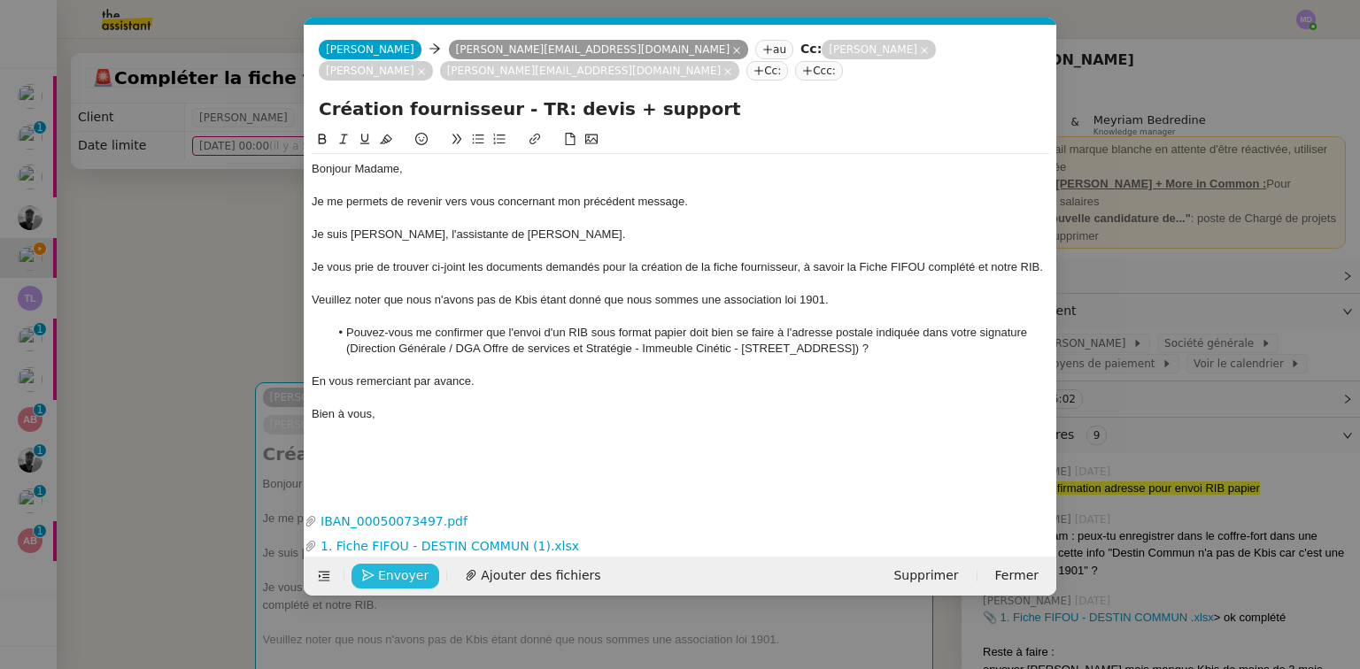
click at [375, 576] on button "Envoyer" at bounding box center [395, 576] width 88 height 25
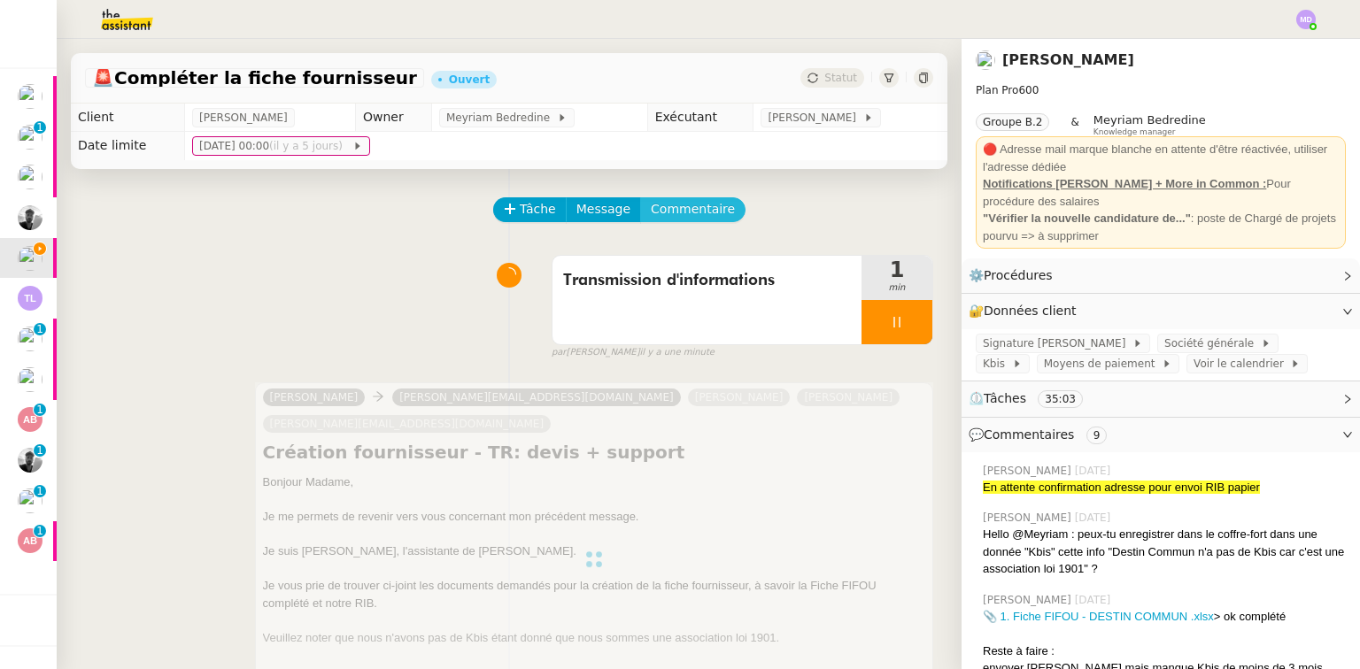
click at [672, 205] on span "Commentaire" at bounding box center [693, 209] width 84 height 20
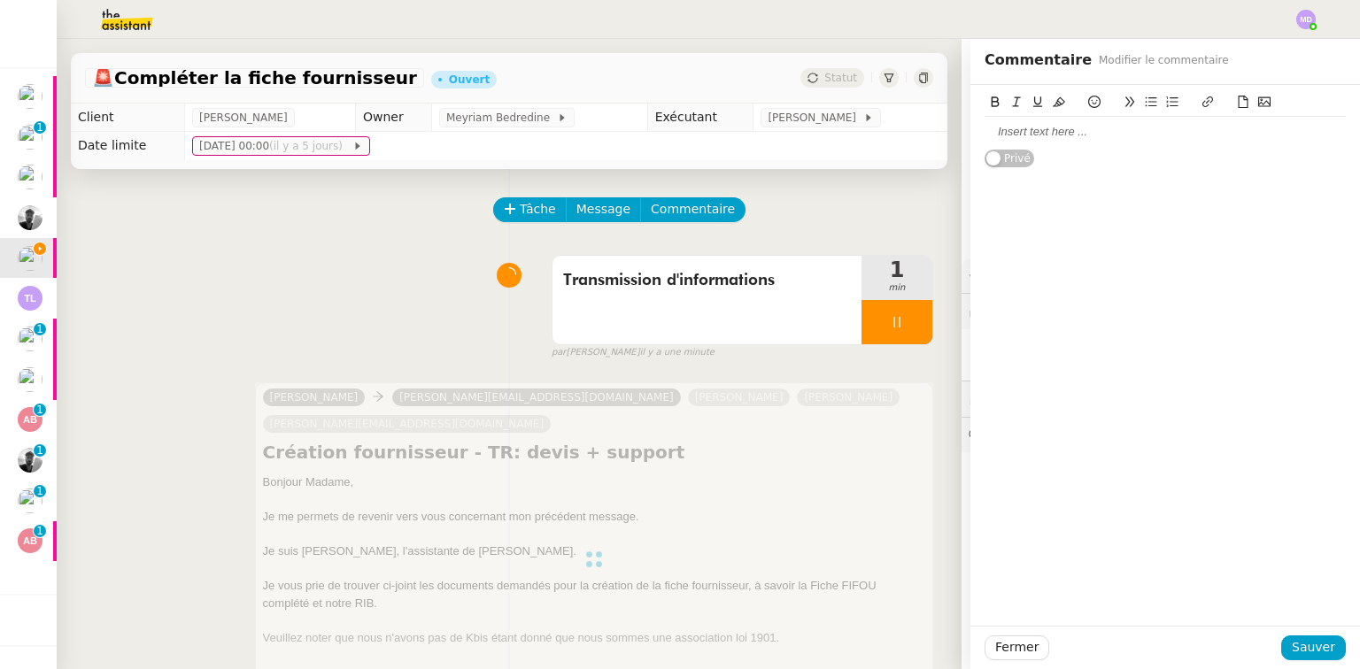
click at [1013, 118] on div at bounding box center [1164, 120] width 361 height 56
click at [1004, 141] on div at bounding box center [1164, 132] width 361 height 30
click at [984, 131] on div at bounding box center [1164, 132] width 361 height 16
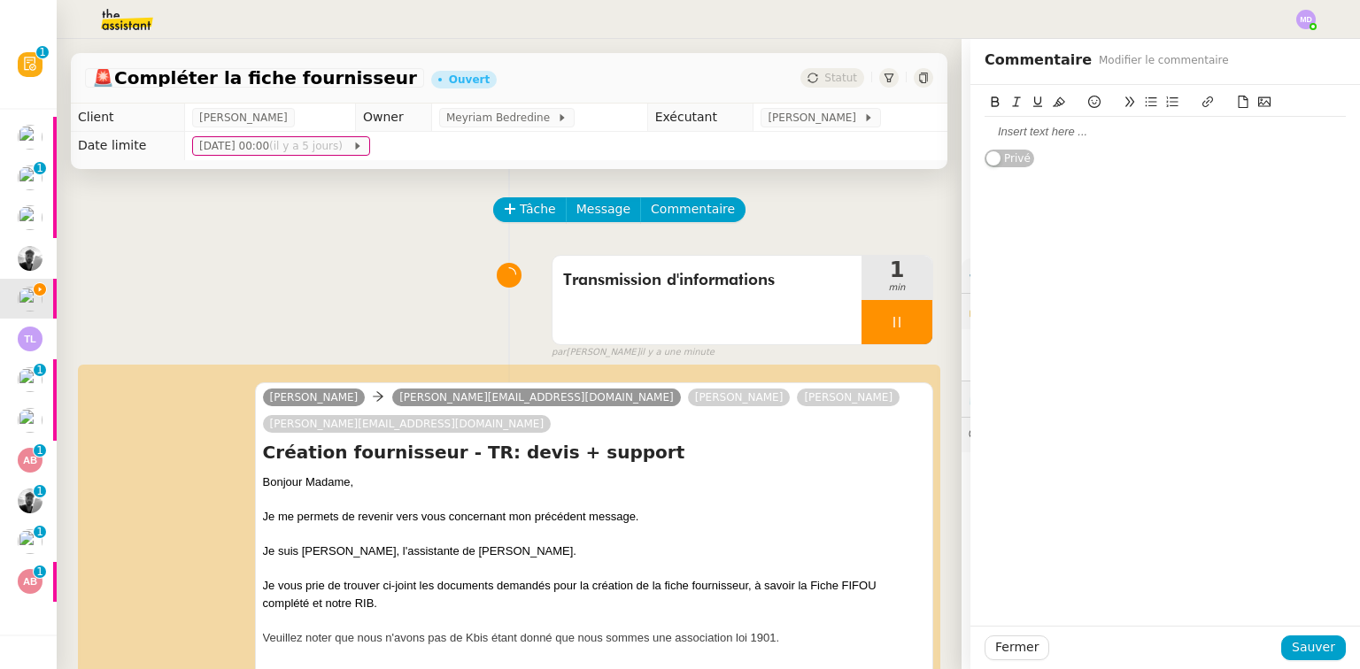
click at [990, 127] on div at bounding box center [1164, 132] width 361 height 16
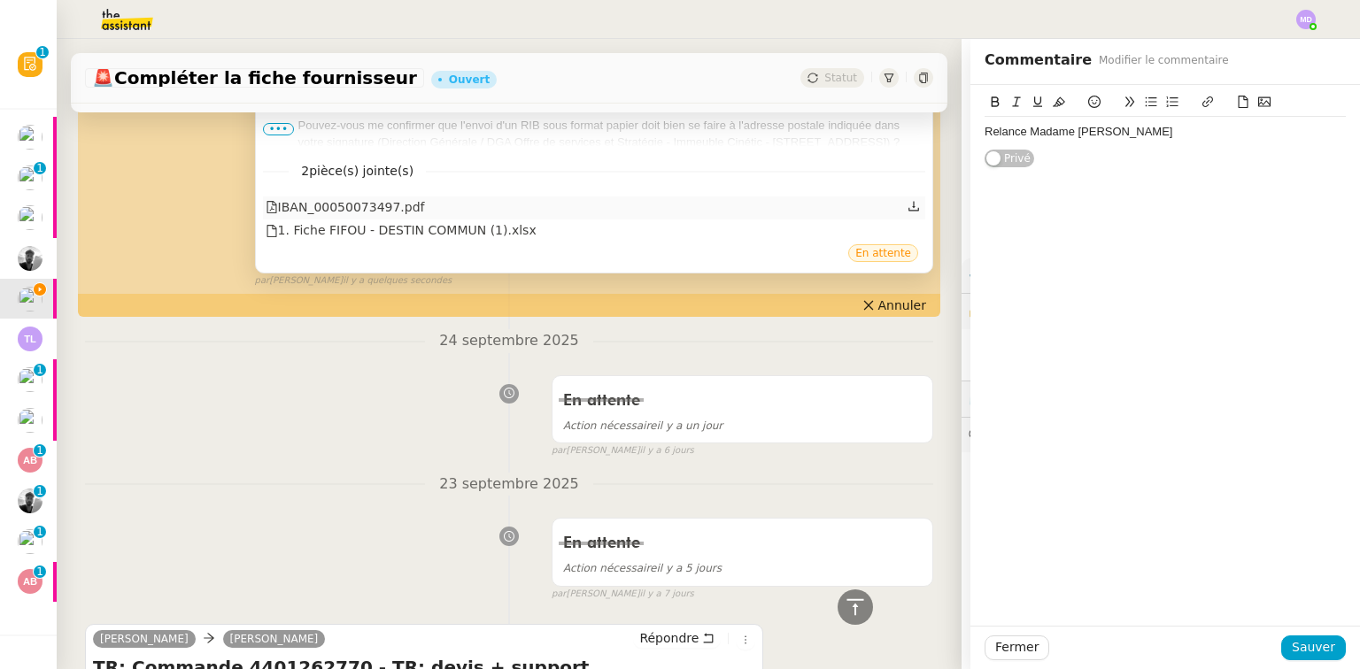
scroll to position [425, 0]
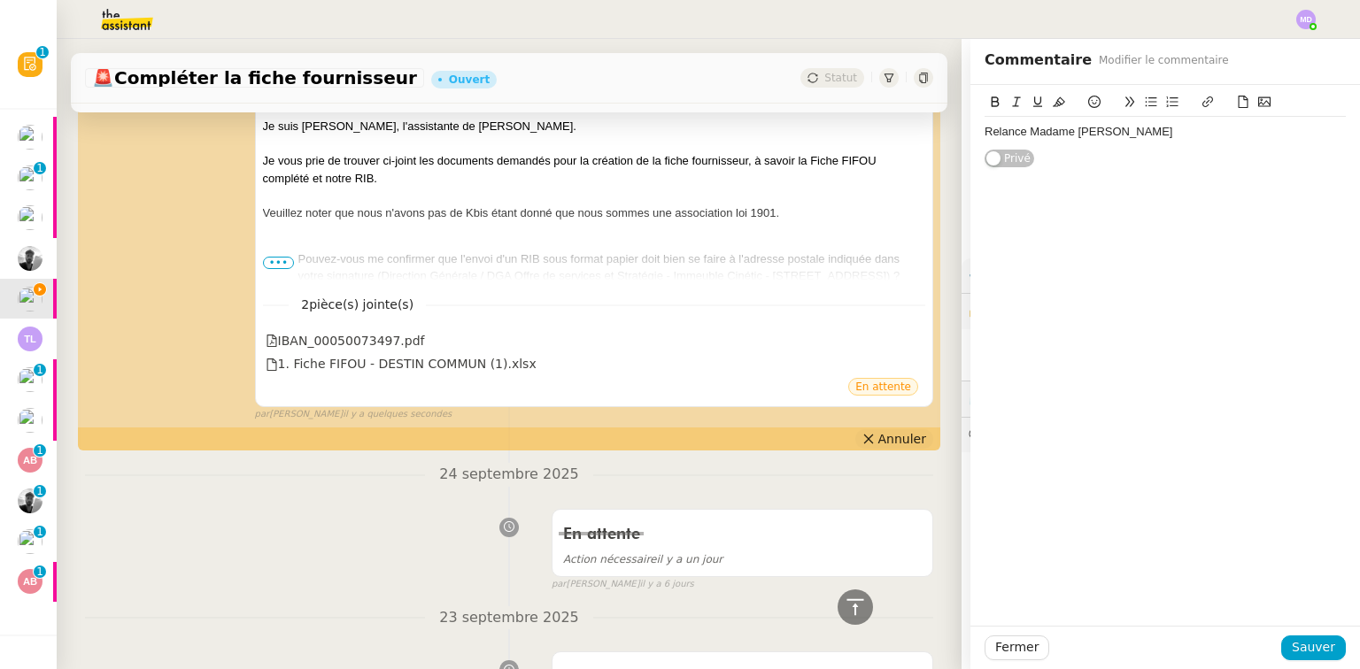
click at [862, 433] on icon at bounding box center [868, 439] width 12 height 12
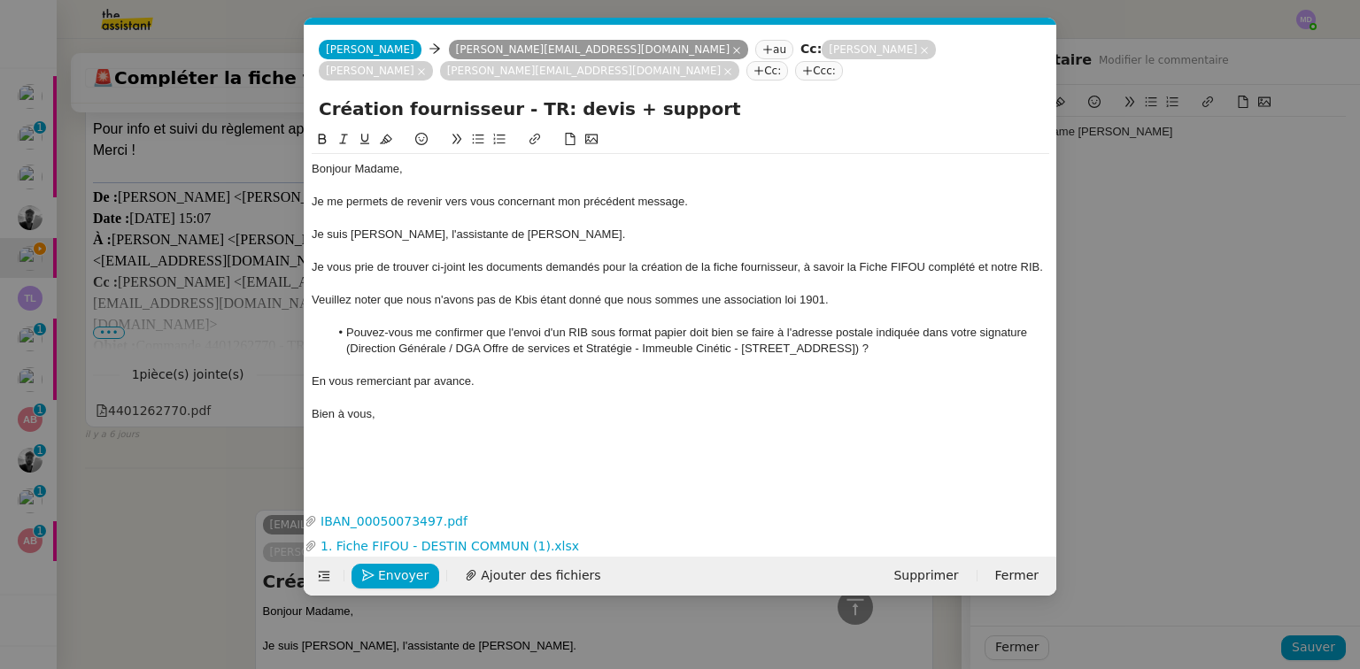
scroll to position [0, 37]
click at [149, 283] on nz-modal-container "Service TA - VOYAGE - PROPOSITION GLOBALE A utiliser dans le cadre de propositi…" at bounding box center [680, 334] width 1360 height 669
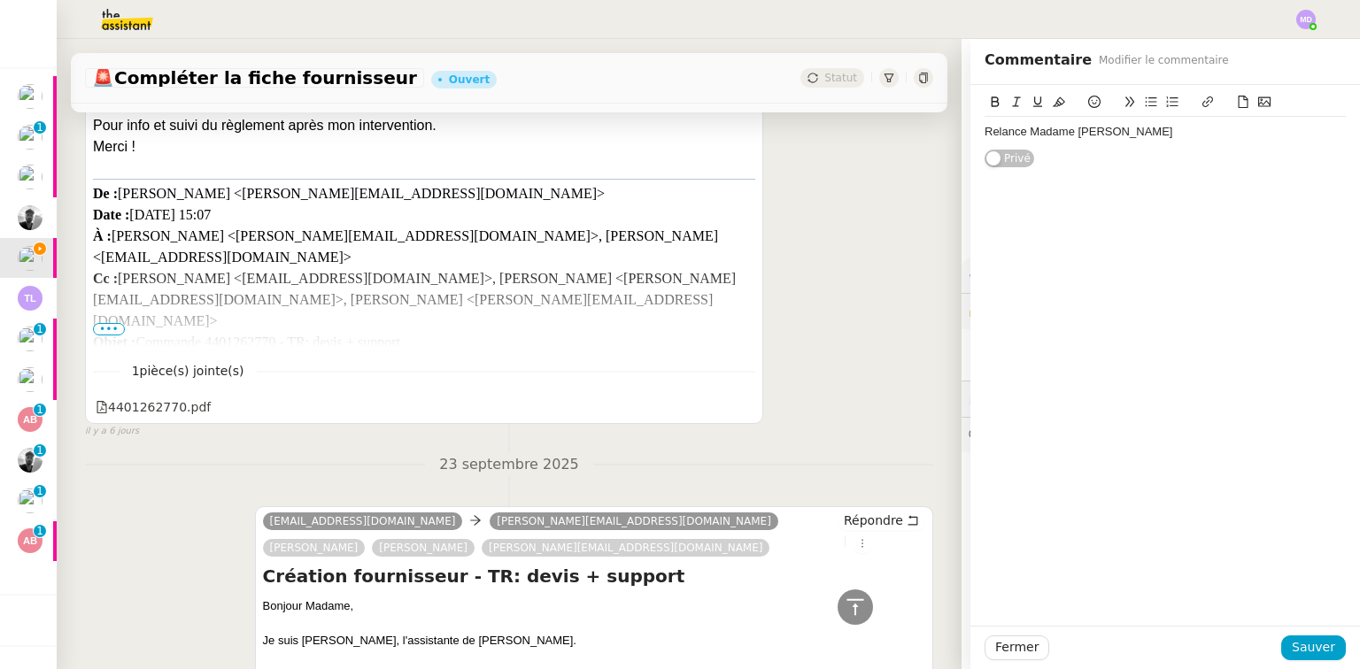
click at [112, 323] on span "•••" at bounding box center [109, 329] width 32 height 12
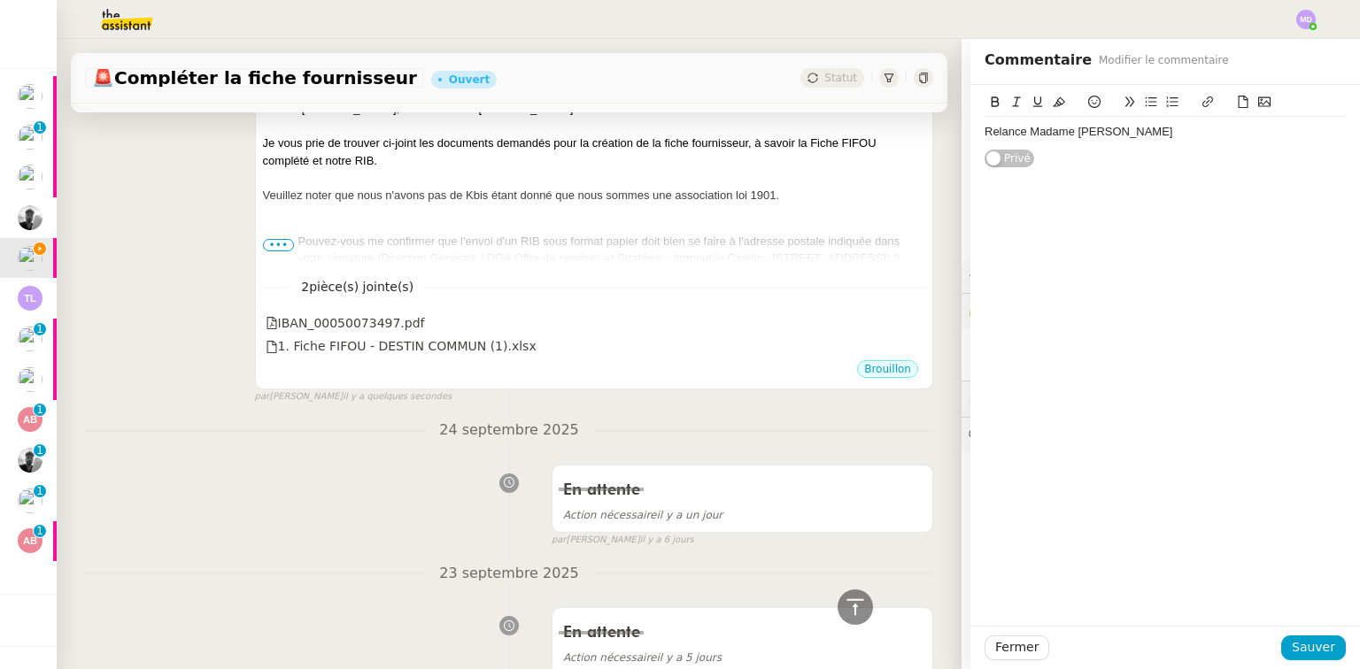
scroll to position [256, 0]
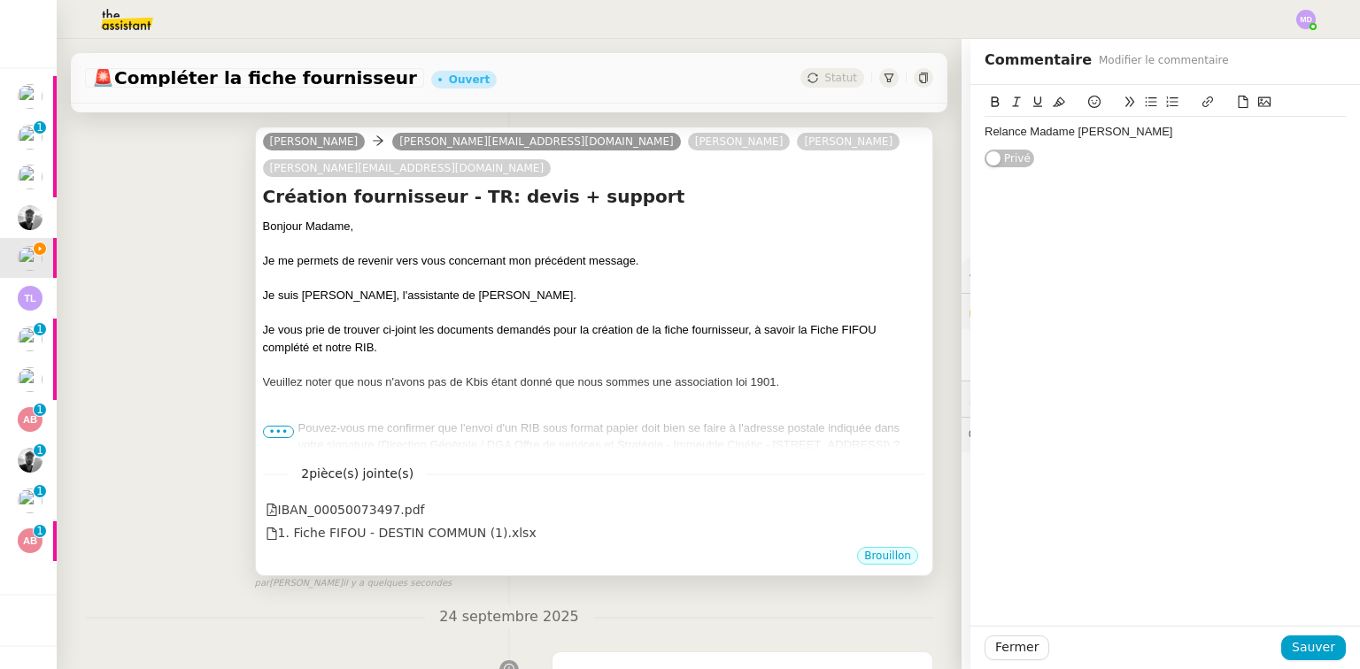
click at [634, 321] on div "Je vous prie de trouver ci-joint les documents demandés pour la création de la …" at bounding box center [594, 338] width 662 height 35
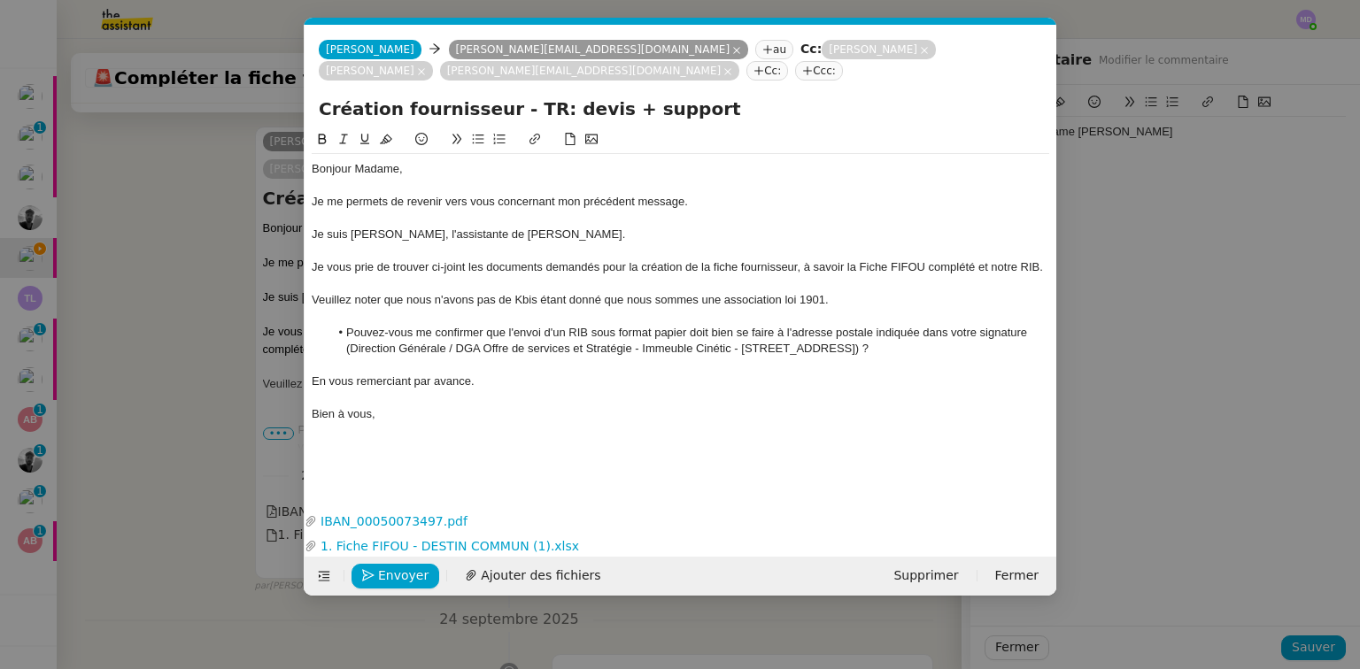
scroll to position [0, 76]
click at [415, 572] on span "Envoyer" at bounding box center [403, 576] width 50 height 20
click at [415, 572] on span "Confirmer l'envoi" at bounding box center [431, 576] width 106 height 20
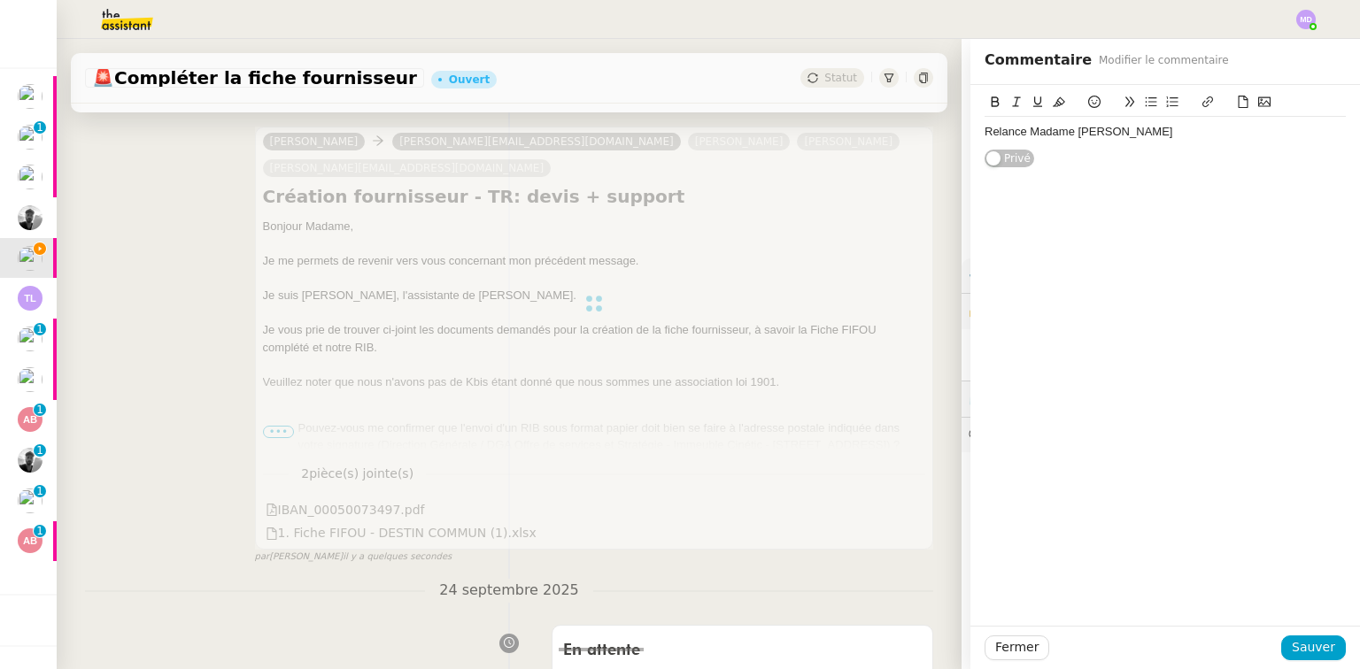
click at [1118, 135] on div "Relance Madame [PERSON_NAME]" at bounding box center [1164, 132] width 361 height 16
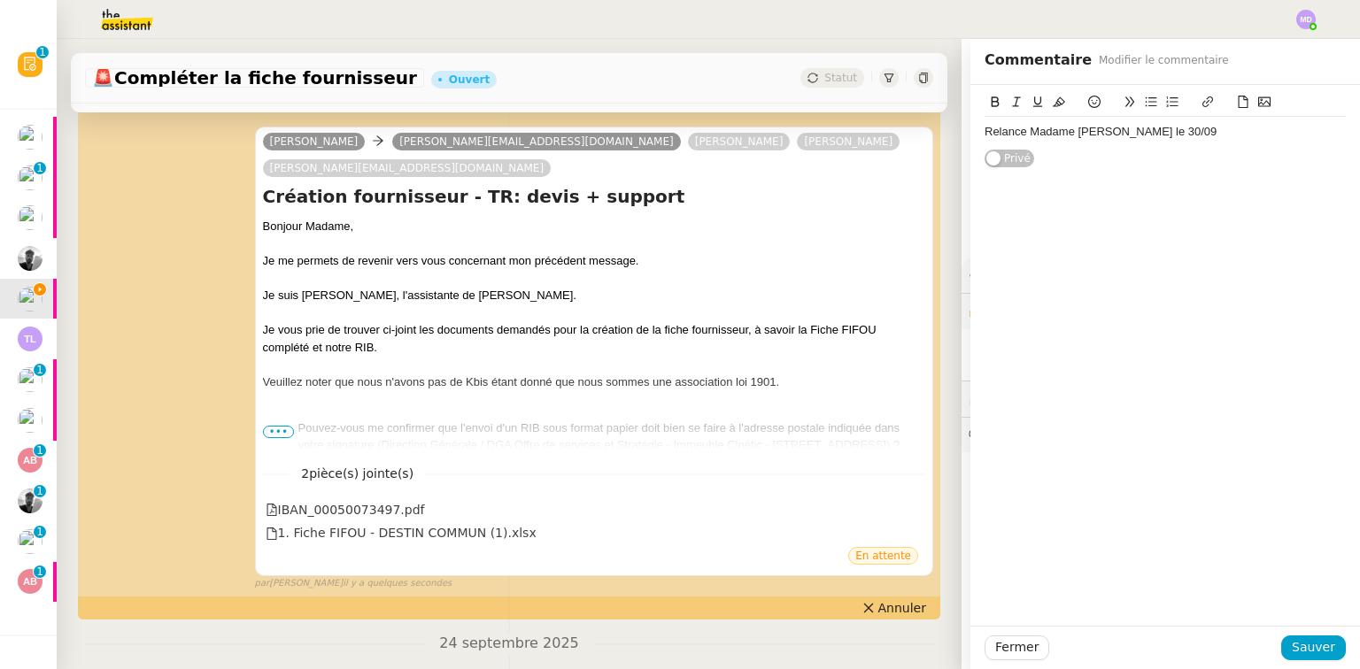
click at [1224, 234] on div "Relance Madame [PERSON_NAME] le 30/09 Privé" at bounding box center [1165, 355] width 390 height 541
drag, startPoint x: 1268, startPoint y: 506, endPoint x: 1310, endPoint y: 647, distance: 147.0
click at [1310, 647] on span "Sauver" at bounding box center [1313, 647] width 43 height 20
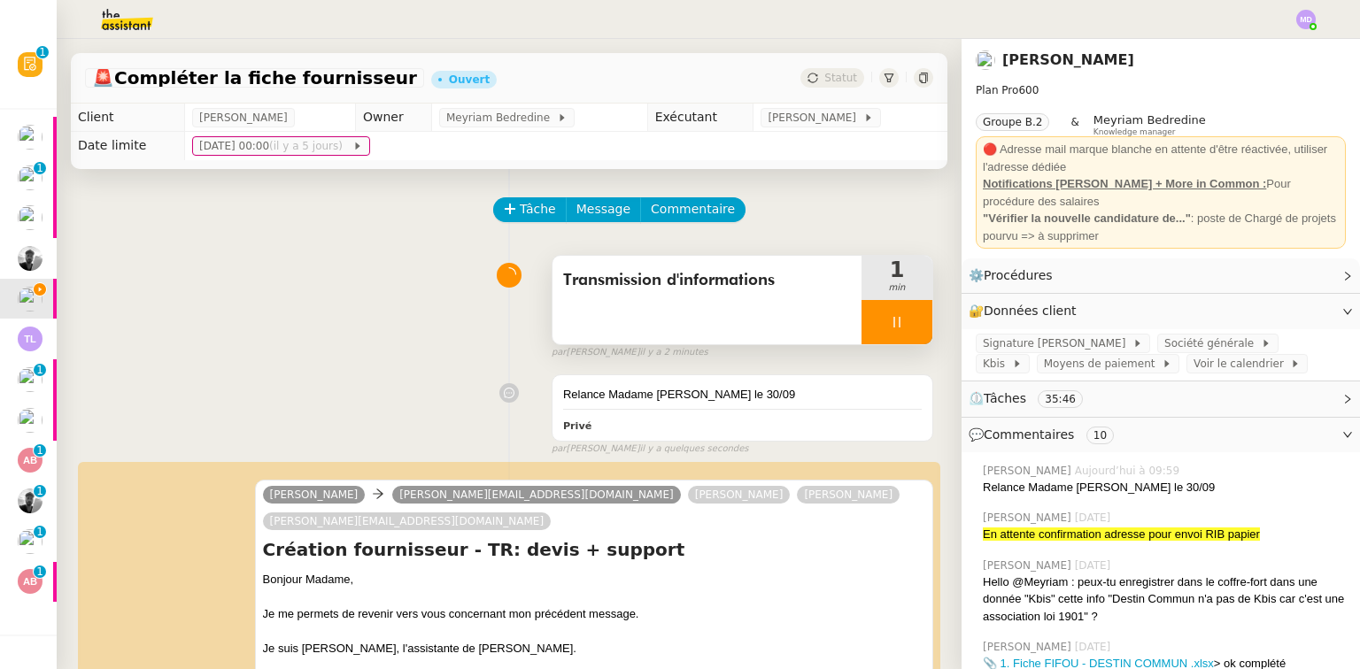
click at [869, 322] on div at bounding box center [896, 322] width 71 height 44
drag, startPoint x: 894, startPoint y: 323, endPoint x: 868, endPoint y: 177, distance: 148.5
click at [897, 315] on button at bounding box center [914, 322] width 35 height 44
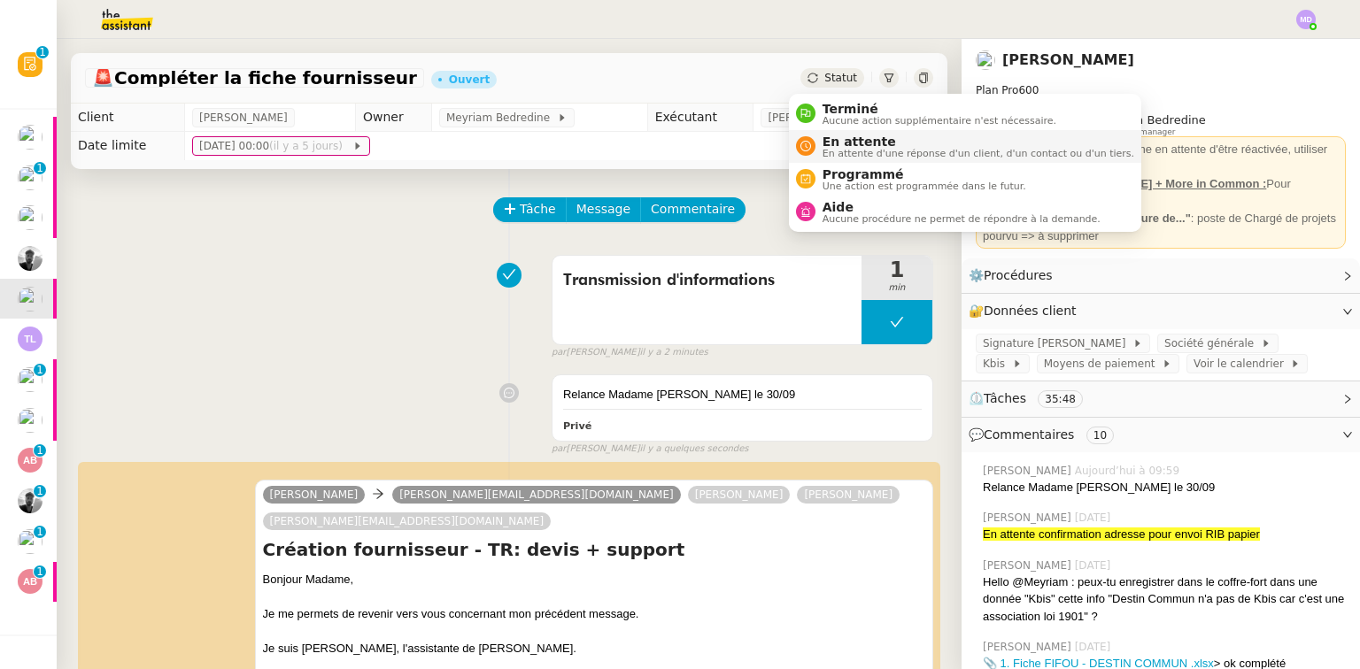
click at [829, 155] on span "En attente d'une réponse d'un client, d'un contact ou d'un tiers." at bounding box center [978, 154] width 312 height 10
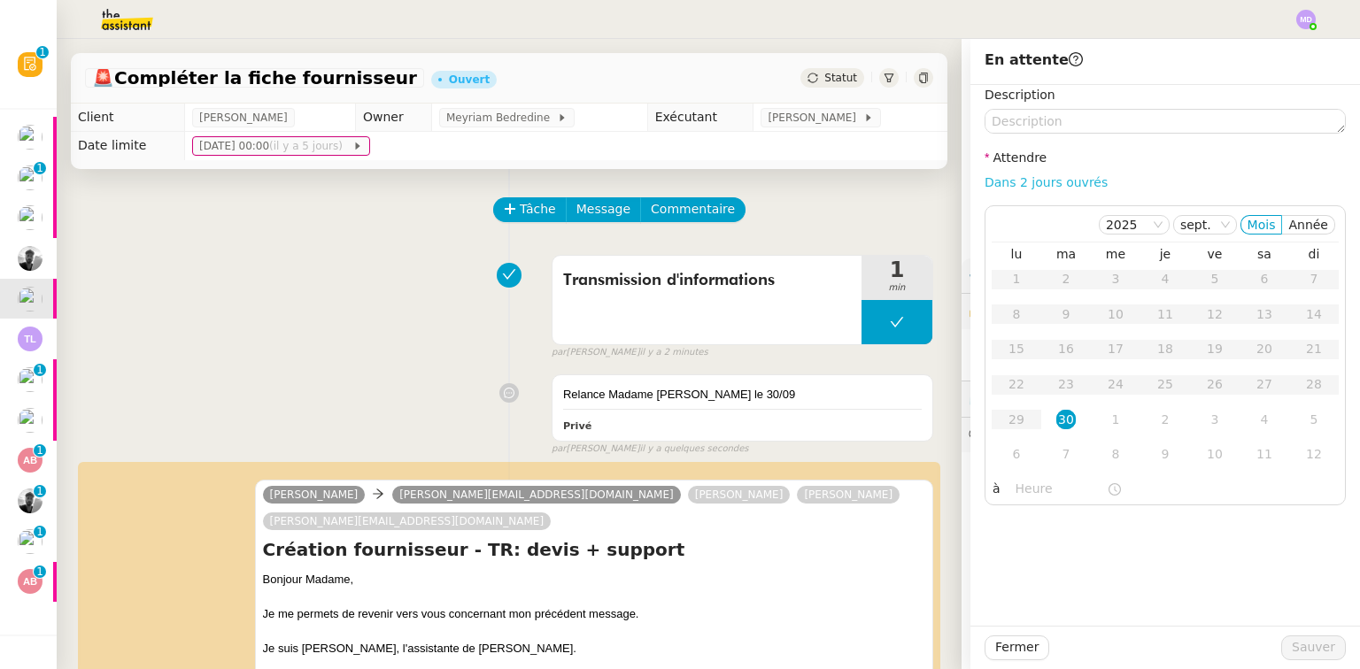
click at [1025, 181] on link "Dans 2 jours ouvrés" at bounding box center [1045, 182] width 123 height 14
type input "07:00"
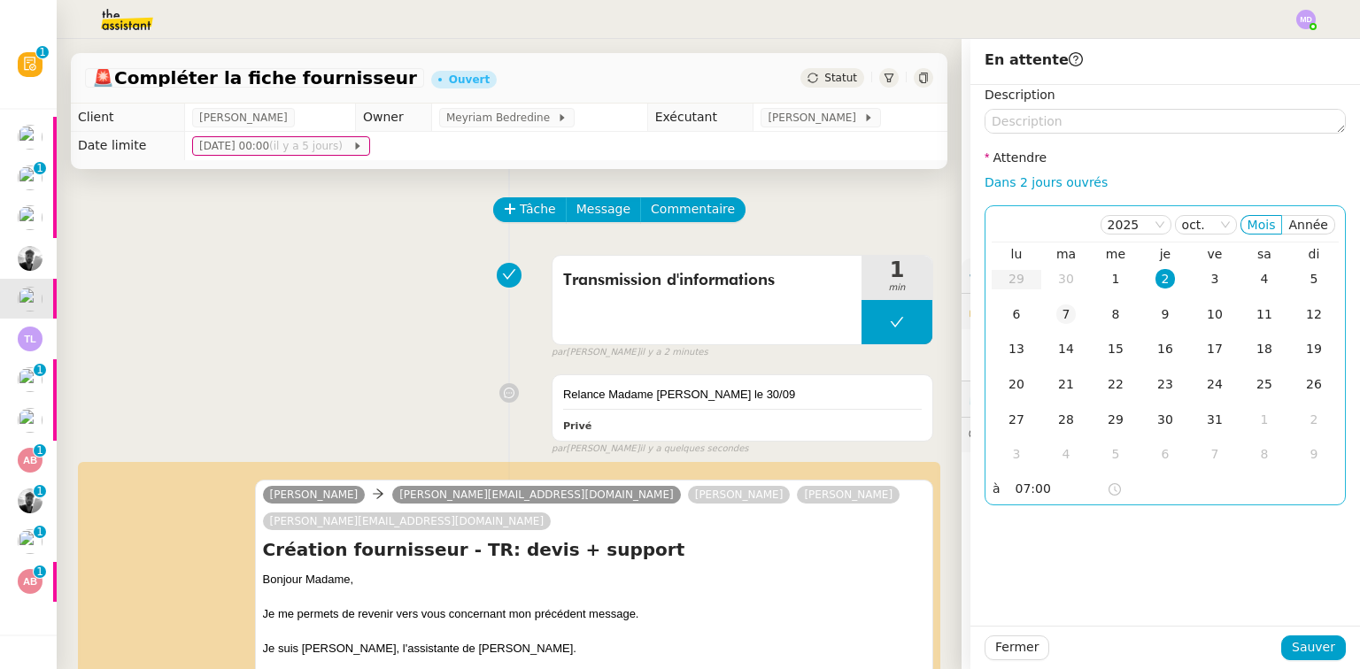
click at [1056, 305] on div "7" at bounding box center [1065, 314] width 19 height 19
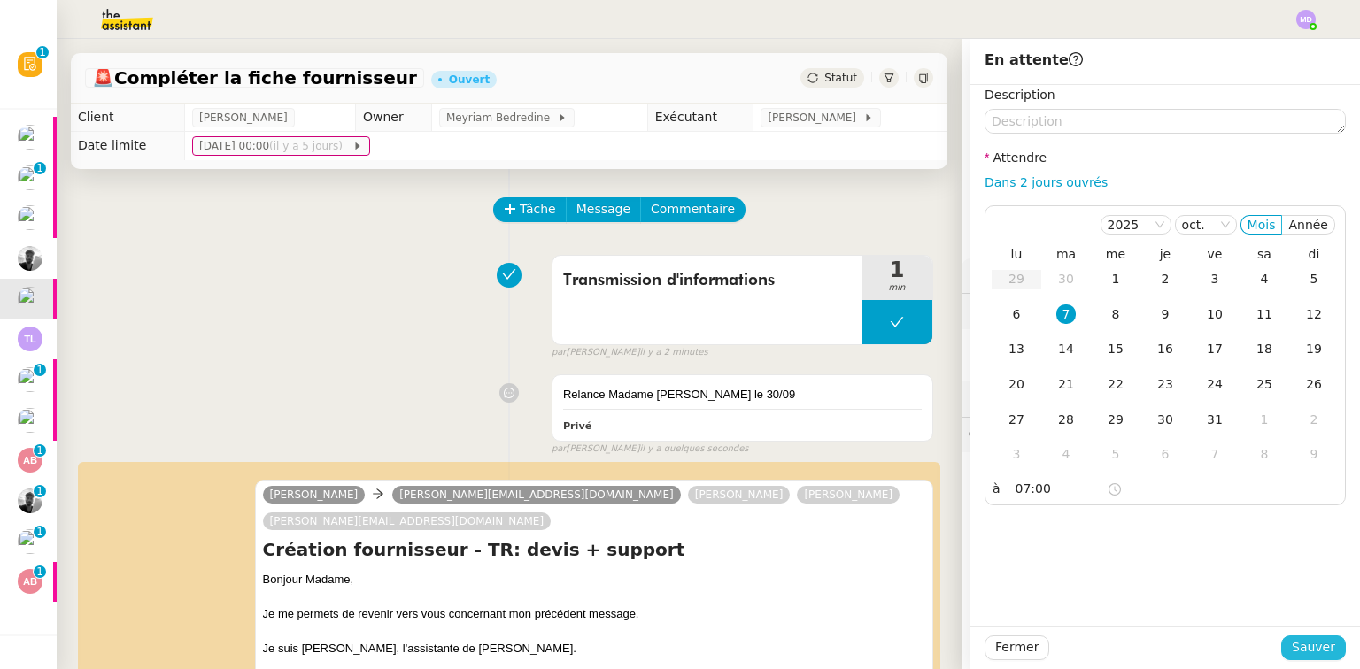
click at [1321, 657] on span "Sauver" at bounding box center [1313, 647] width 43 height 20
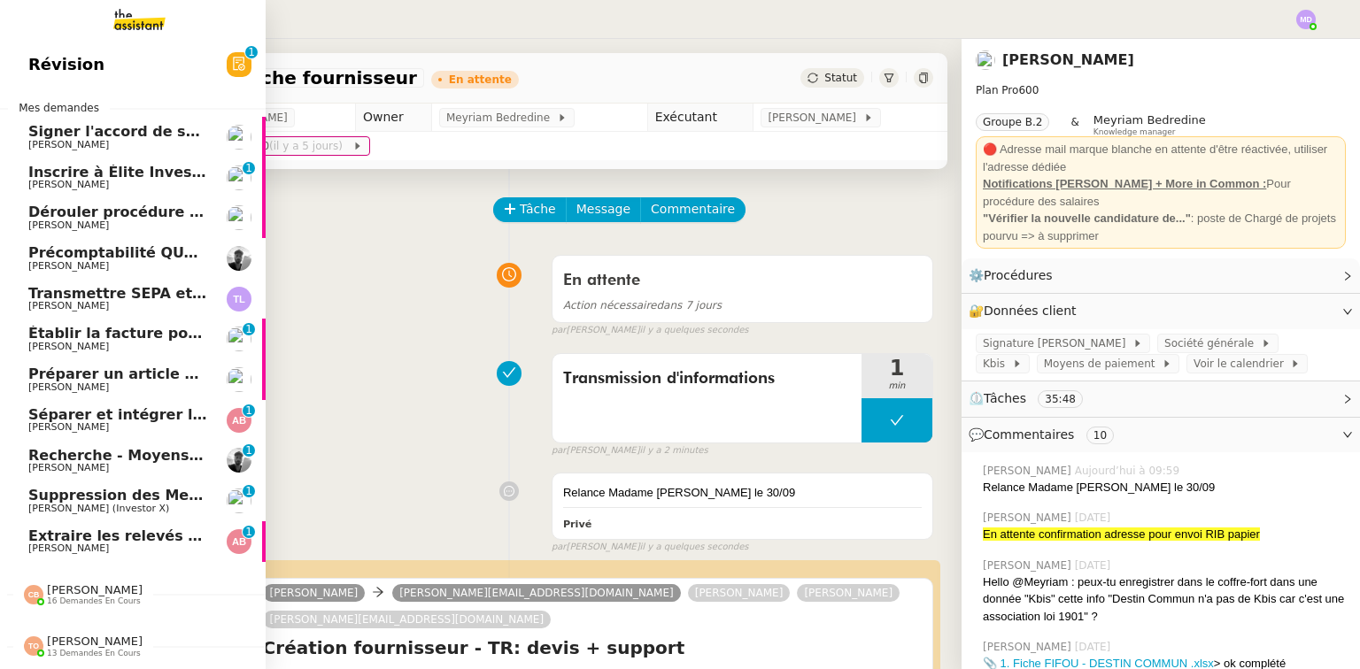
click at [85, 336] on span "Établir la facture pour Ascenzia" at bounding box center [153, 333] width 251 height 17
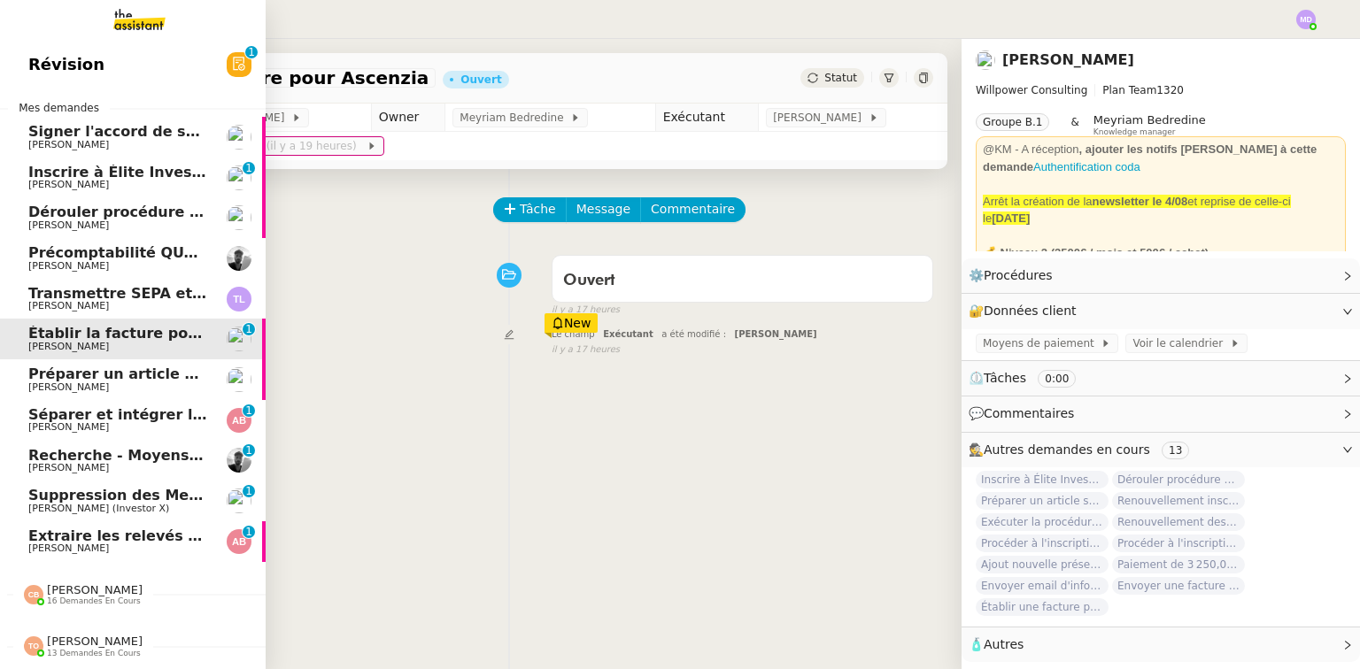
click at [104, 301] on span "[PERSON_NAME]" at bounding box center [117, 306] width 179 height 11
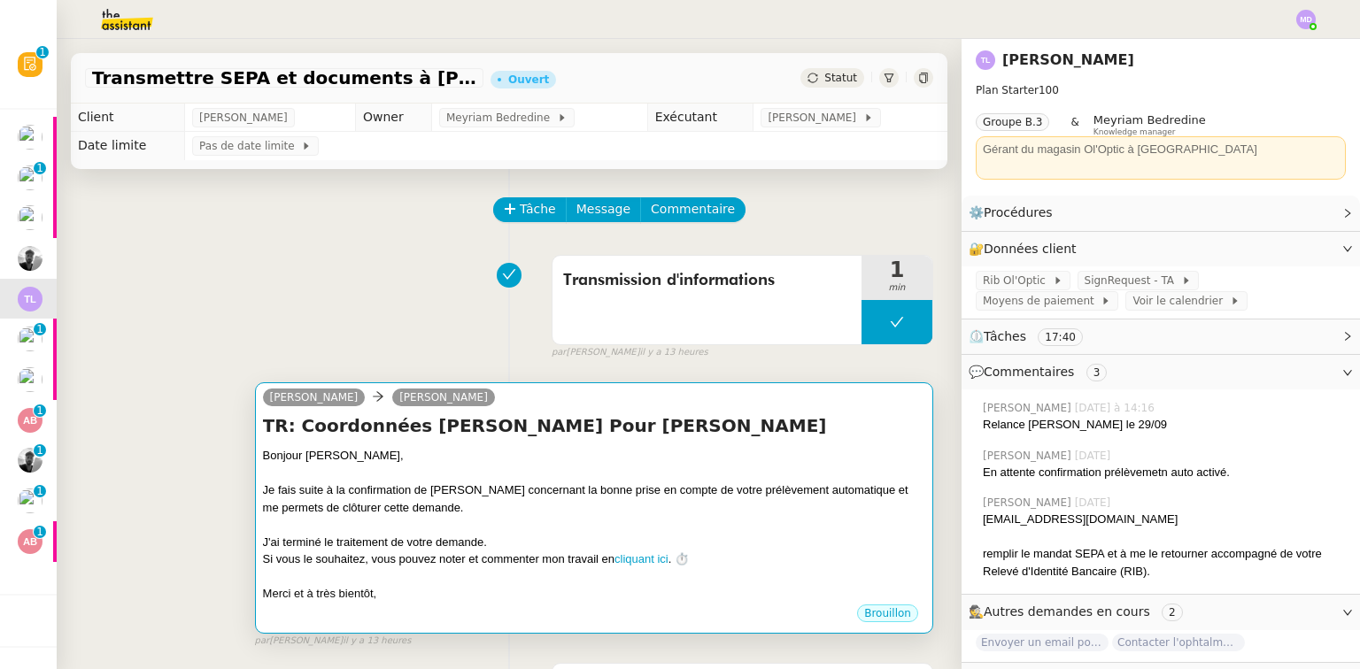
click at [489, 467] on div at bounding box center [594, 474] width 662 height 18
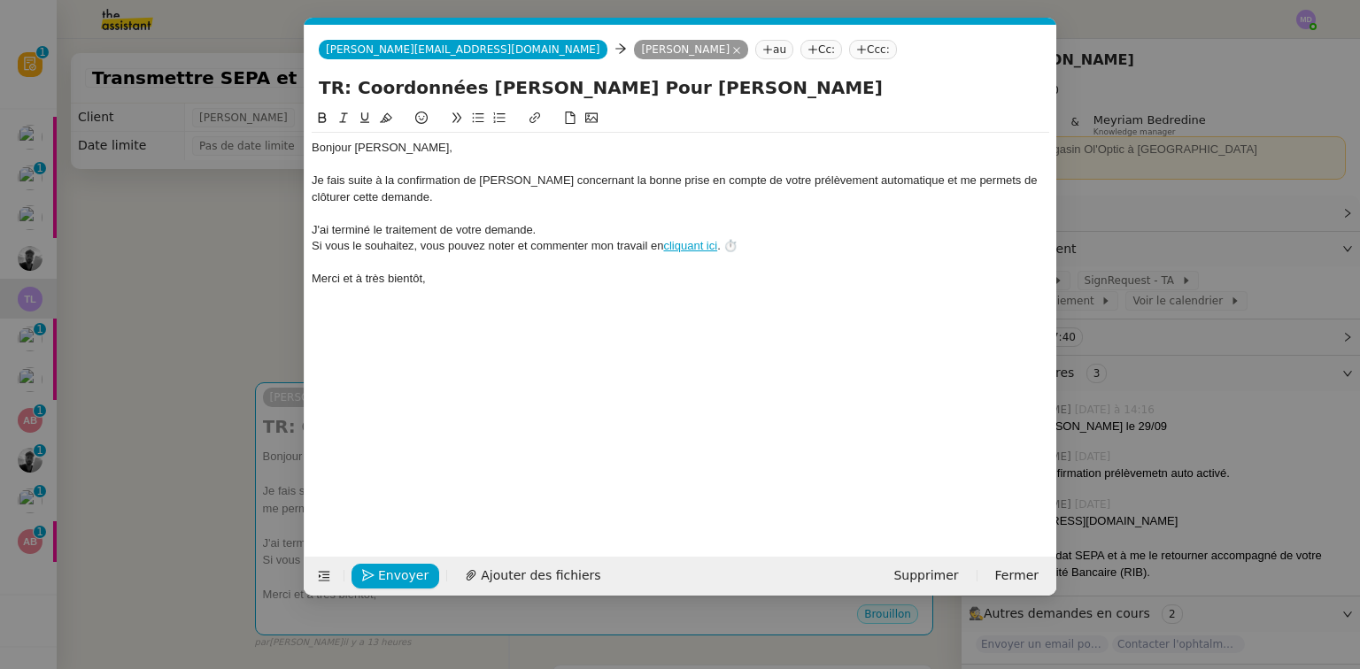
scroll to position [0, 37]
click at [390, 567] on span "Envoyer" at bounding box center [403, 576] width 50 height 20
click at [390, 567] on span "Confirmer l'envoi" at bounding box center [431, 576] width 106 height 20
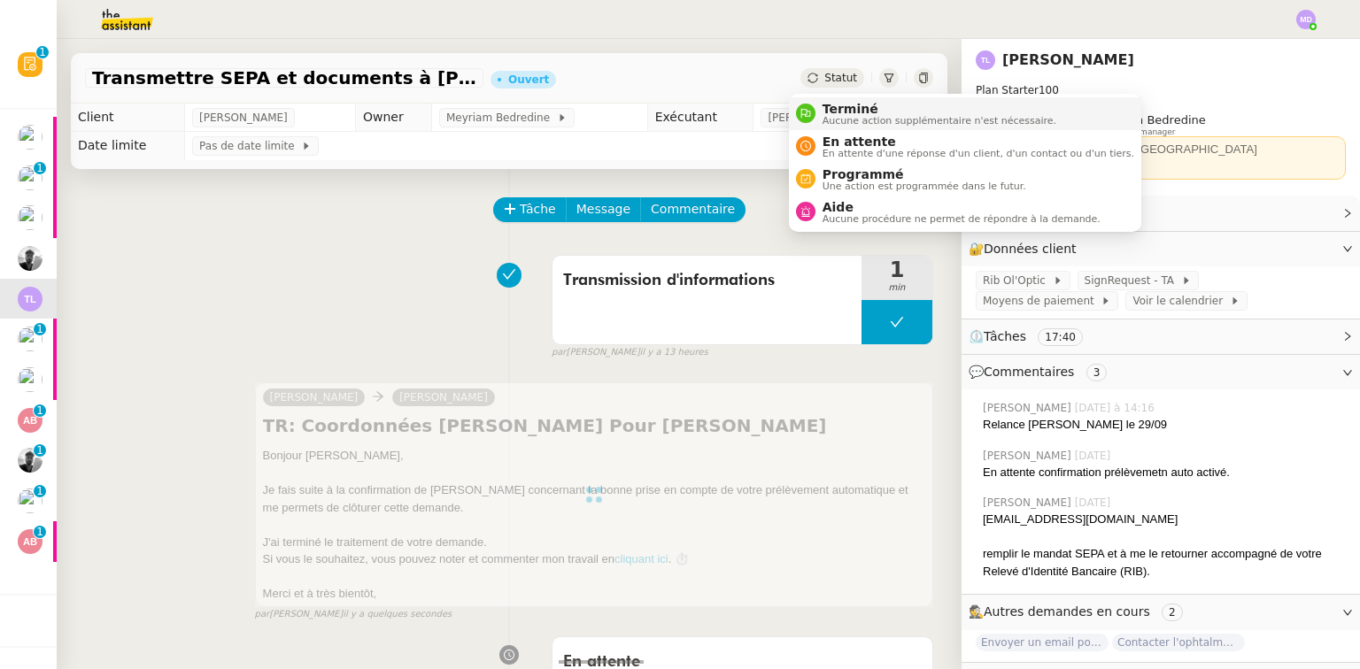
click at [816, 98] on li "Terminé Aucune action supplémentaire n'est nécessaire." at bounding box center [965, 113] width 352 height 33
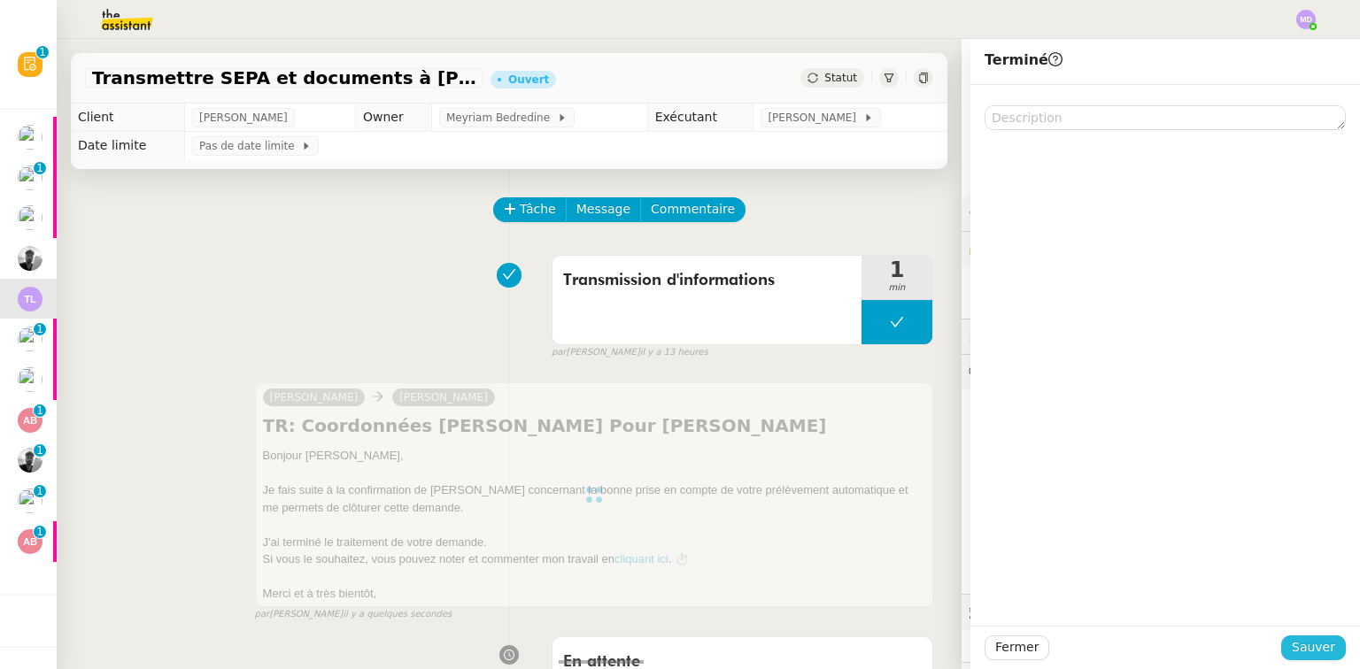
drag, startPoint x: 1309, startPoint y: 643, endPoint x: 630, endPoint y: 600, distance: 680.4
click at [1309, 643] on span "Sauver" at bounding box center [1313, 647] width 43 height 20
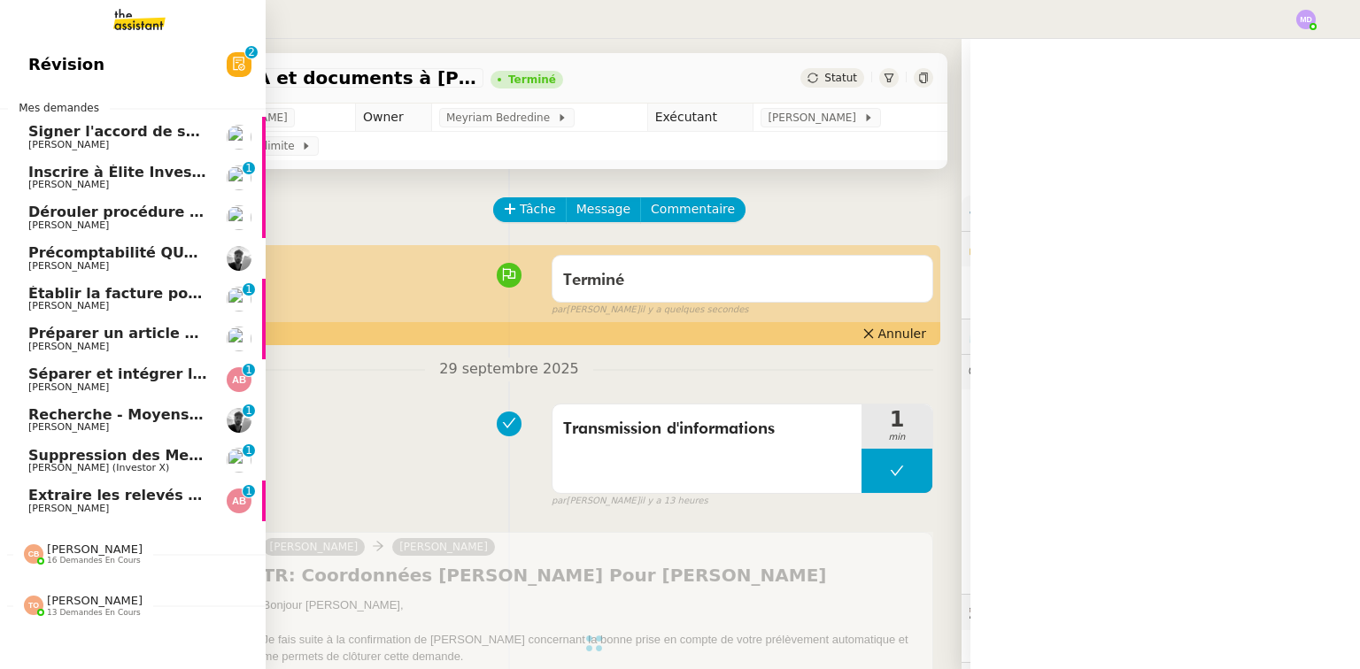
click at [118, 262] on span "[PERSON_NAME]" at bounding box center [117, 266] width 179 height 11
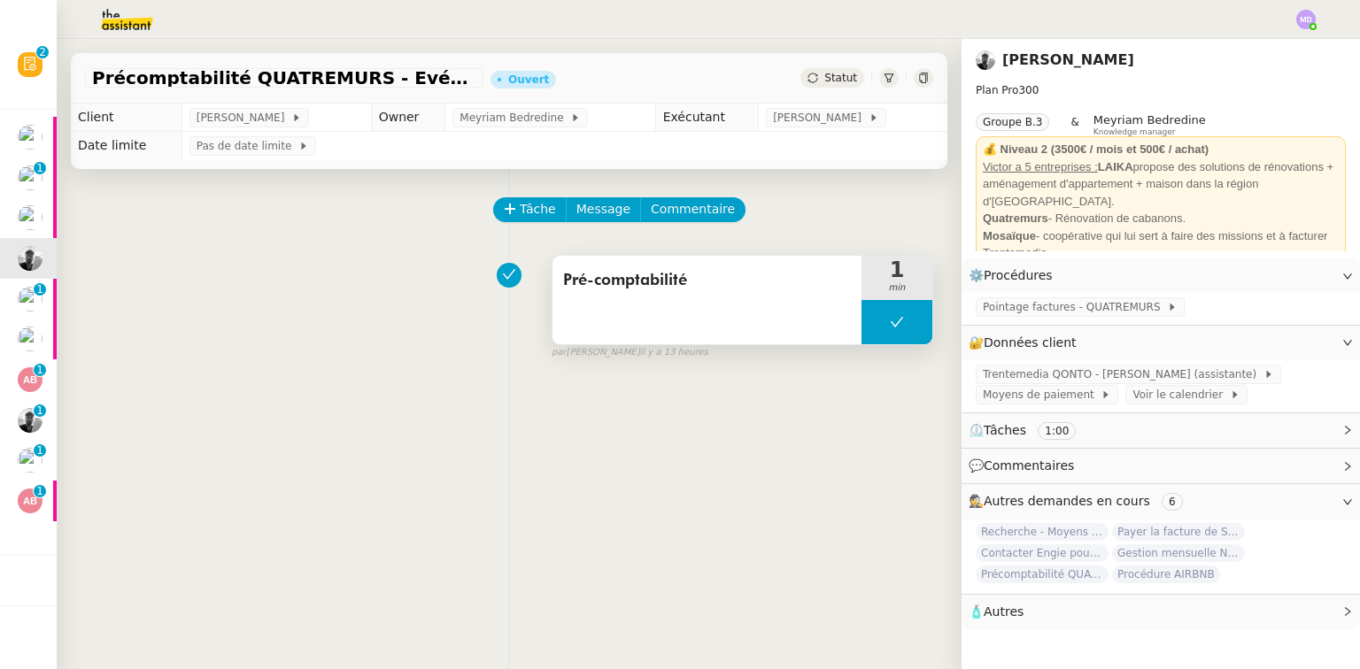
click at [861, 318] on button at bounding box center [896, 322] width 71 height 44
click at [872, 318] on icon at bounding box center [879, 322] width 14 height 14
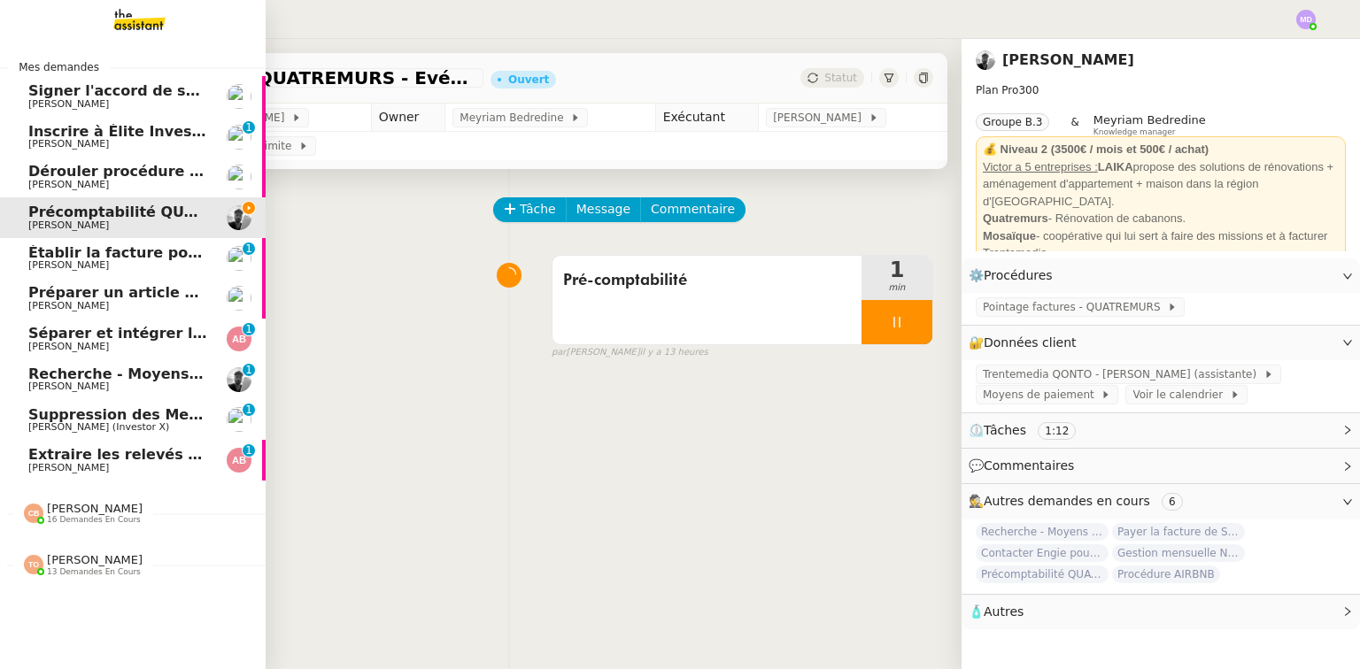
click at [104, 499] on span "[PERSON_NAME] 16 demandes en cours" at bounding box center [140, 506] width 266 height 37
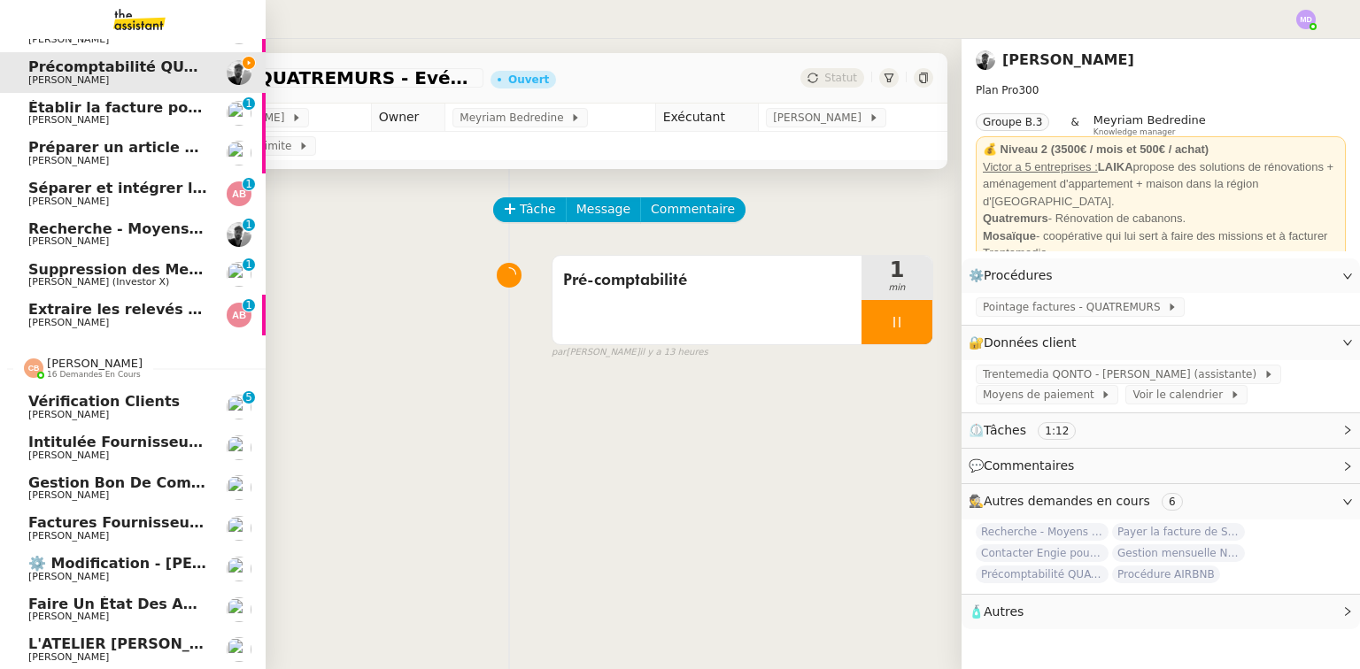
scroll to position [354, 0]
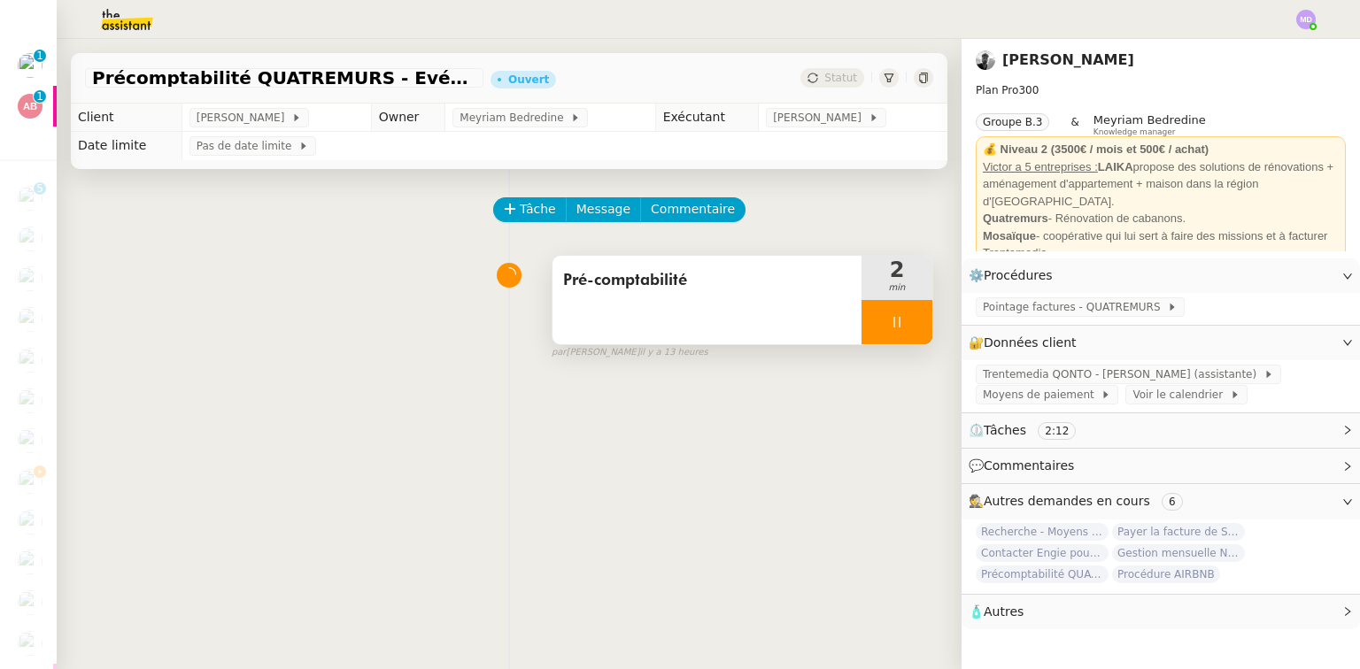
click at [893, 328] on icon at bounding box center [896, 322] width 6 height 11
click at [897, 336] on button at bounding box center [914, 322] width 35 height 44
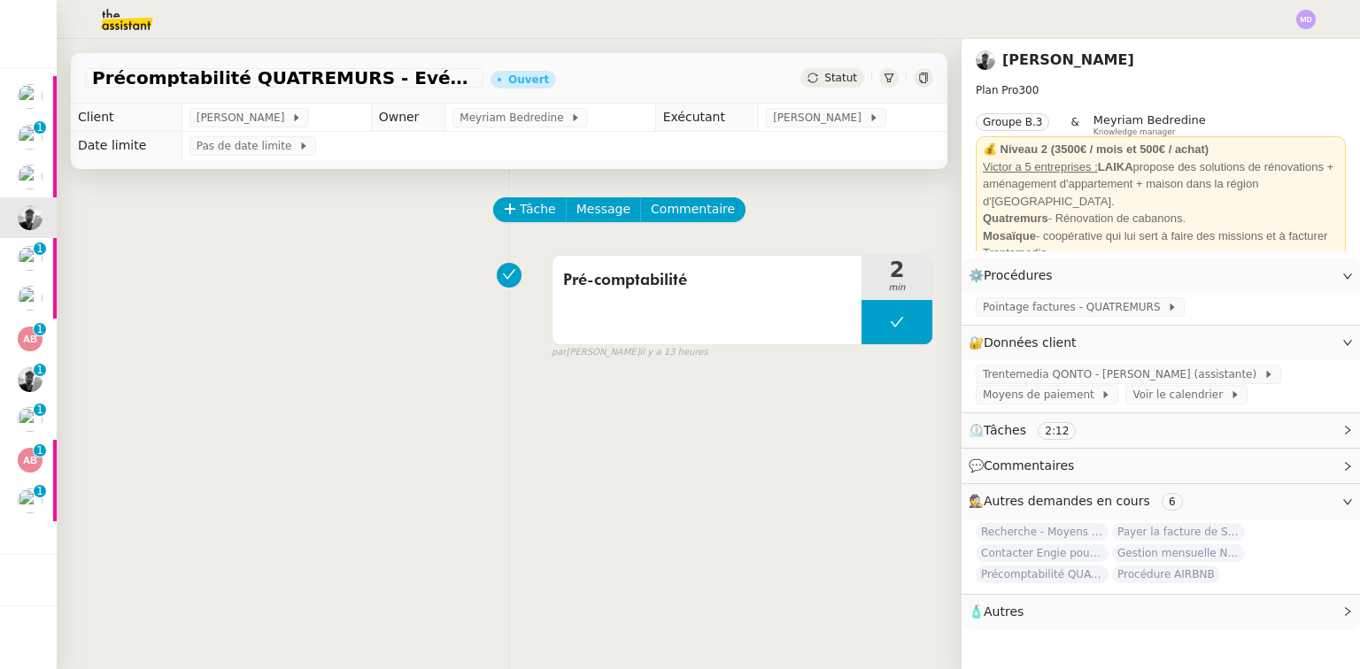
scroll to position [0, 0]
click at [679, 220] on span "Commentaire" at bounding box center [693, 209] width 84 height 20
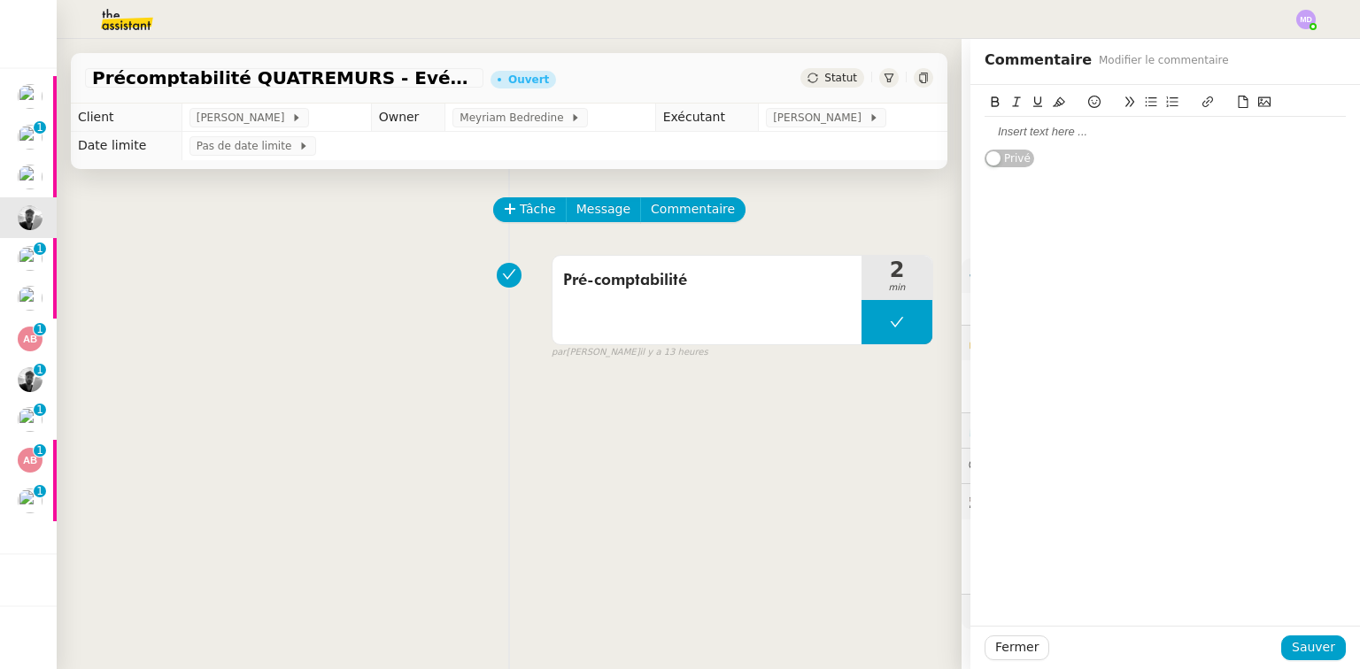
click at [1010, 122] on div at bounding box center [1164, 132] width 361 height 30
click at [889, 322] on button at bounding box center [896, 322] width 71 height 44
click at [861, 328] on div at bounding box center [878, 322] width 35 height 44
click at [998, 642] on span "Fermer" at bounding box center [1016, 647] width 43 height 20
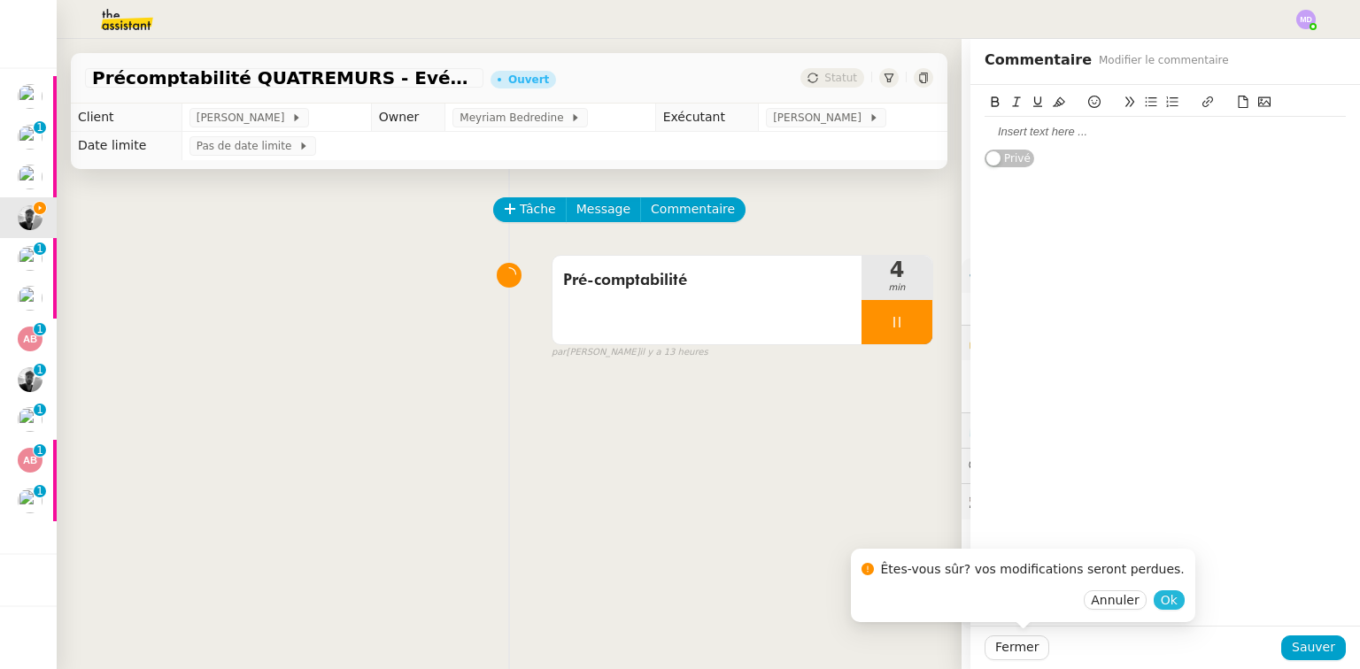
click at [1154, 597] on button "Ok" at bounding box center [1169, 600] width 31 height 19
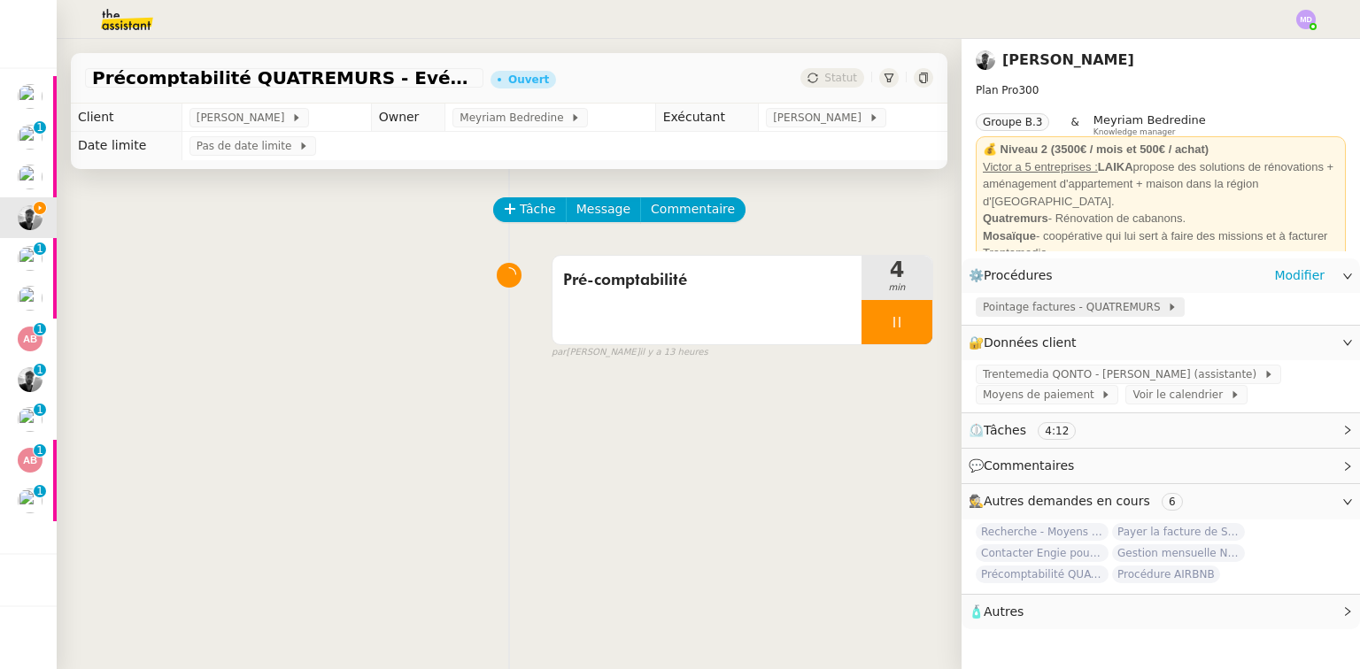
click at [1069, 309] on span "Pointage factures - QUATREMURS" at bounding box center [1075, 307] width 184 height 18
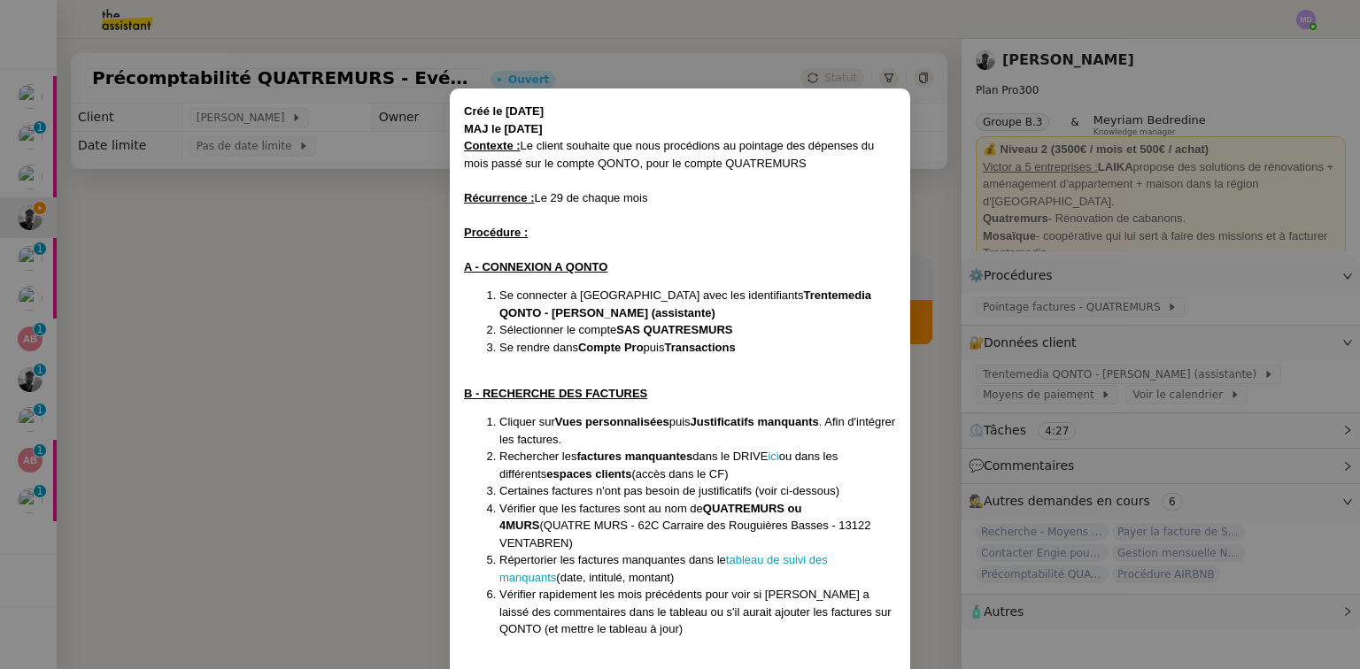
click at [1123, 335] on nz-modal-container "Créé le [DATE] MAJ le [DATE] Contexte : Le client souhaite que nous procédions …" at bounding box center [680, 334] width 1360 height 669
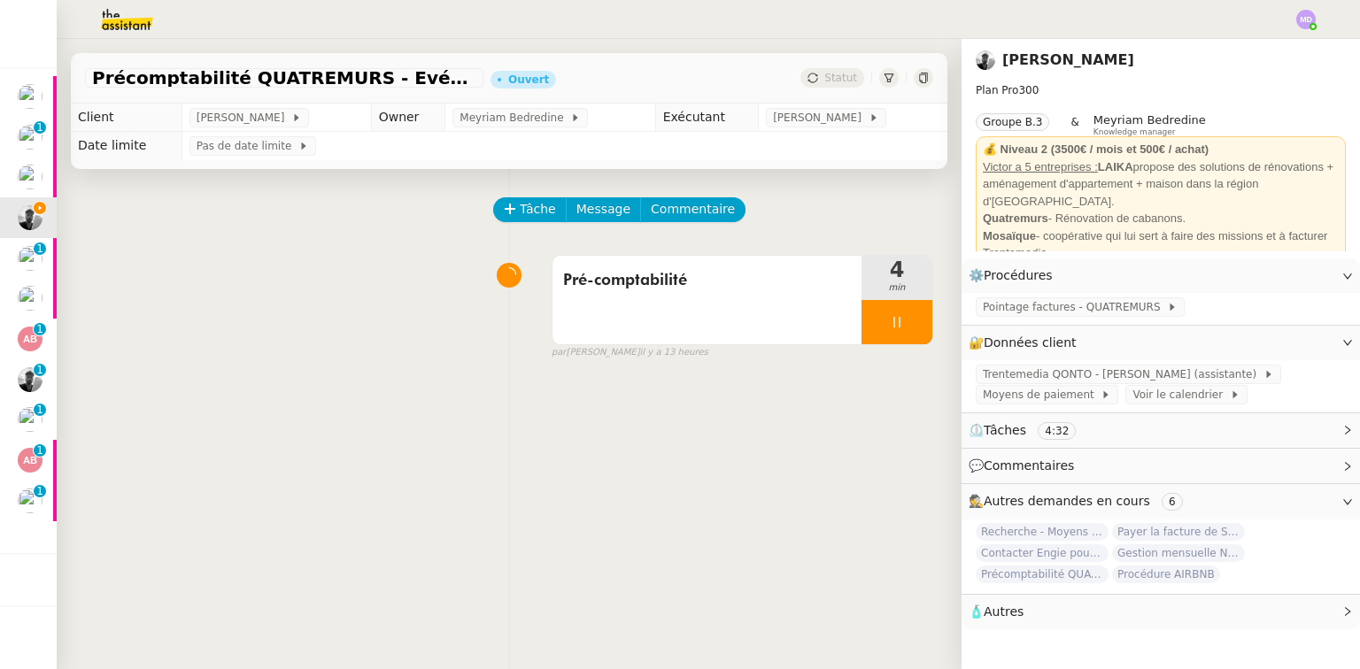
click at [1116, 371] on span "Trentemedia QONTO - [PERSON_NAME] (assistante)" at bounding box center [1123, 375] width 281 height 18
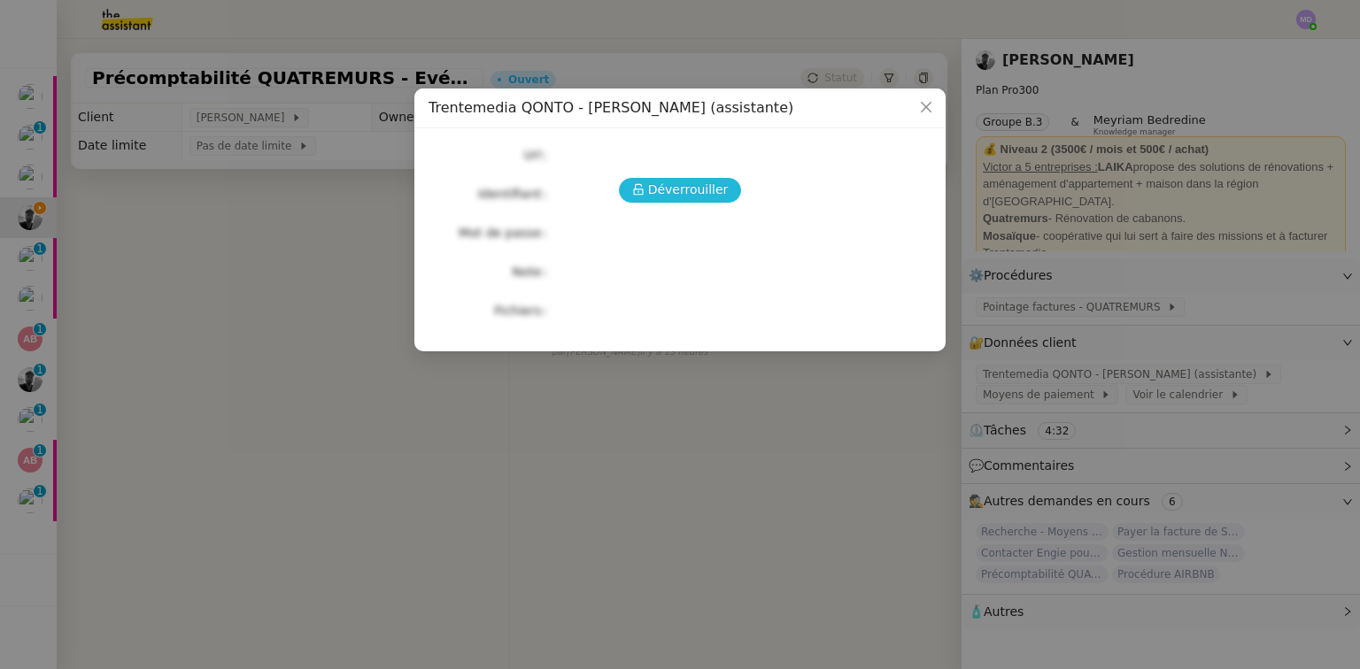
click at [681, 189] on span "Déverrouiller" at bounding box center [688, 190] width 81 height 20
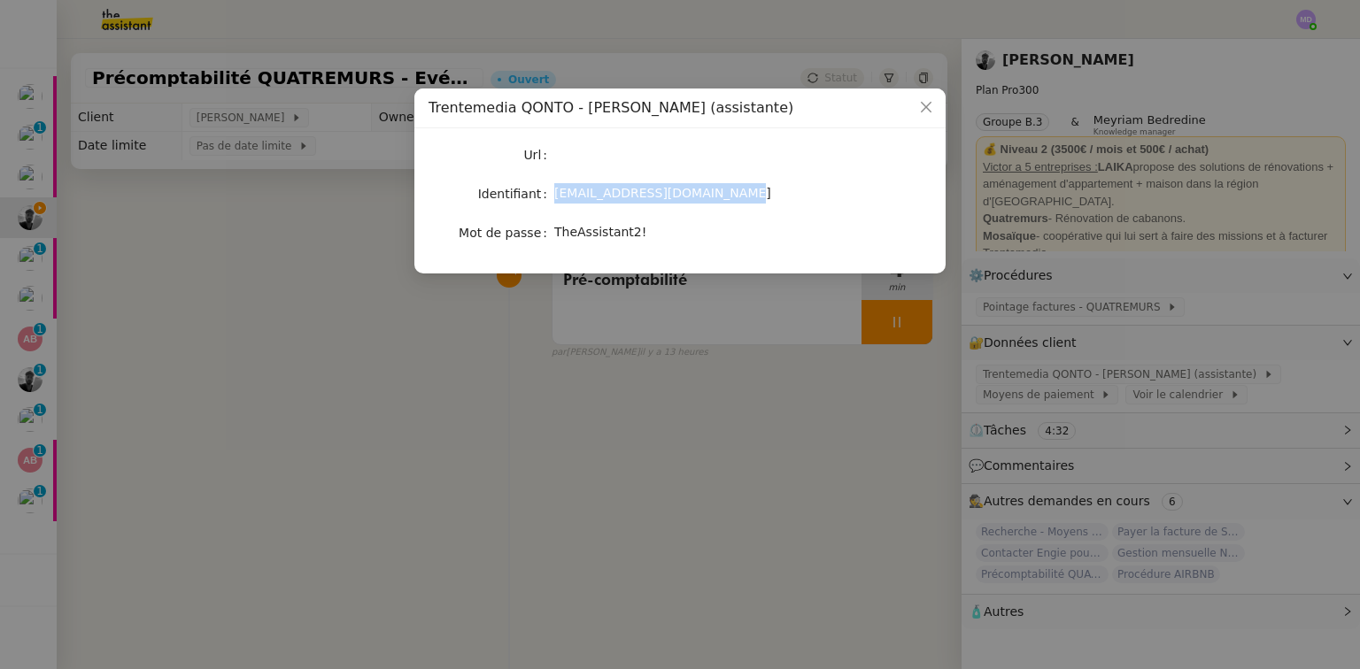
drag, startPoint x: 558, startPoint y: 194, endPoint x: 724, endPoint y: 196, distance: 166.5
click at [724, 196] on div "[EMAIL_ADDRESS][DOMAIN_NAME]" at bounding box center [700, 193] width 293 height 20
copy span "[EMAIL_ADDRESS][DOMAIN_NAME]"
click at [591, 236] on span "TheAssistant2!" at bounding box center [600, 232] width 92 height 14
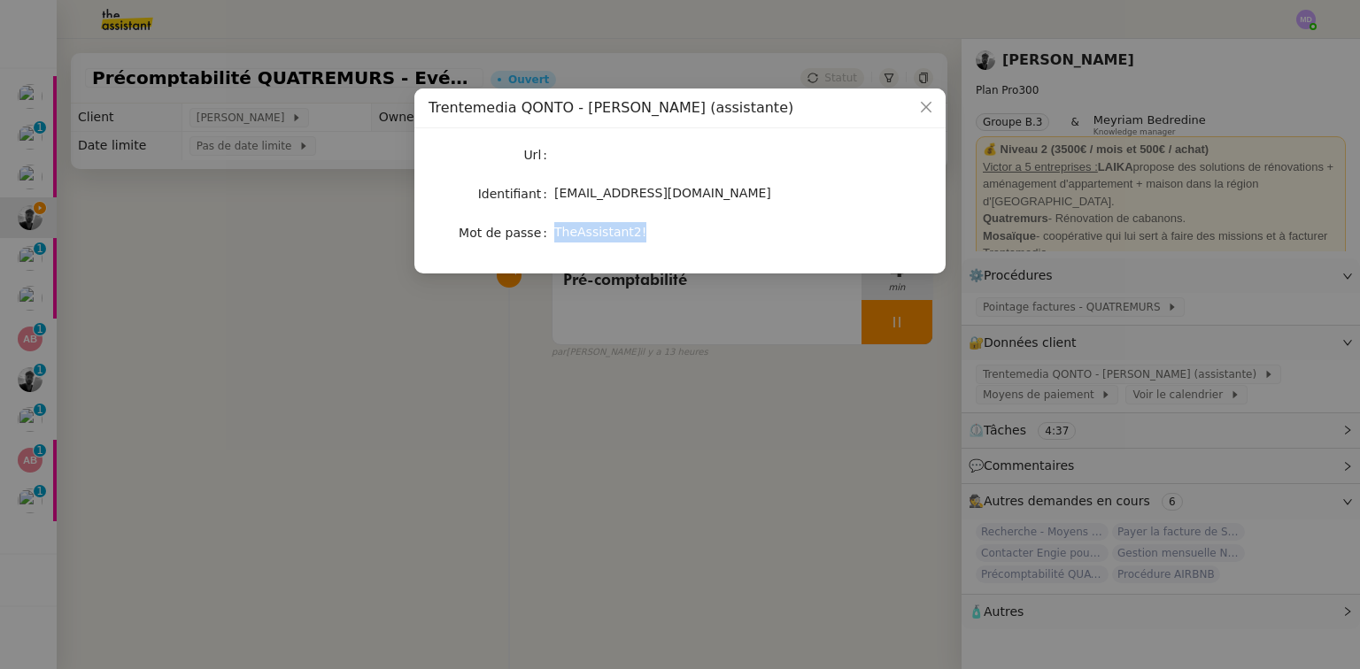
click at [591, 236] on span "TheAssistant2!" at bounding box center [600, 232] width 92 height 14
copy span "TheAssistant2!"
click at [538, 459] on nz-modal-container "Trentemedia QONTO - [PERSON_NAME] (assistante) Url Identifiant [EMAIL_ADDRESS][…" at bounding box center [680, 334] width 1360 height 669
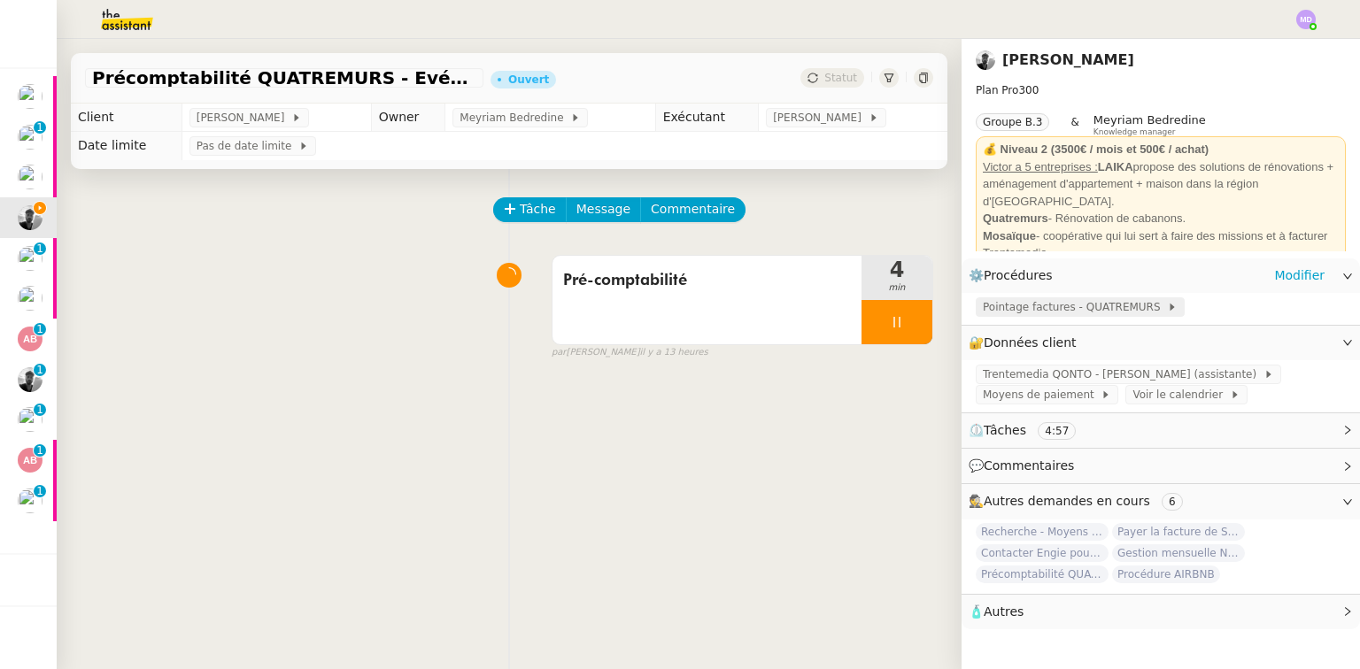
click at [1077, 313] on span "Pointage factures - QUATREMURS" at bounding box center [1075, 307] width 184 height 18
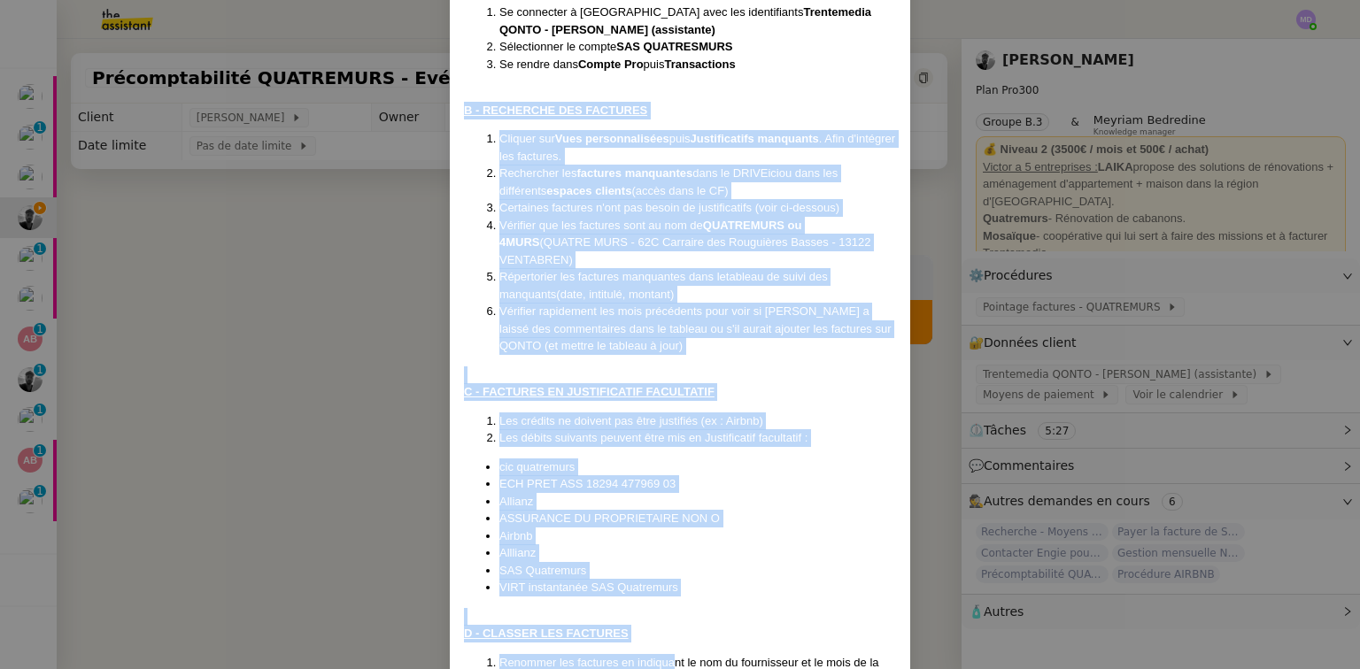
scroll to position [510, 0]
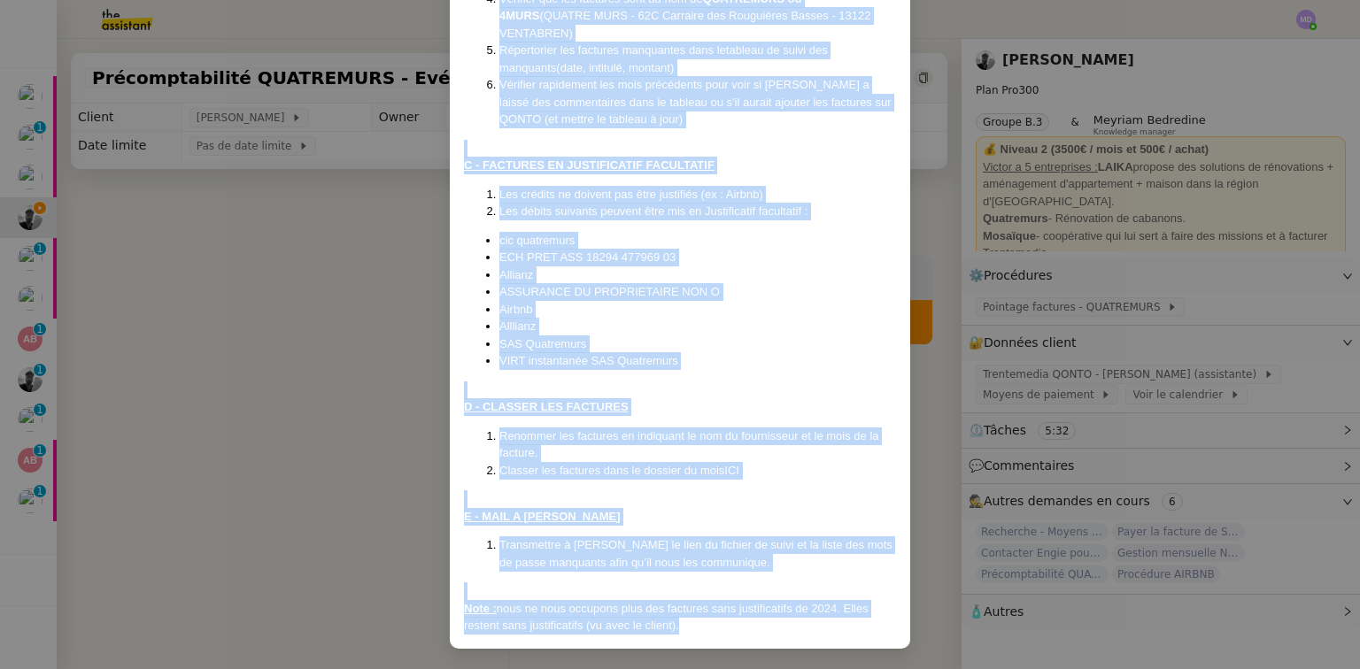
drag, startPoint x: 460, startPoint y: 104, endPoint x: 696, endPoint y: 640, distance: 585.9
click at [696, 640] on div "Créé le [DATE] MAJ le [DATE] Contexte : Le client souhaite que nous procédions …" at bounding box center [680, 114] width 460 height 1070
copy div "L - IPSUMDOLO SIT AMETCONS Adipisc eli Sedd eiusmodtempori utla Etdoloremagna a…"
click at [717, 407] on div "D - CLASSER LES FACTURES" at bounding box center [680, 407] width 432 height 18
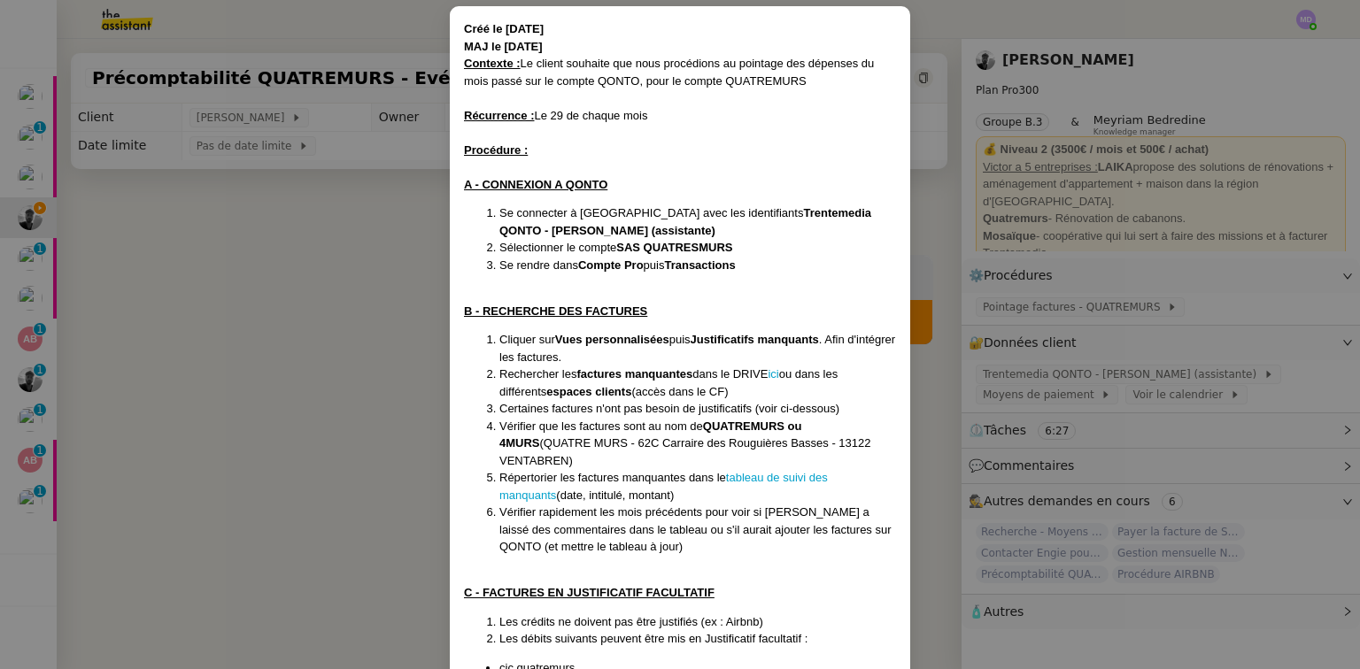
scroll to position [0, 0]
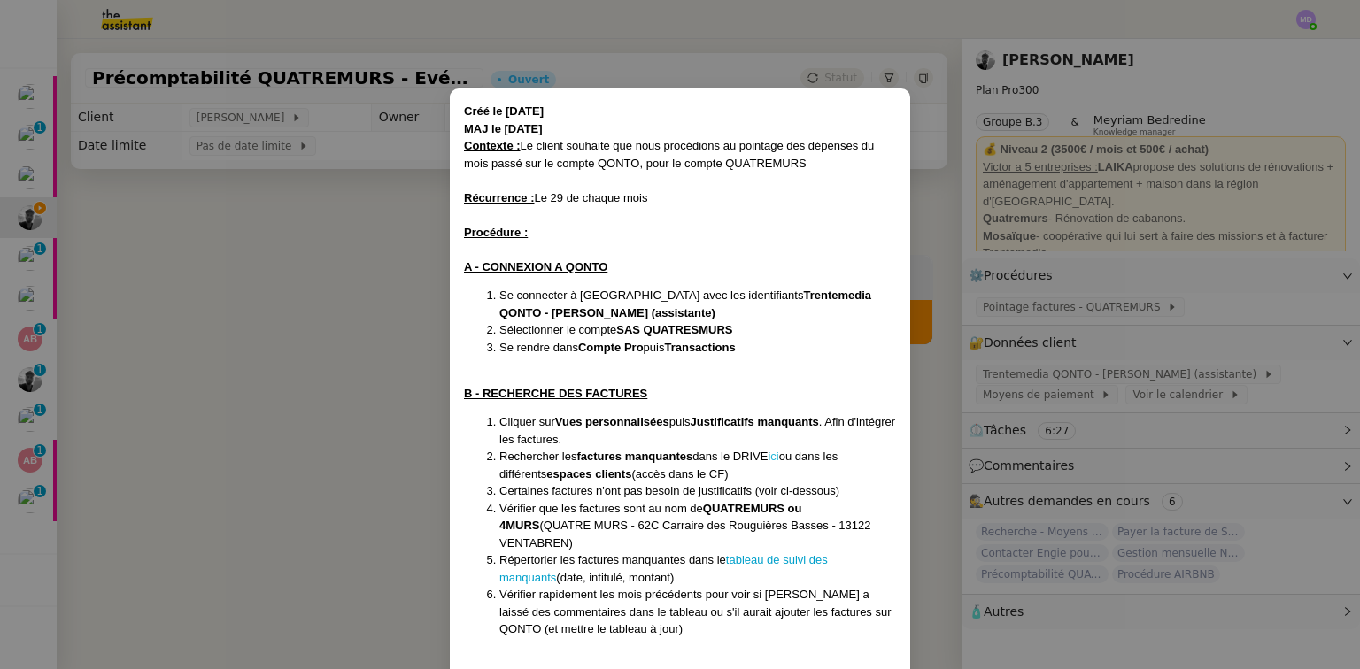
click at [776, 455] on link "ici" at bounding box center [773, 456] width 11 height 13
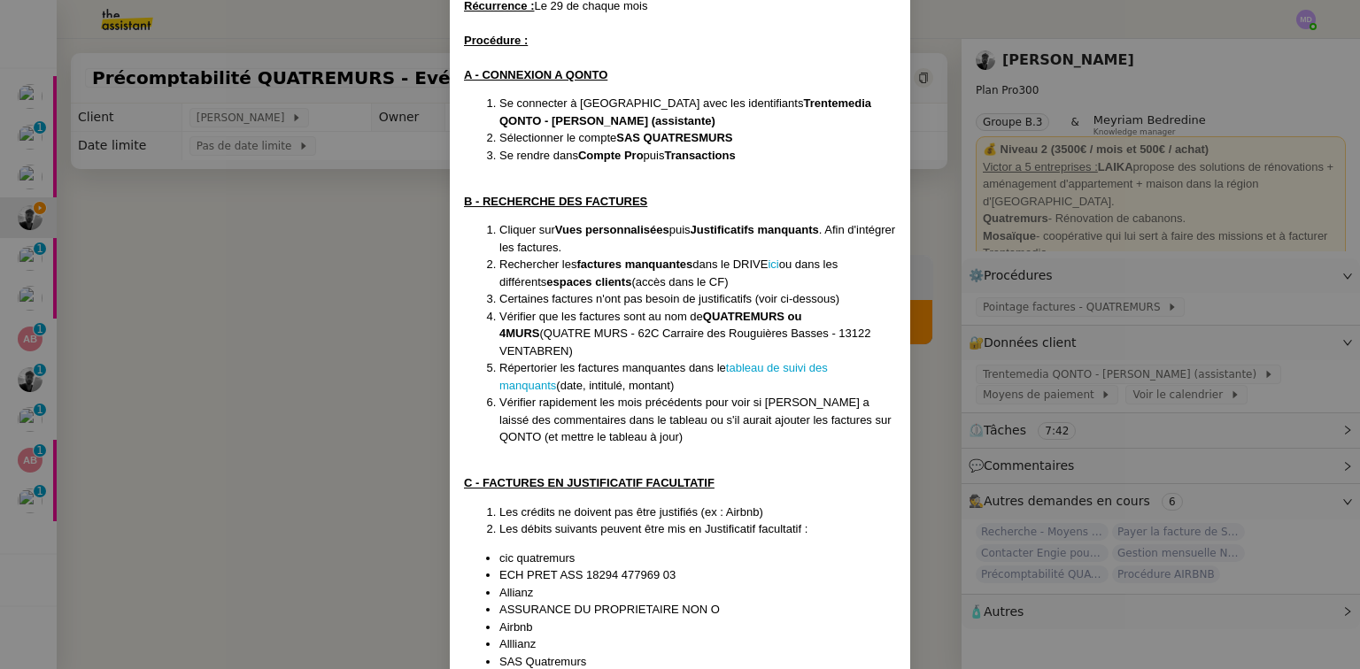
scroll to position [212, 0]
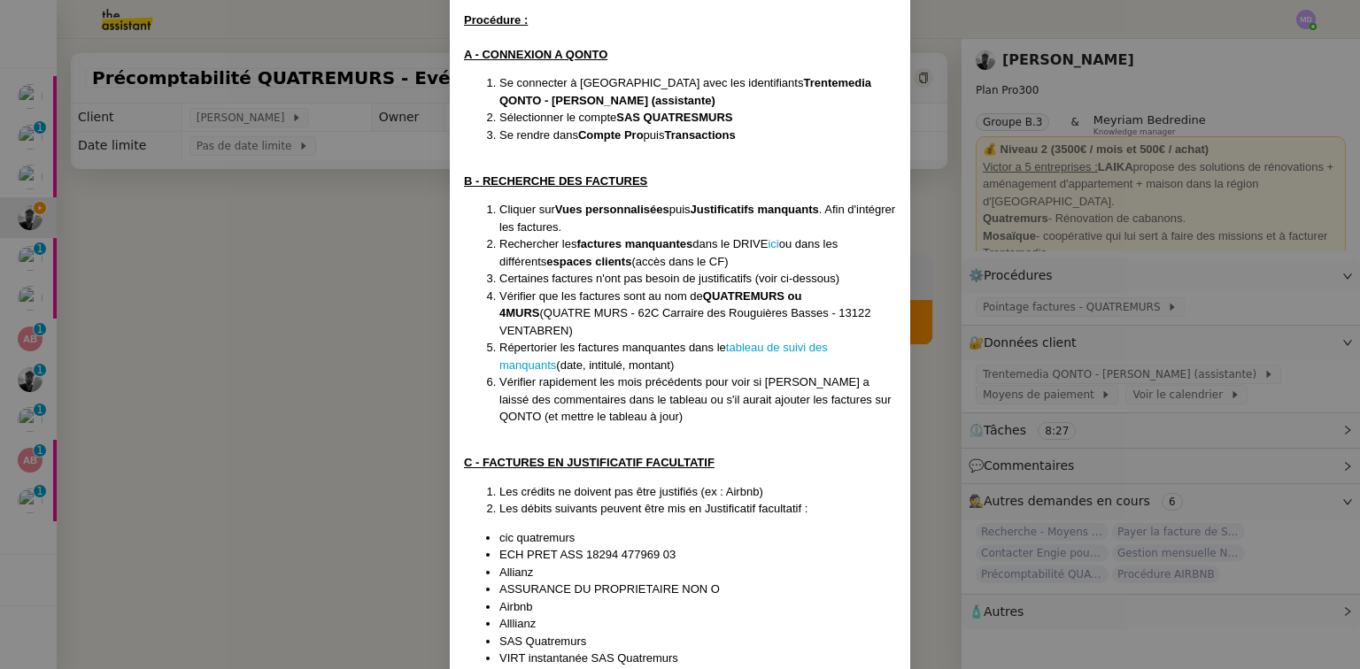
click at [290, 301] on nz-modal-container "Créé le [DATE] MAJ le [DATE] Contexte : Le client souhaite que nous procédions …" at bounding box center [680, 334] width 1360 height 669
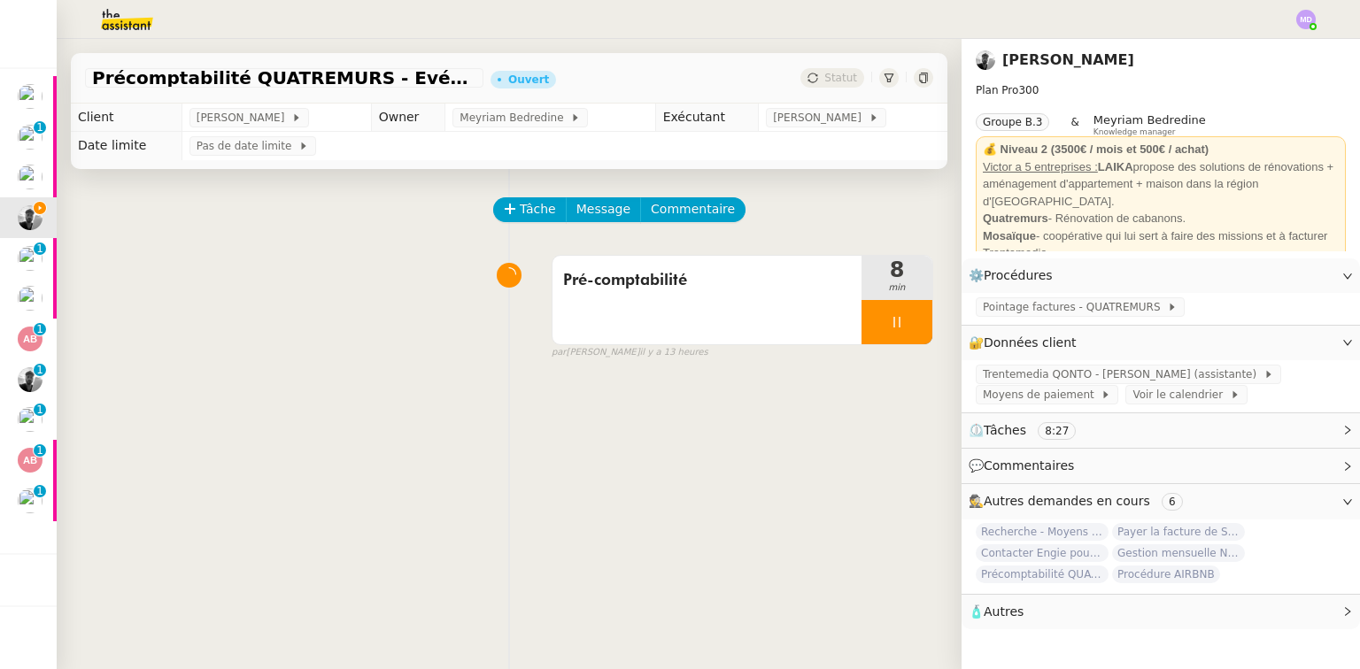
click at [362, 296] on div "Pré-comptabilité 8 min false par [PERSON_NAME] il y a 13 heures" at bounding box center [509, 303] width 848 height 113
click at [928, 193] on div "Tâche Message Commentaire Veuillez patienter une erreur s'est produite 👌👌👌 mess…" at bounding box center [509, 503] width 905 height 669
click at [889, 329] on div at bounding box center [896, 322] width 71 height 44
